Goal: Task Accomplishment & Management: Complete application form

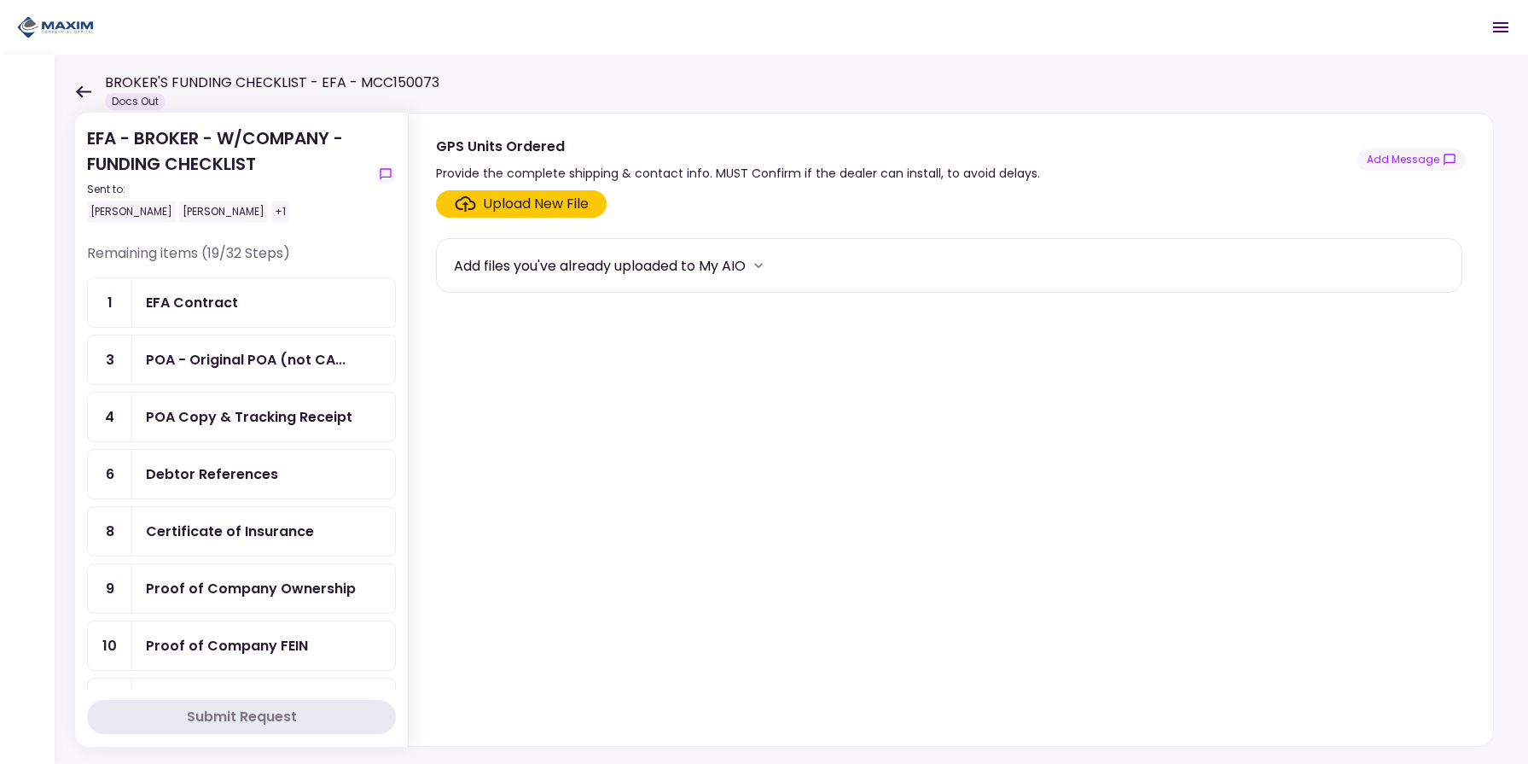
click at [254, 297] on div "EFA Contract" at bounding box center [264, 302] width 236 height 21
click at [510, 204] on div "Upload New File" at bounding box center [536, 204] width 106 height 20
click at [0, 0] on input "Upload New File" at bounding box center [0, 0] width 0 height 0
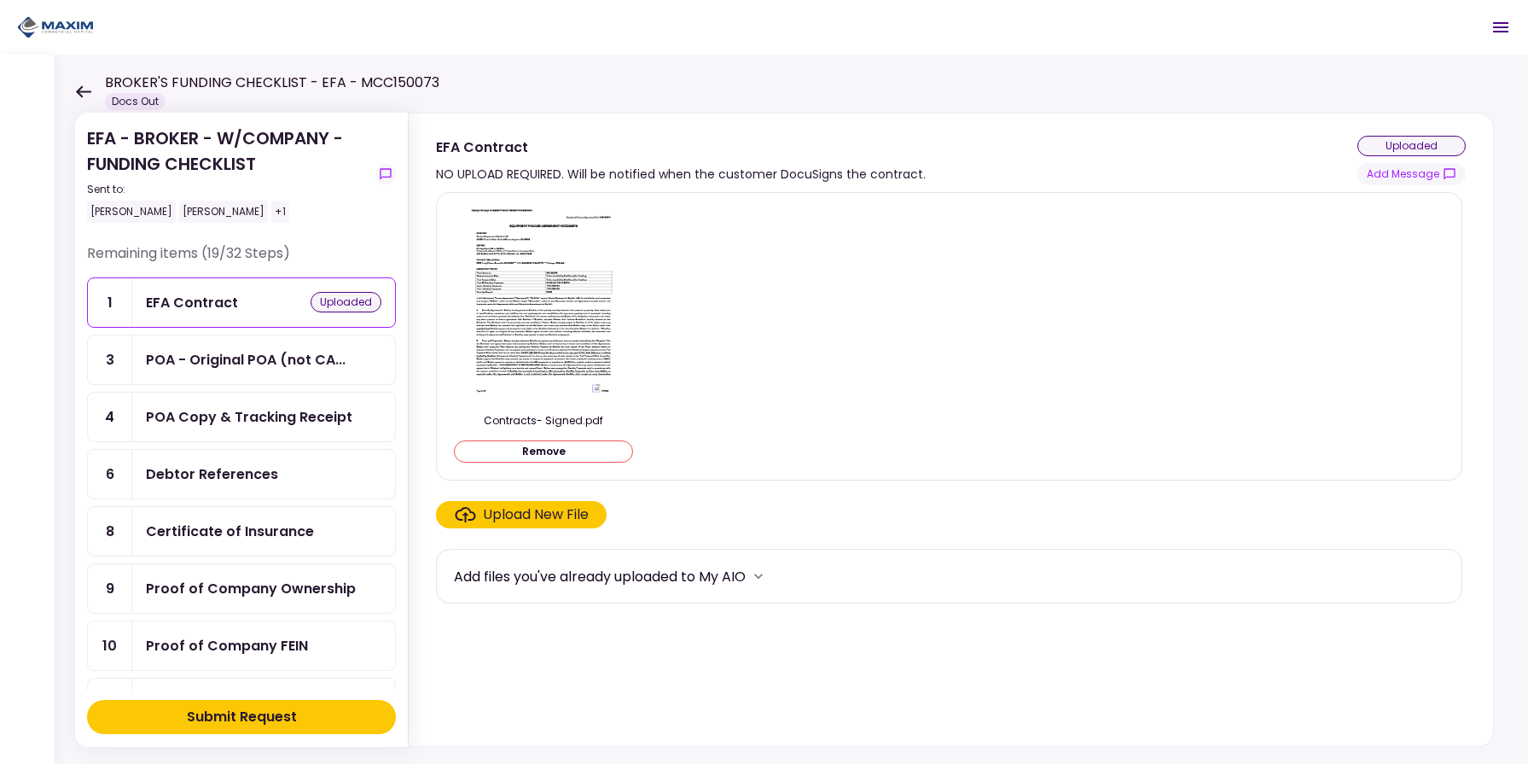
click at [282, 717] on div "Submit Request" at bounding box center [242, 717] width 110 height 20
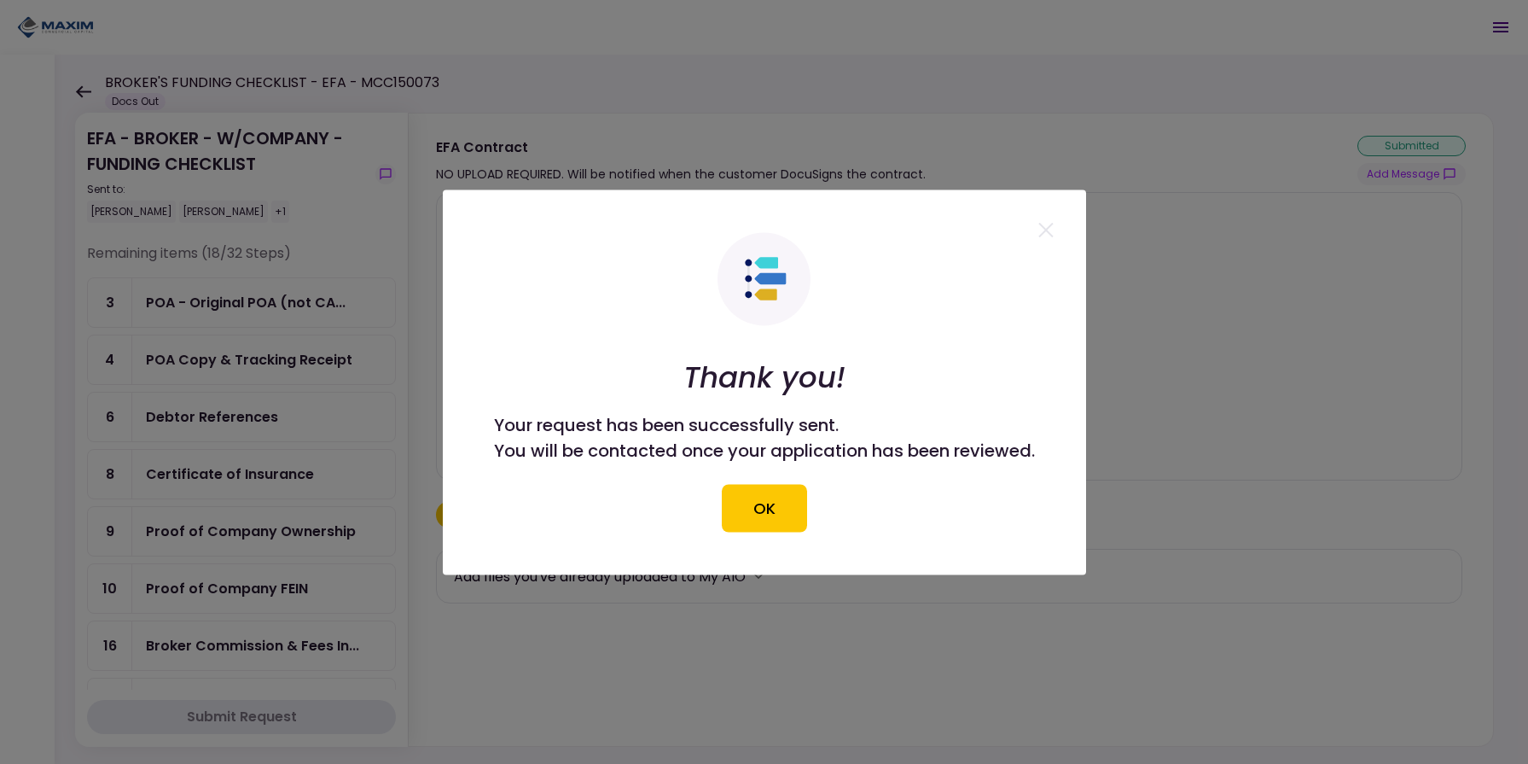
click at [750, 491] on button "OK" at bounding box center [764, 508] width 85 height 48
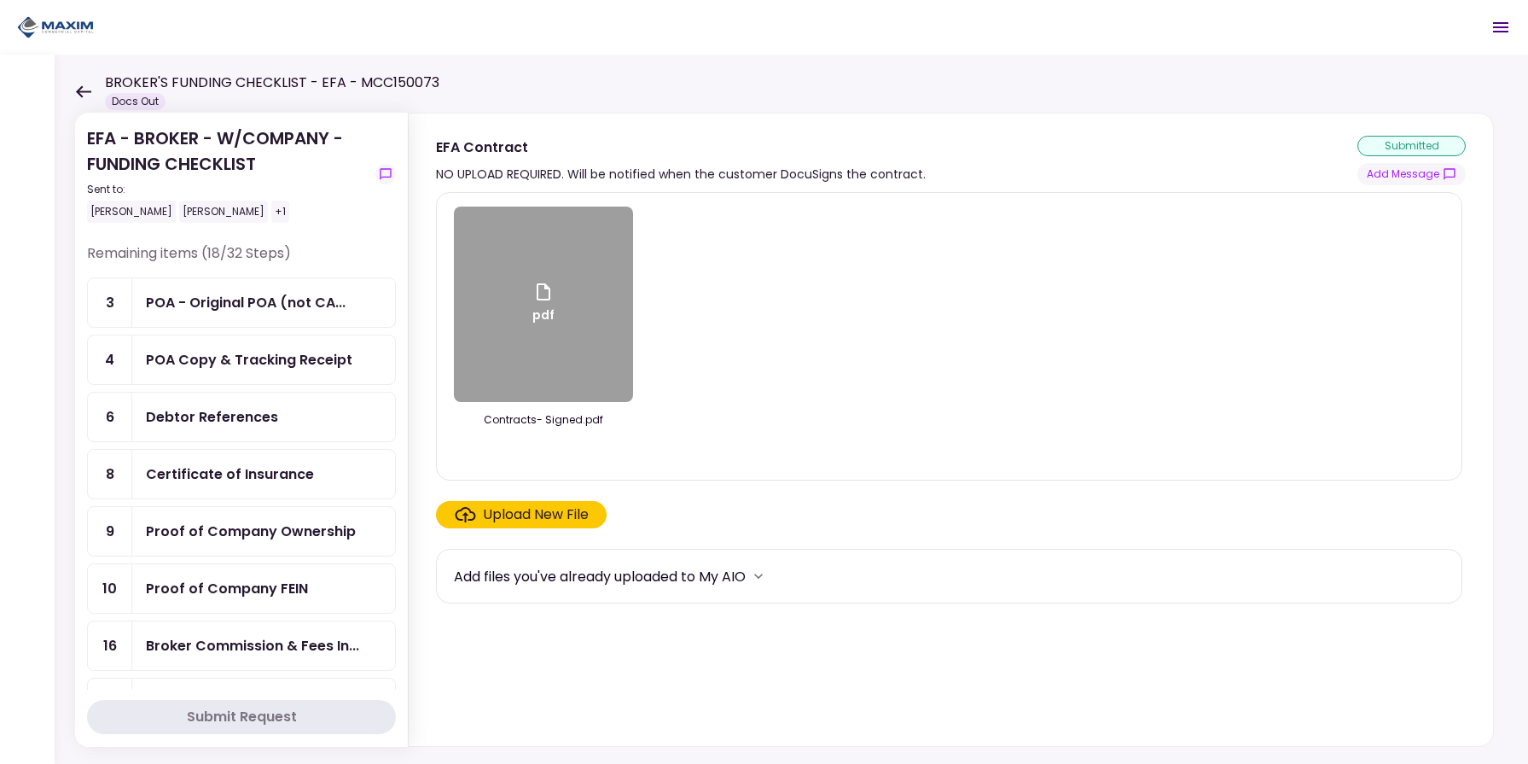
click at [242, 364] on div "POA Copy & Tracking Receipt" at bounding box center [249, 359] width 207 height 21
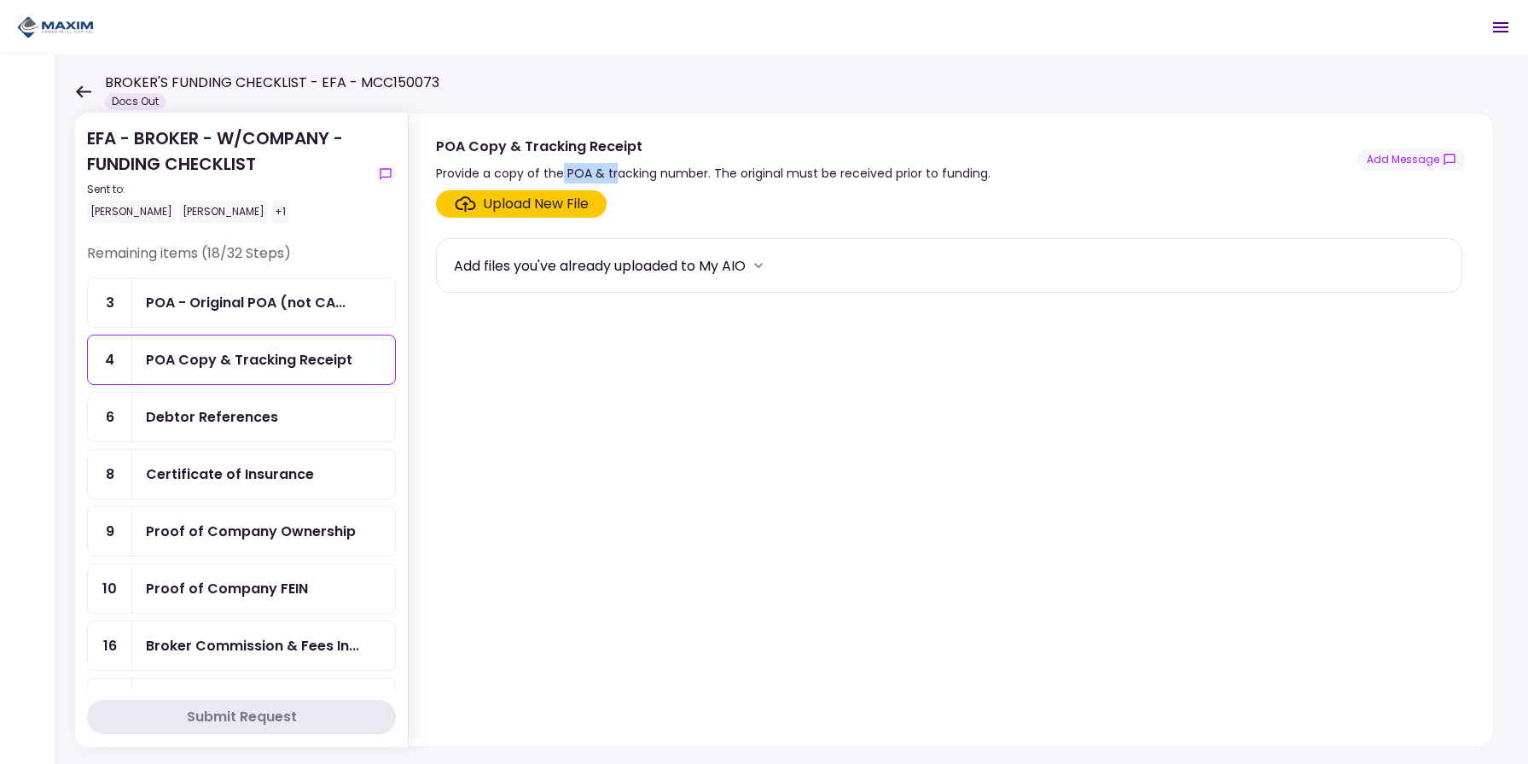
drag, startPoint x: 558, startPoint y: 167, endPoint x: 635, endPoint y: 173, distance: 77.0
click at [632, 173] on div "Provide a copy of the POA & tracking number. The original must be received prio…" at bounding box center [713, 173] width 555 height 20
click at [259, 481] on div "Certificate of Insurance" at bounding box center [230, 473] width 168 height 21
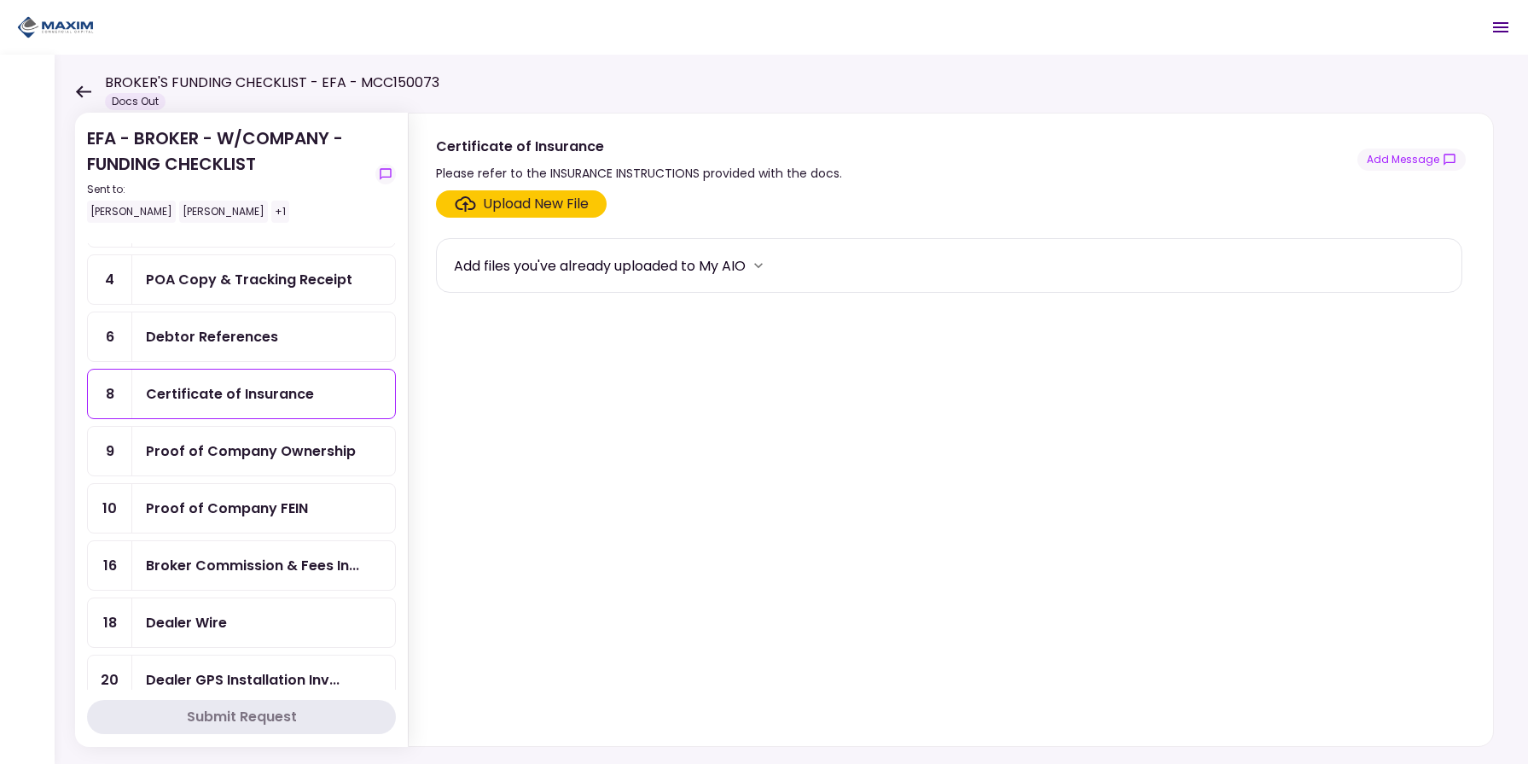
scroll to position [118, 0]
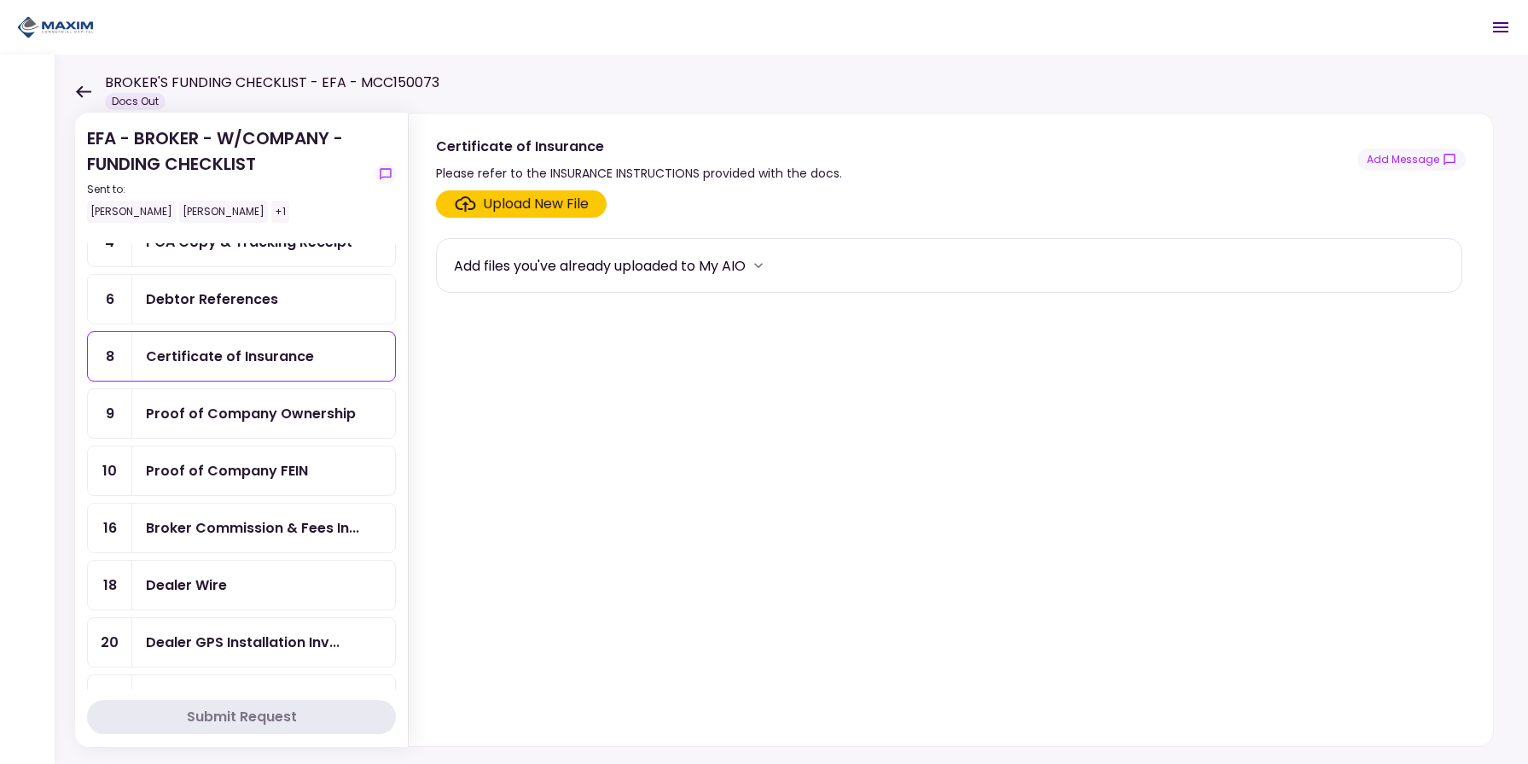
click at [282, 411] on div "Proof of Company Ownership" at bounding box center [251, 413] width 210 height 21
click at [226, 419] on div "Proof of Company Ownership" at bounding box center [251, 413] width 210 height 21
click at [284, 480] on div "Proof of Company FEIN" at bounding box center [227, 470] width 162 height 21
click at [295, 524] on div "Broker Commission & Fees In..." at bounding box center [252, 527] width 213 height 21
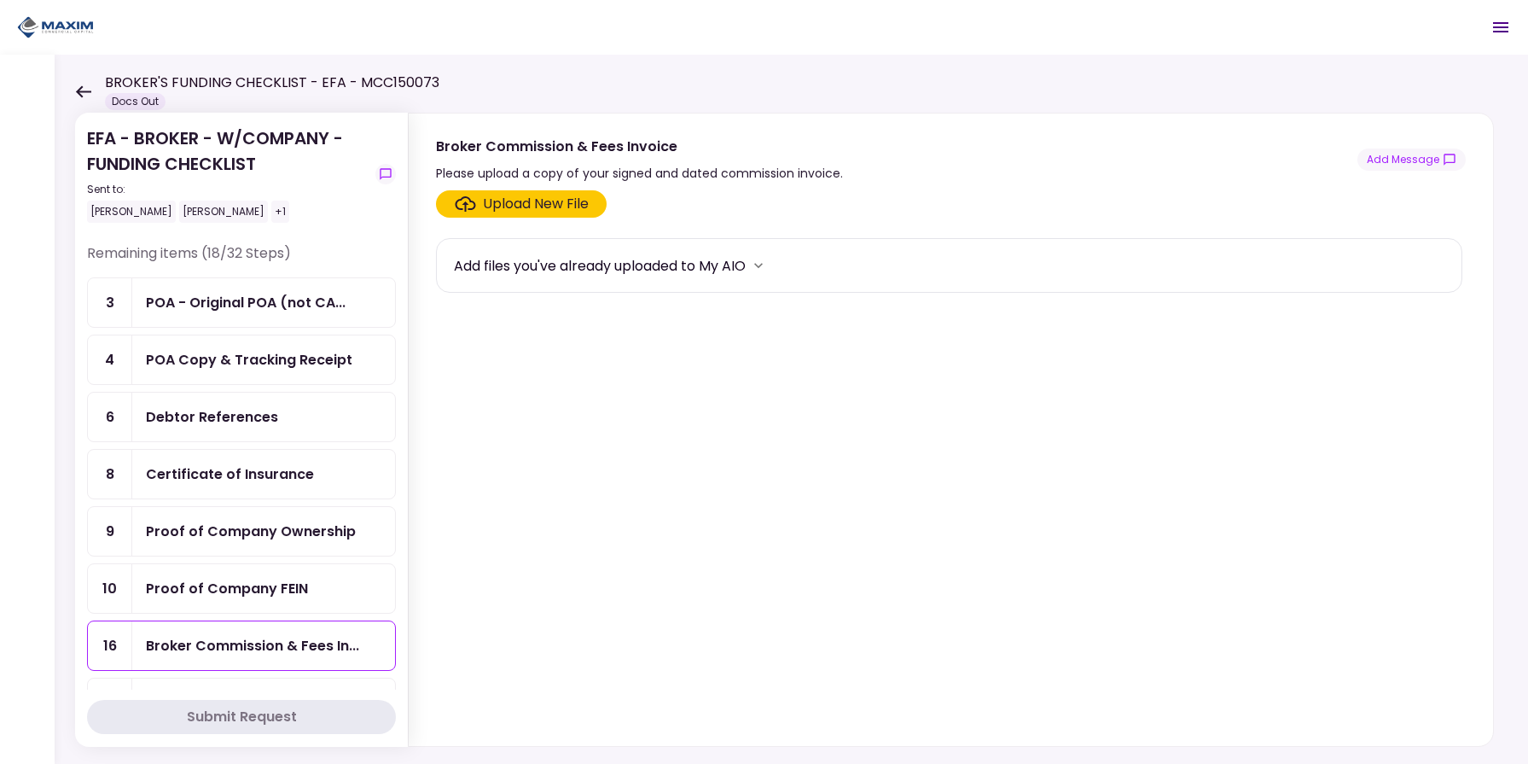
click at [288, 531] on div "Proof of Company Ownership" at bounding box center [251, 531] width 210 height 21
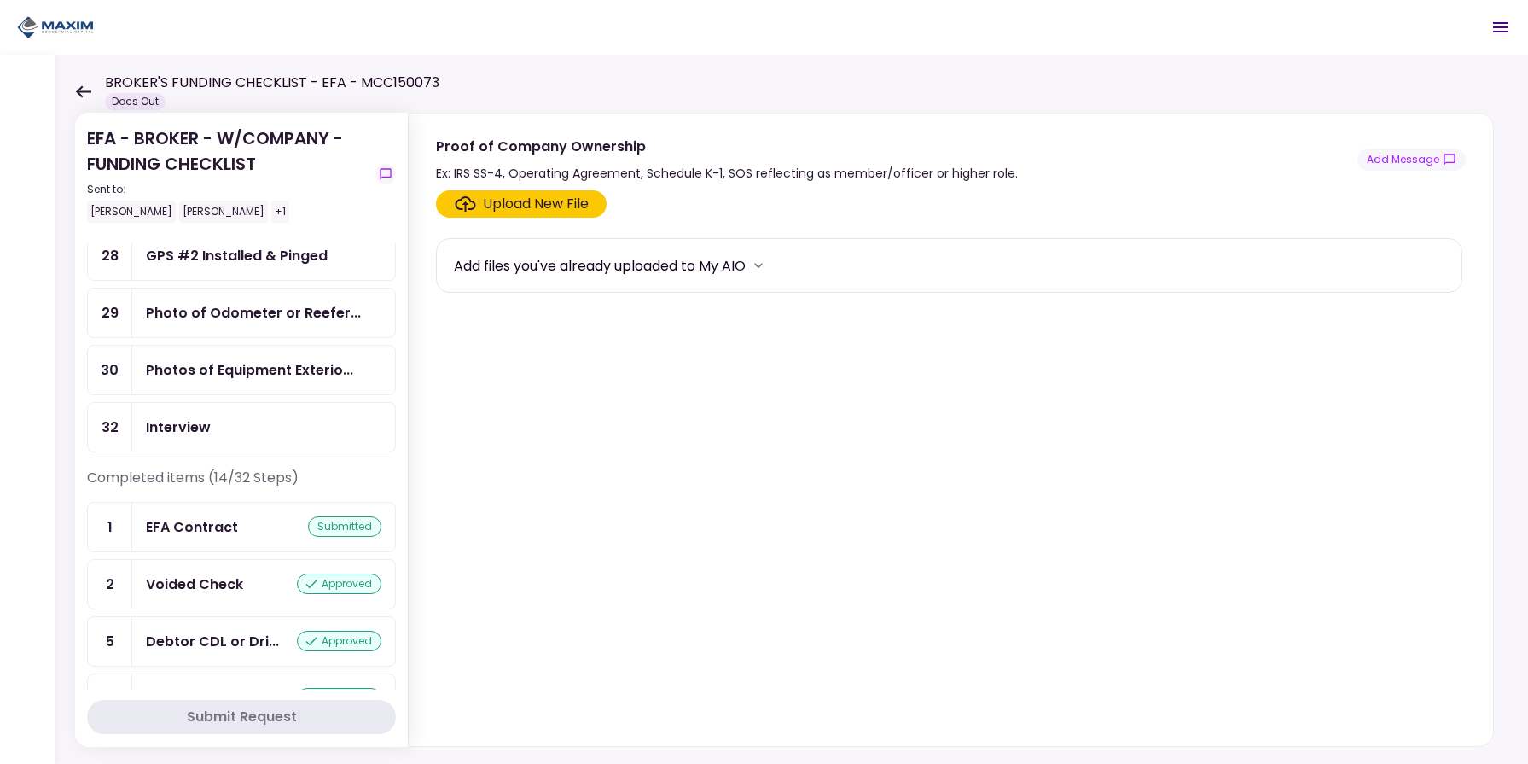
scroll to position [730, 0]
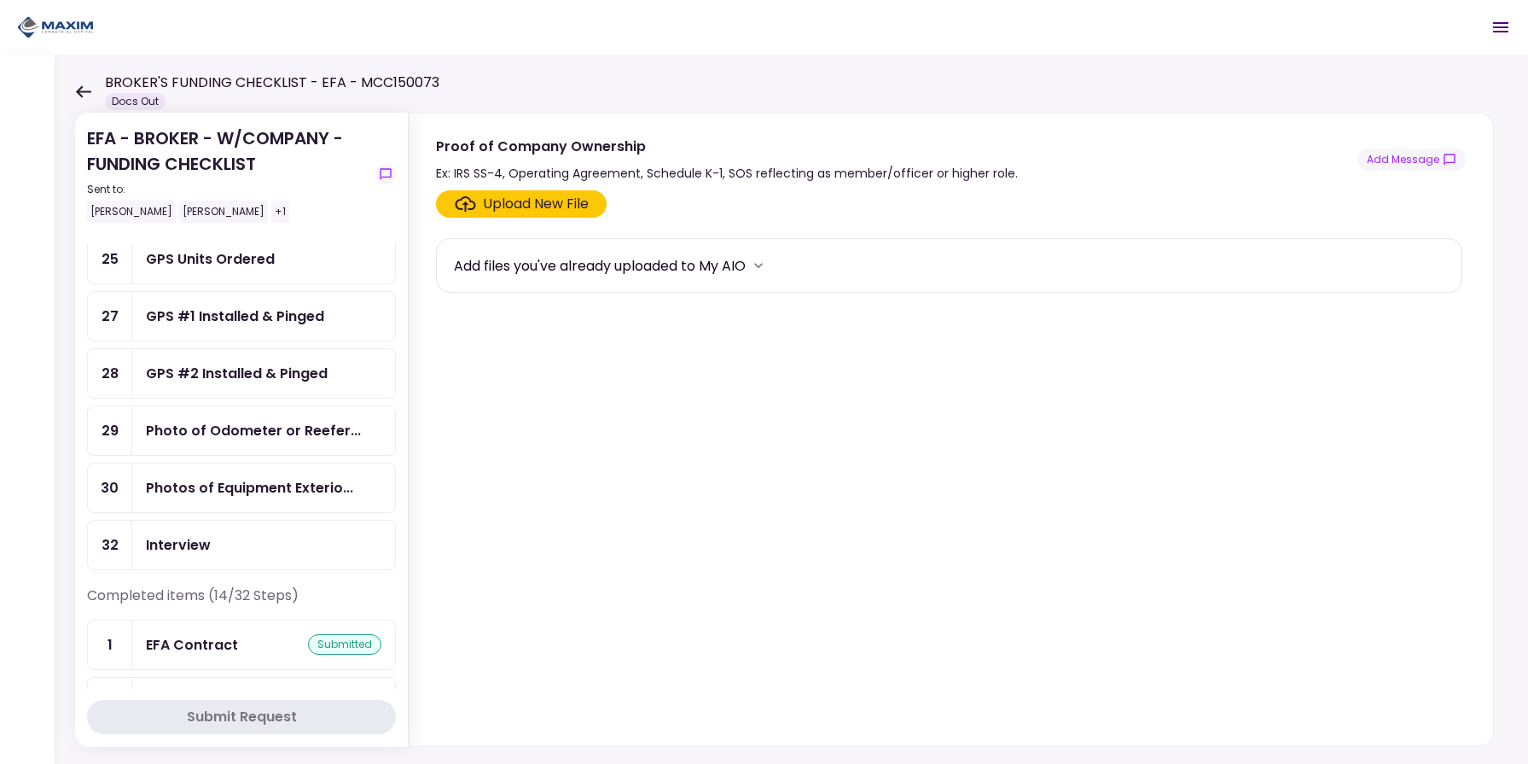
click at [224, 556] on div "Interview" at bounding box center [264, 544] width 236 height 21
click at [230, 512] on div "Photos of Equipment Exterio..." at bounding box center [263, 487] width 263 height 49
click at [249, 455] on div "Photo of Odometer or Reefer..." at bounding box center [263, 430] width 263 height 49
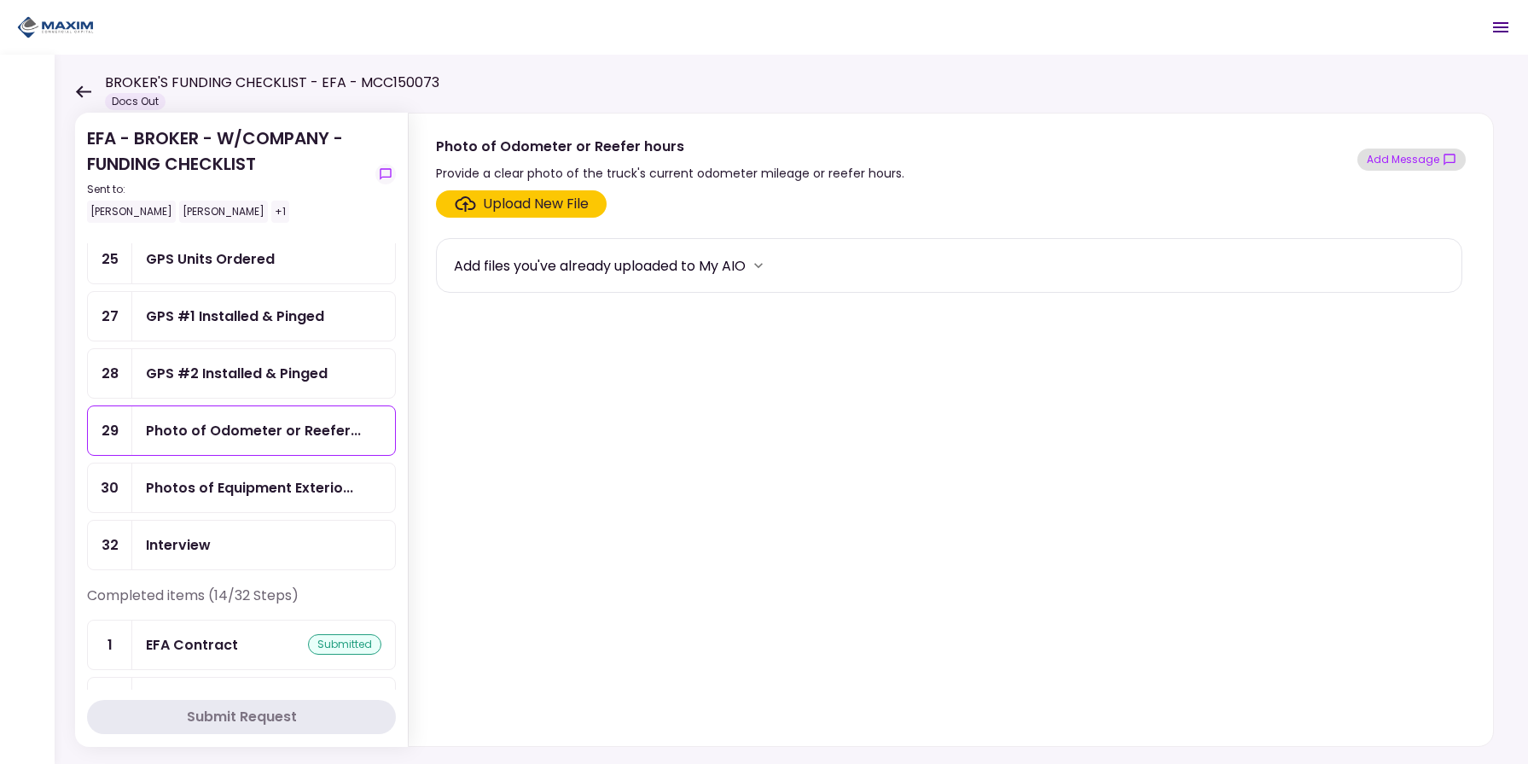
click at [1406, 168] on button "Add Message" at bounding box center [1412, 159] width 108 height 22
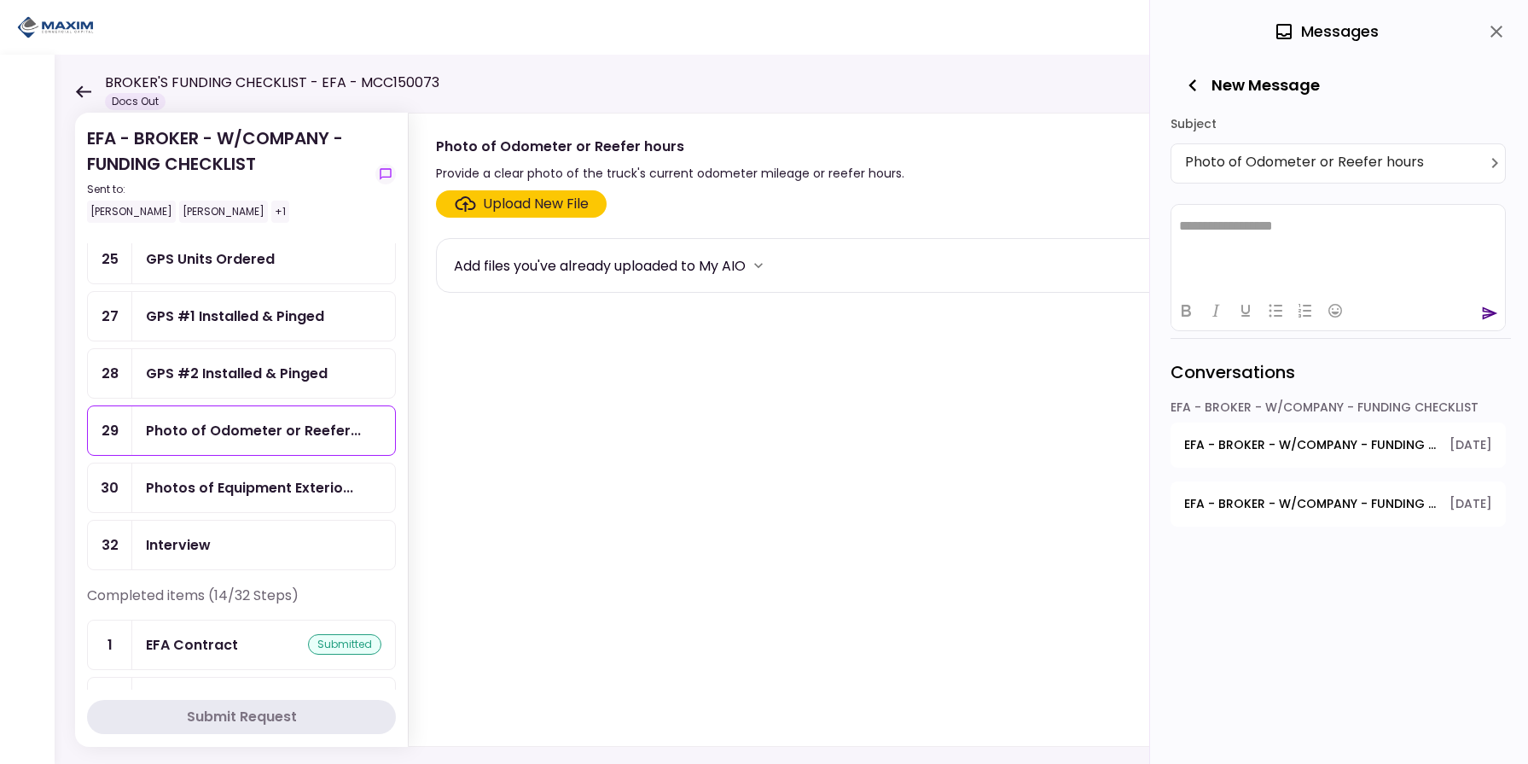
click at [1200, 94] on icon "button" at bounding box center [1193, 85] width 24 height 24
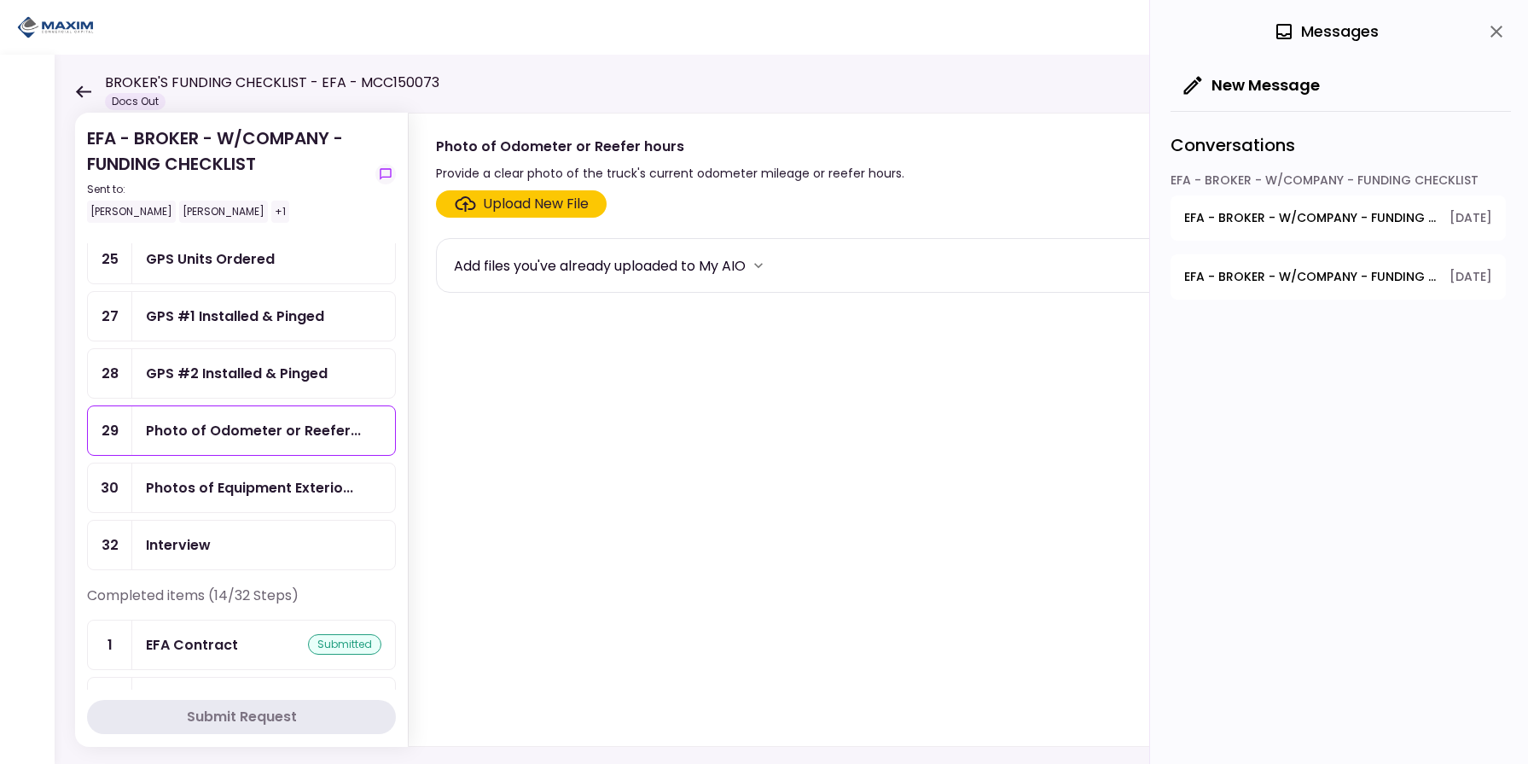
click at [1318, 288] on button "EFA - BROKER - W/COMPANY - FUNDING CHECKLIST - Proof of Company Ownership 23.09…" at bounding box center [1338, 276] width 335 height 45
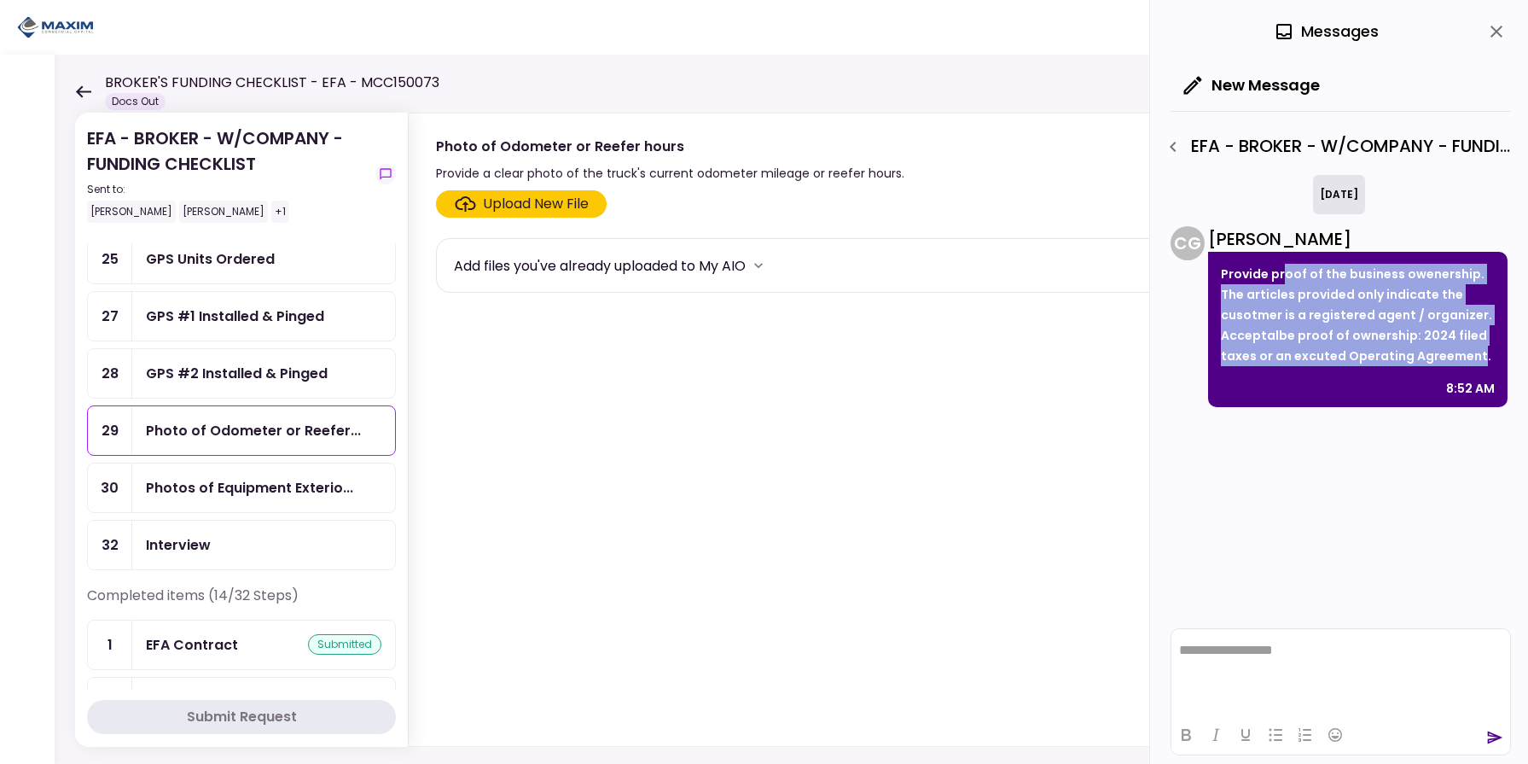
drag, startPoint x: 1295, startPoint y: 275, endPoint x: 1476, endPoint y: 359, distance: 199.7
click at [1476, 359] on p "Provide proof of the business owenership. The articles provided only indicate t…" at bounding box center [1358, 315] width 274 height 102
click at [1447, 359] on p "Provide proof of the business owenership. The articles provided only indicate t…" at bounding box center [1358, 315] width 274 height 102
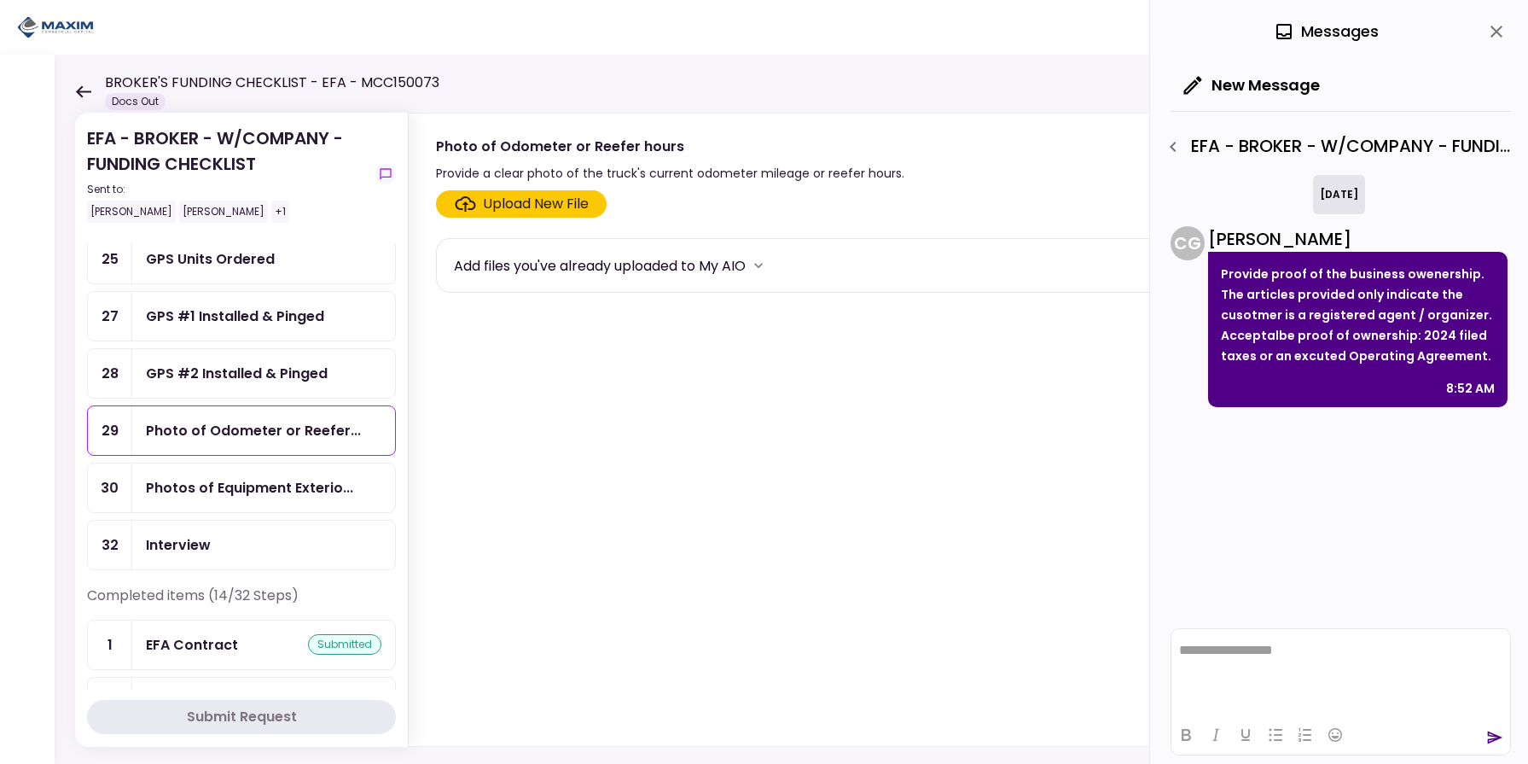
click at [1304, 518] on div "today C G Christina Gray Provide proof of the business owenership. The articles…" at bounding box center [1341, 397] width 341 height 445
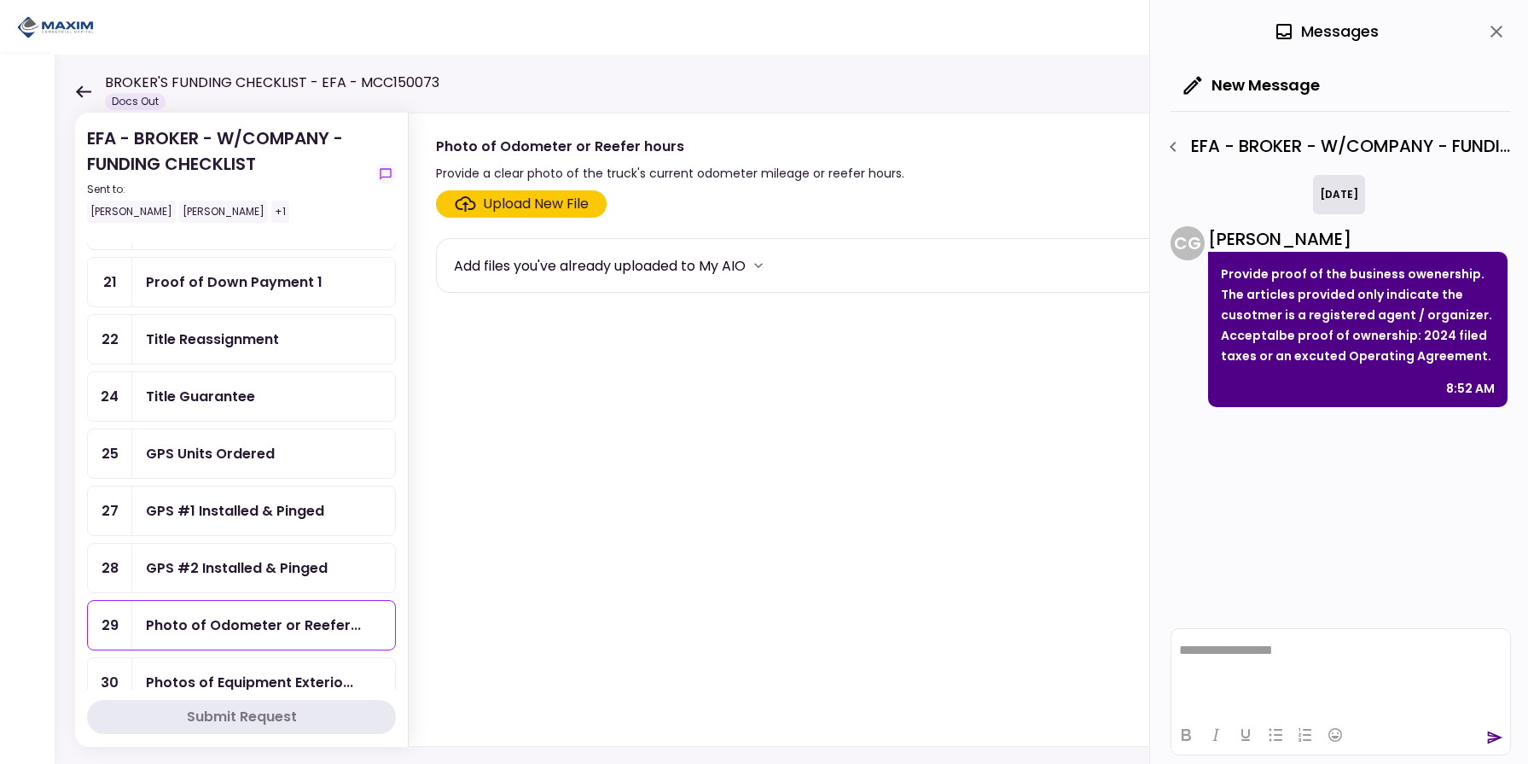
scroll to position [494, 0]
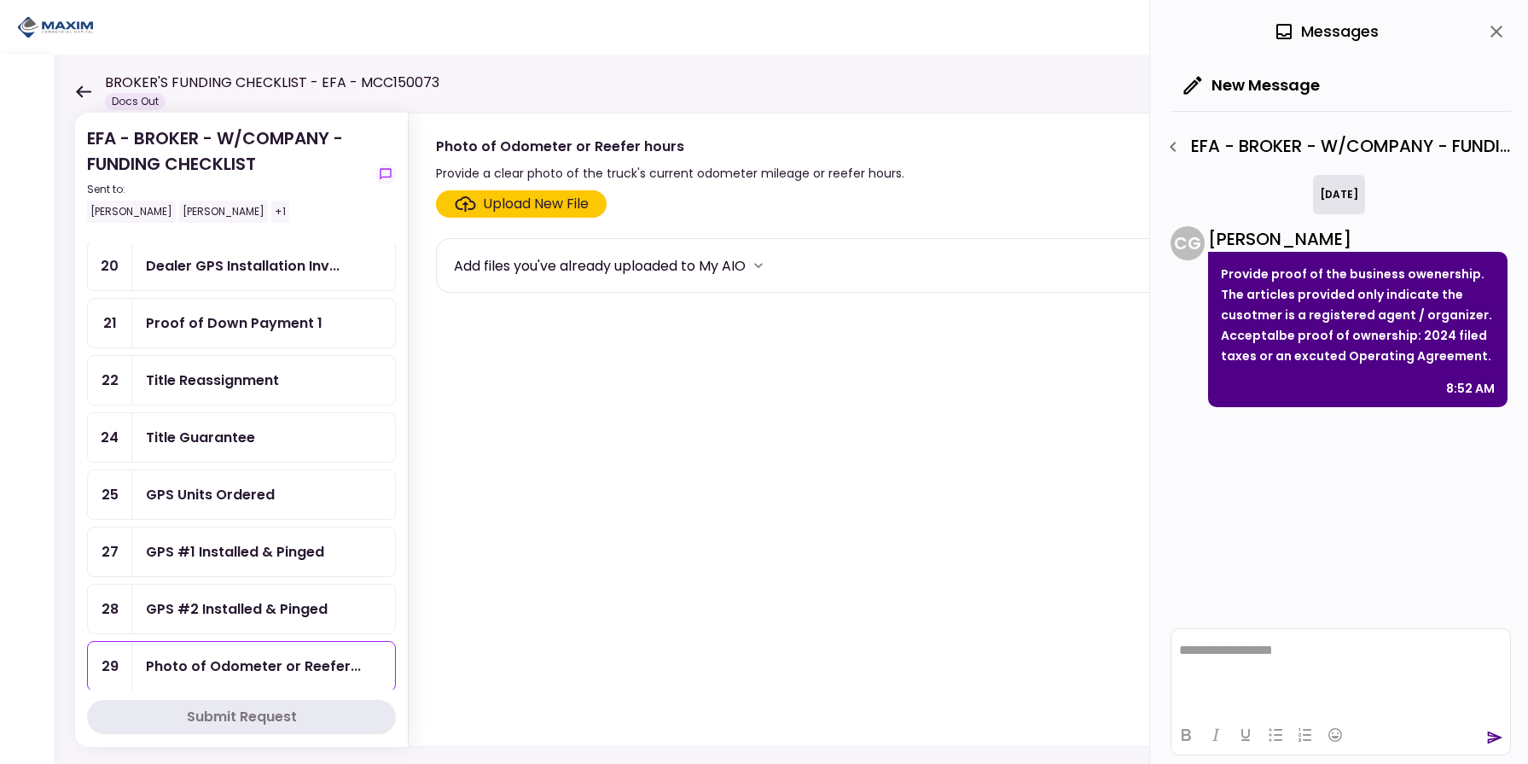
click at [227, 448] on div "Title Guarantee" at bounding box center [200, 437] width 109 height 21
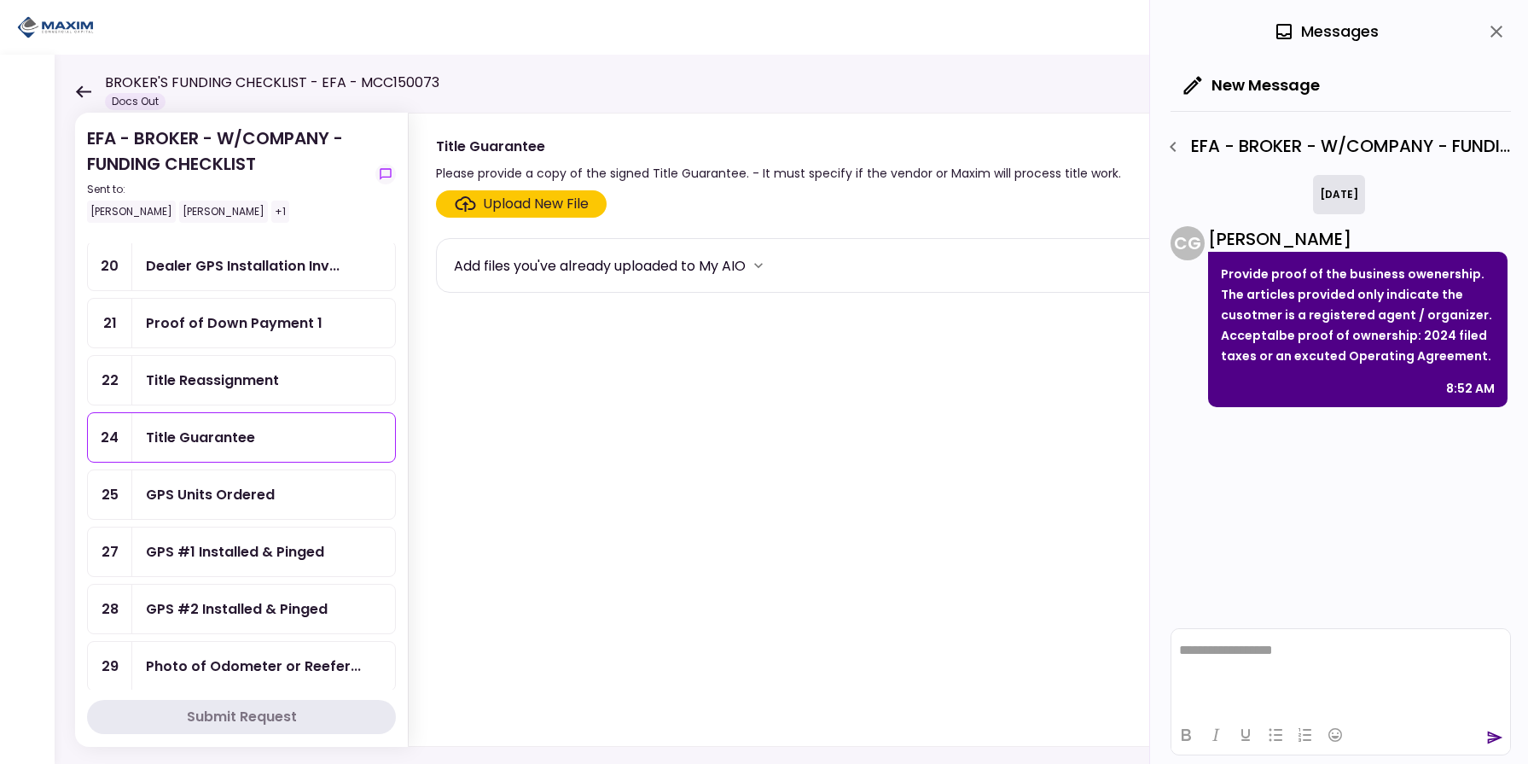
click at [253, 391] on div "Title Reassignment" at bounding box center [212, 380] width 133 height 21
click at [260, 347] on div "Proof of Down Payment 1" at bounding box center [263, 323] width 263 height 49
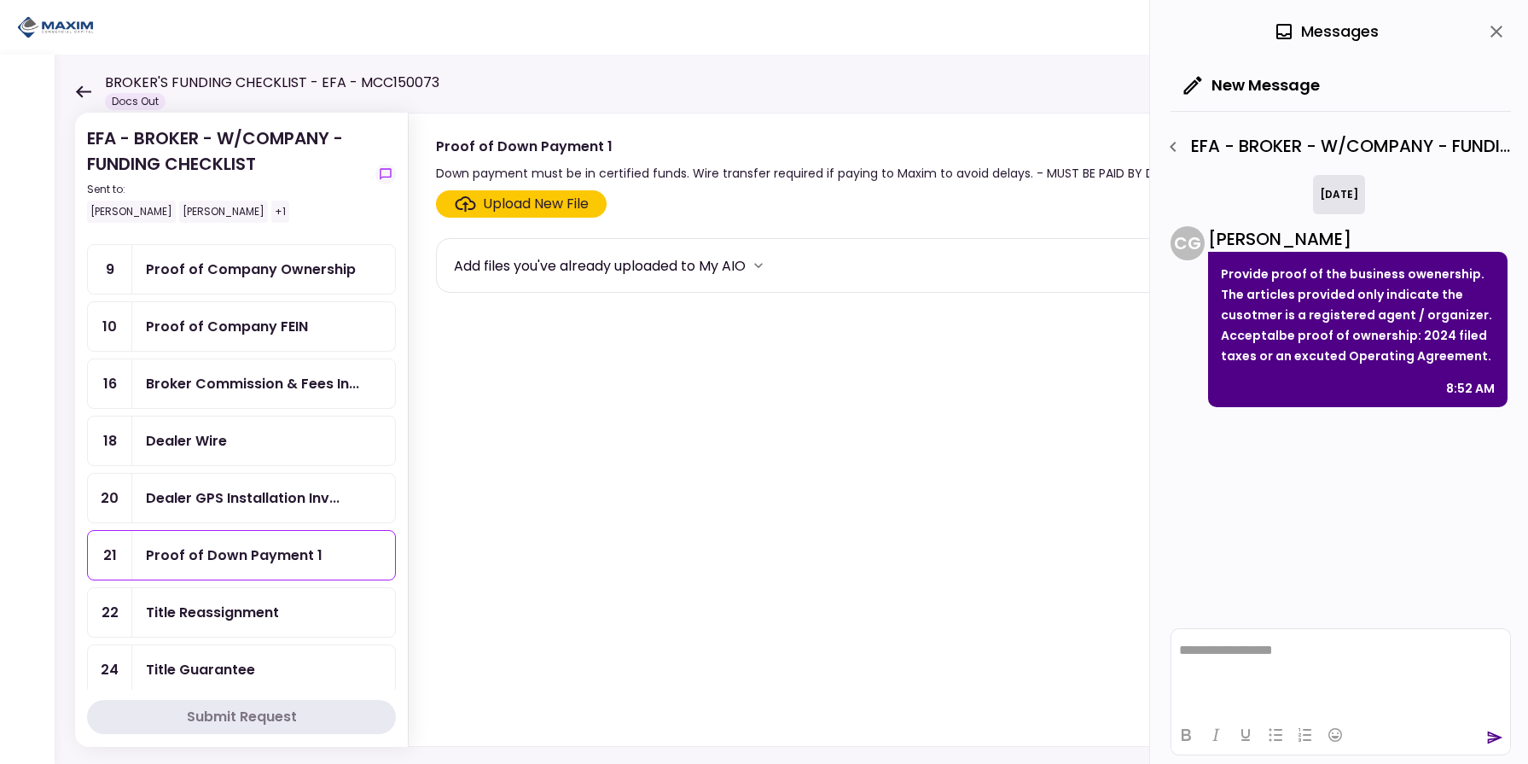
scroll to position [259, 0]
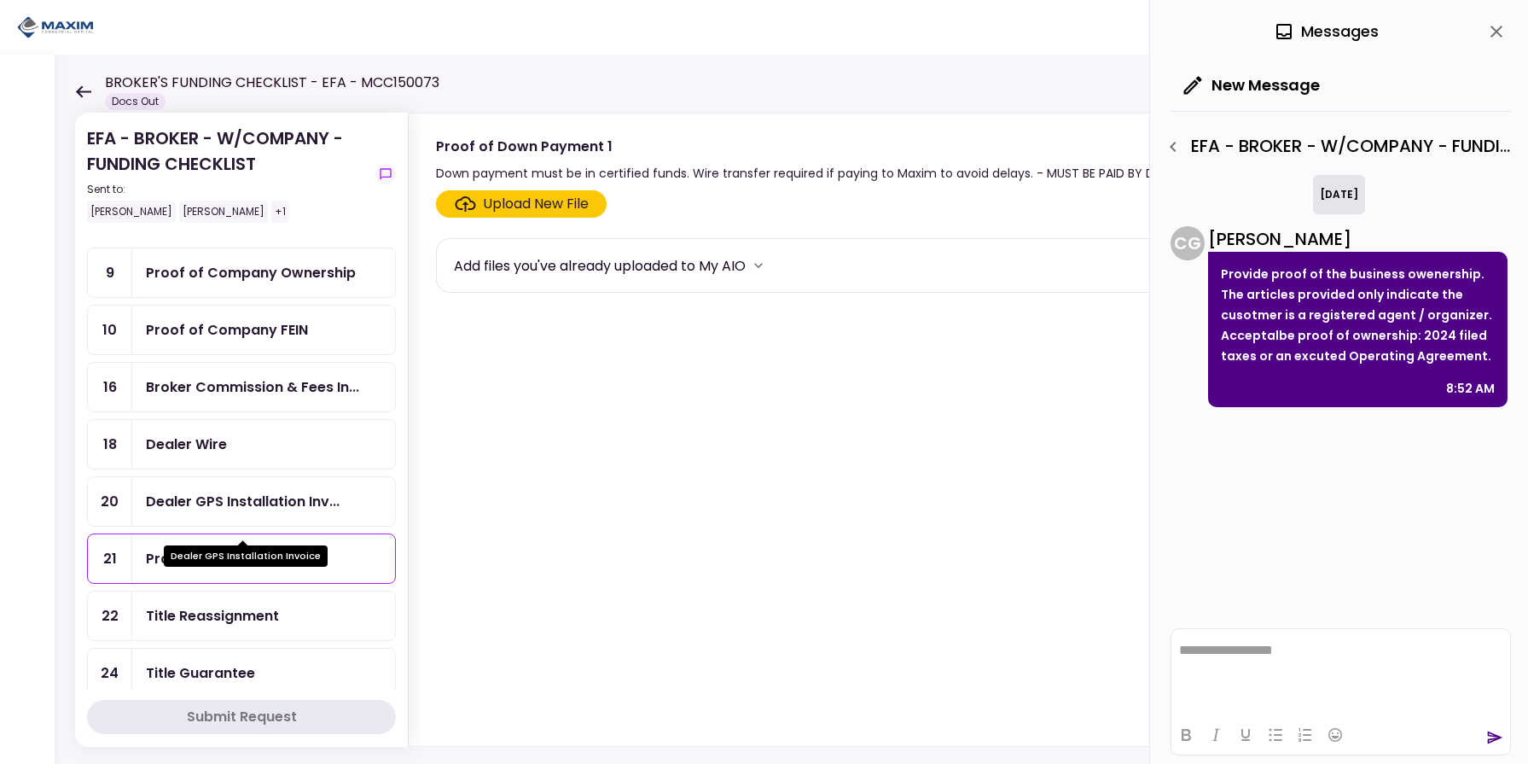
click at [259, 512] on div "Dealer GPS Installation Inv..." at bounding box center [243, 501] width 194 height 21
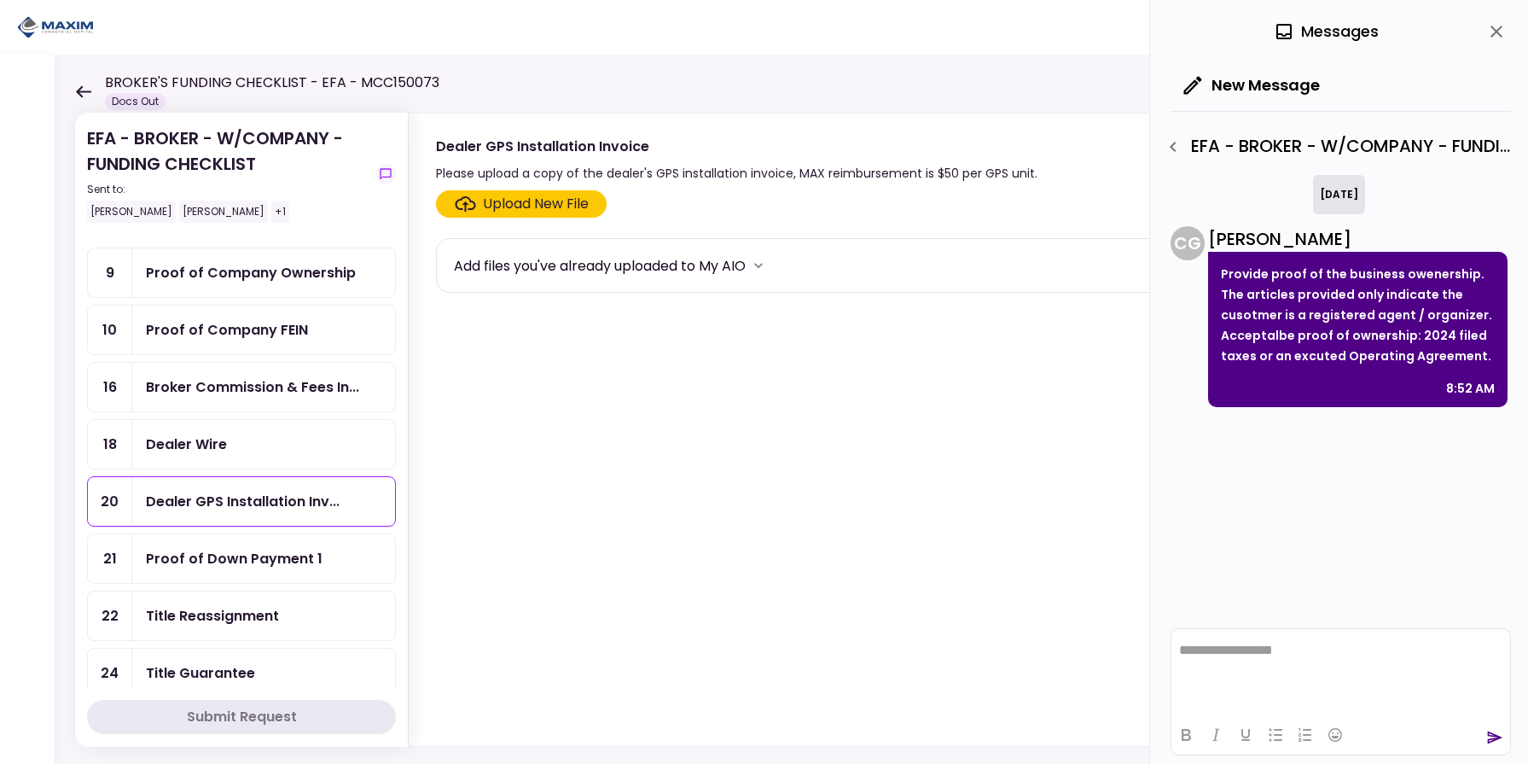
click at [276, 455] on div "Dealer Wire" at bounding box center [264, 444] width 236 height 21
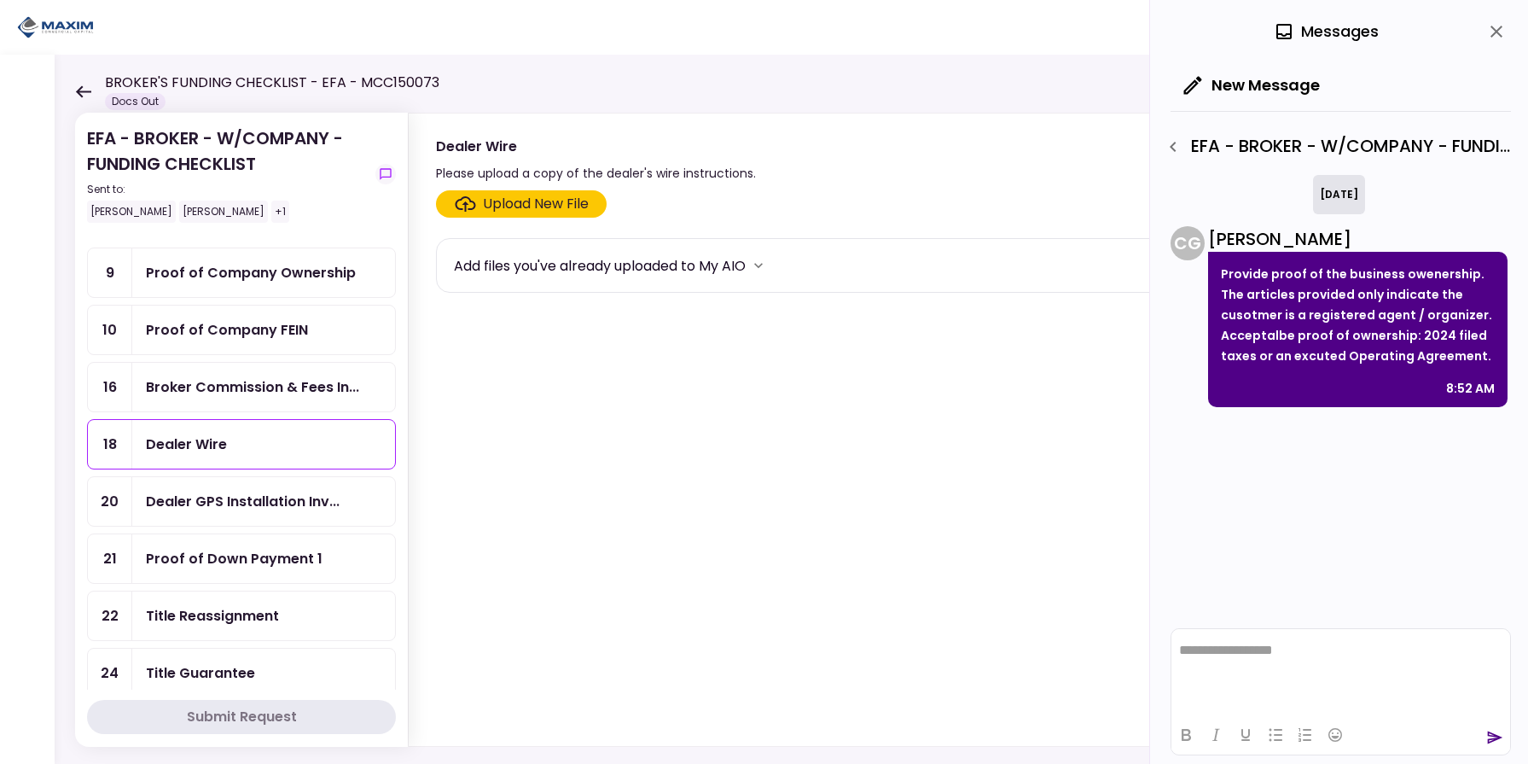
click at [275, 397] on div "Broker Commission & Fees In..." at bounding box center [252, 386] width 213 height 21
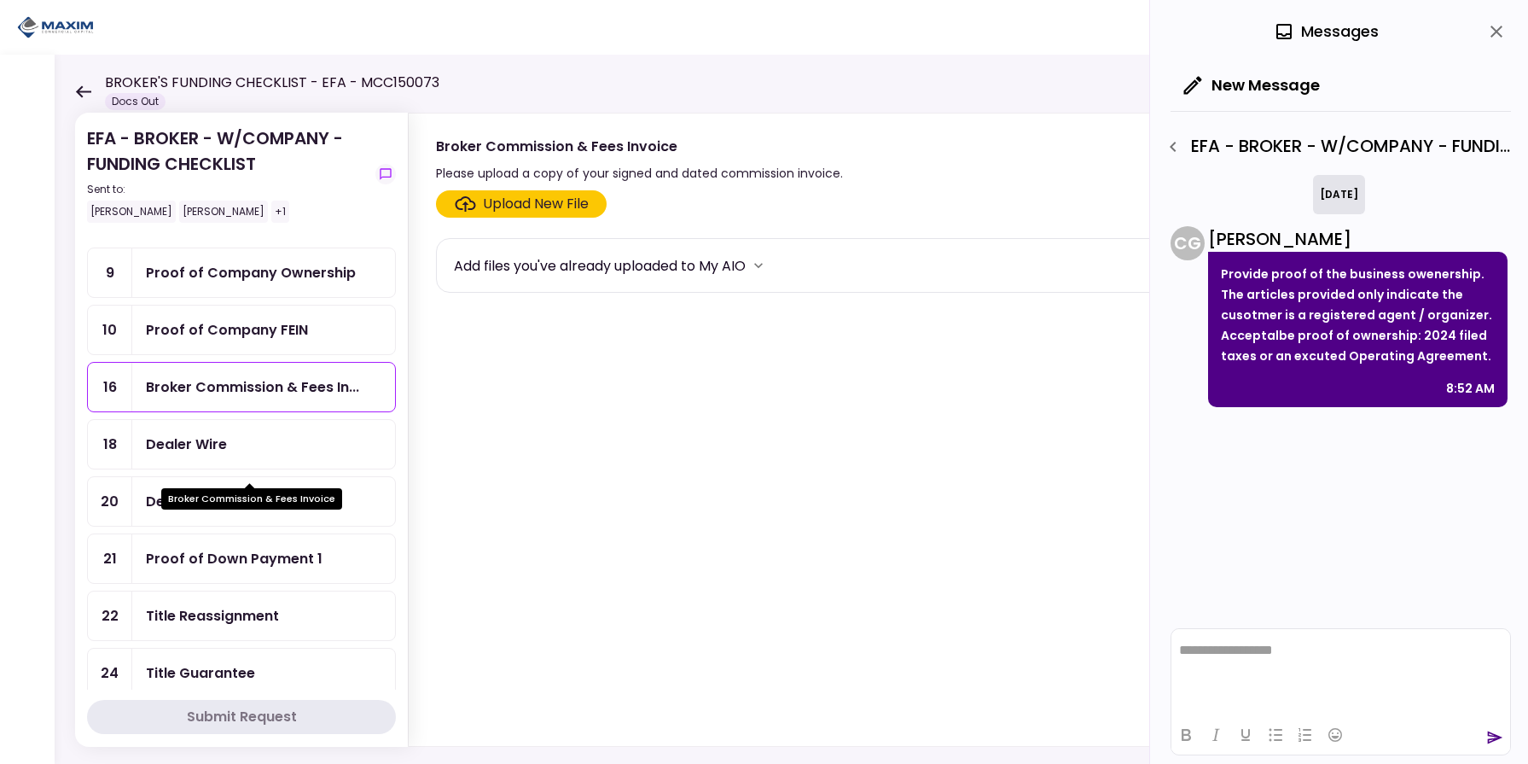
scroll to position [141, 0]
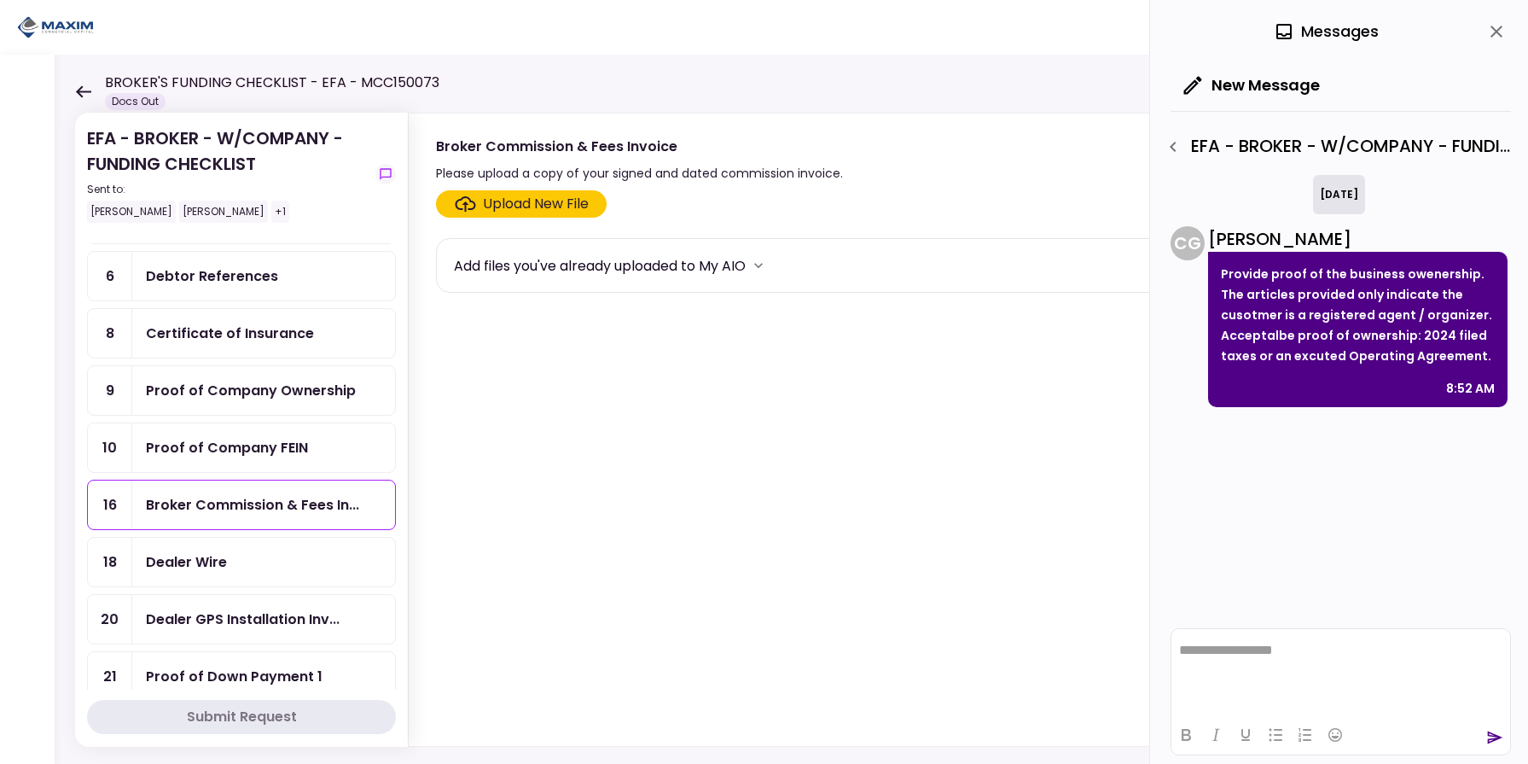
click at [274, 442] on div "Proof of Company FEIN" at bounding box center [227, 447] width 162 height 21
click at [282, 403] on div "Proof of Company Ownership" at bounding box center [263, 390] width 263 height 49
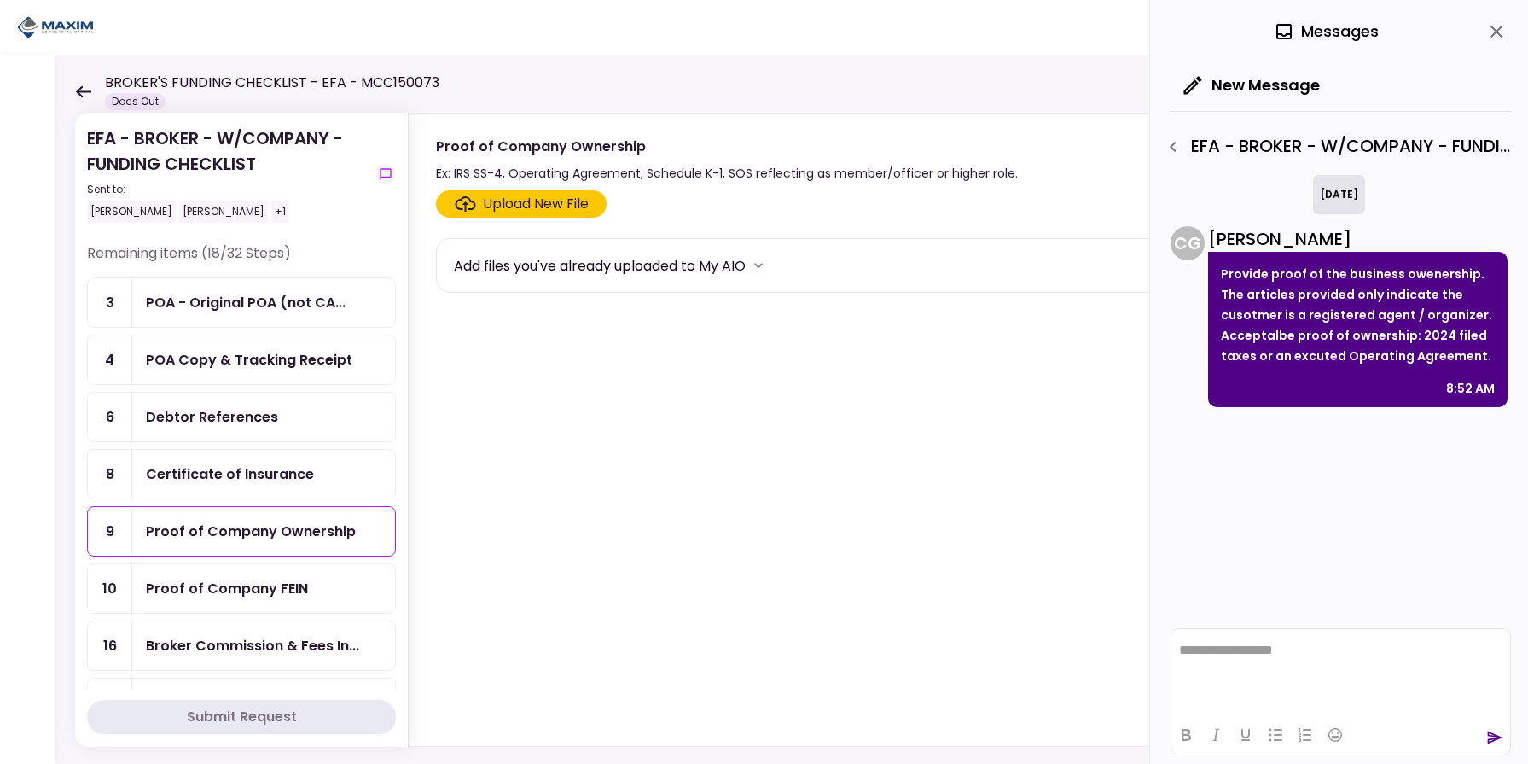
click at [280, 477] on div "Certificate of Insurance" at bounding box center [230, 473] width 168 height 21
click at [282, 428] on div "Debtor References" at bounding box center [263, 417] width 263 height 49
click at [280, 372] on div "POA Copy & Tracking Receipt" at bounding box center [263, 359] width 263 height 49
click at [297, 306] on div "POA - Original POA (not CA..." at bounding box center [246, 302] width 200 height 21
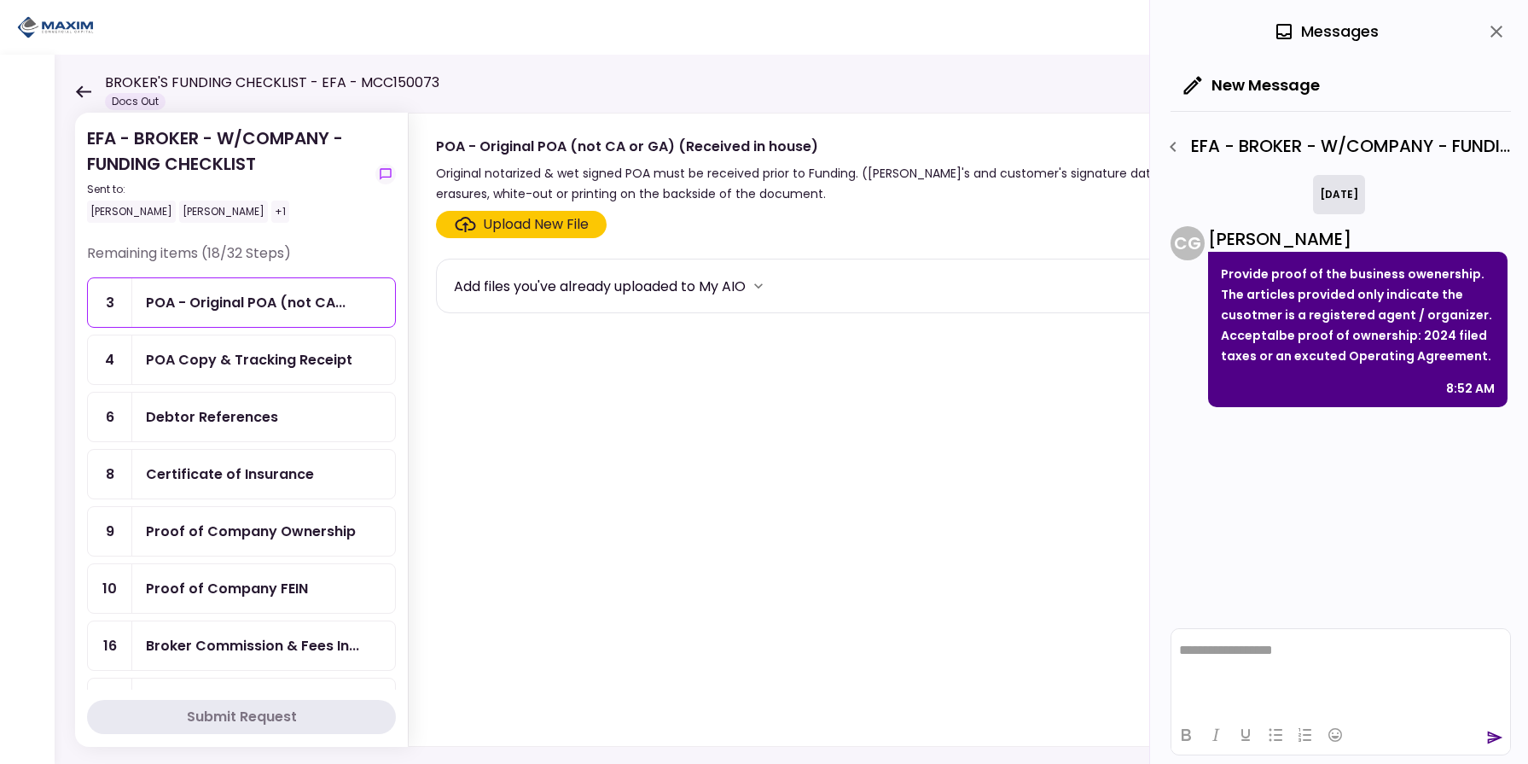
click at [1172, 148] on icon "button" at bounding box center [1173, 147] width 6 height 10
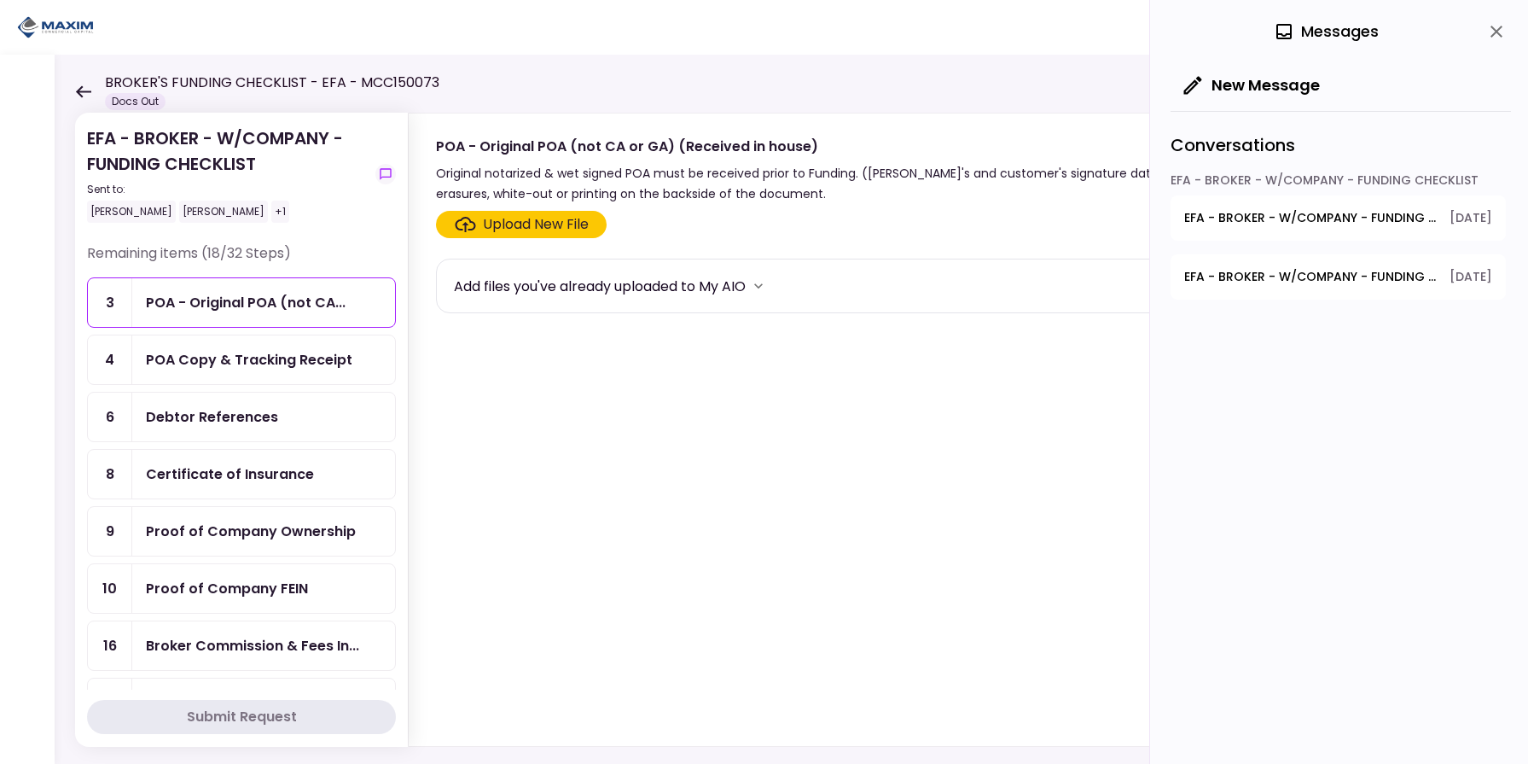
click at [1257, 219] on span "EFA - BROKER - W/COMPANY - FUNDING CHECKLIST - GPS Units Ordered" at bounding box center [1311, 218] width 253 height 18
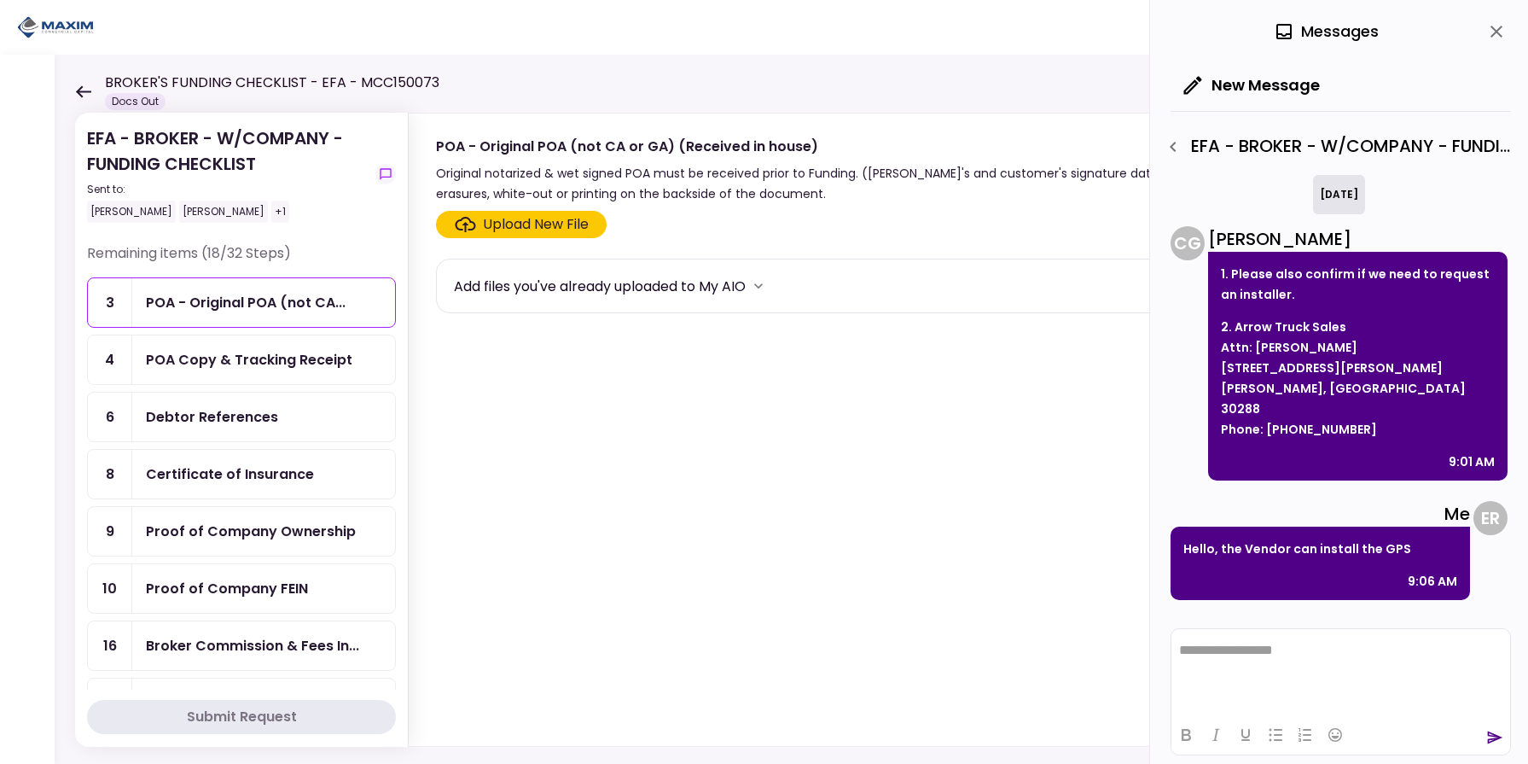
scroll to position [108, 0]
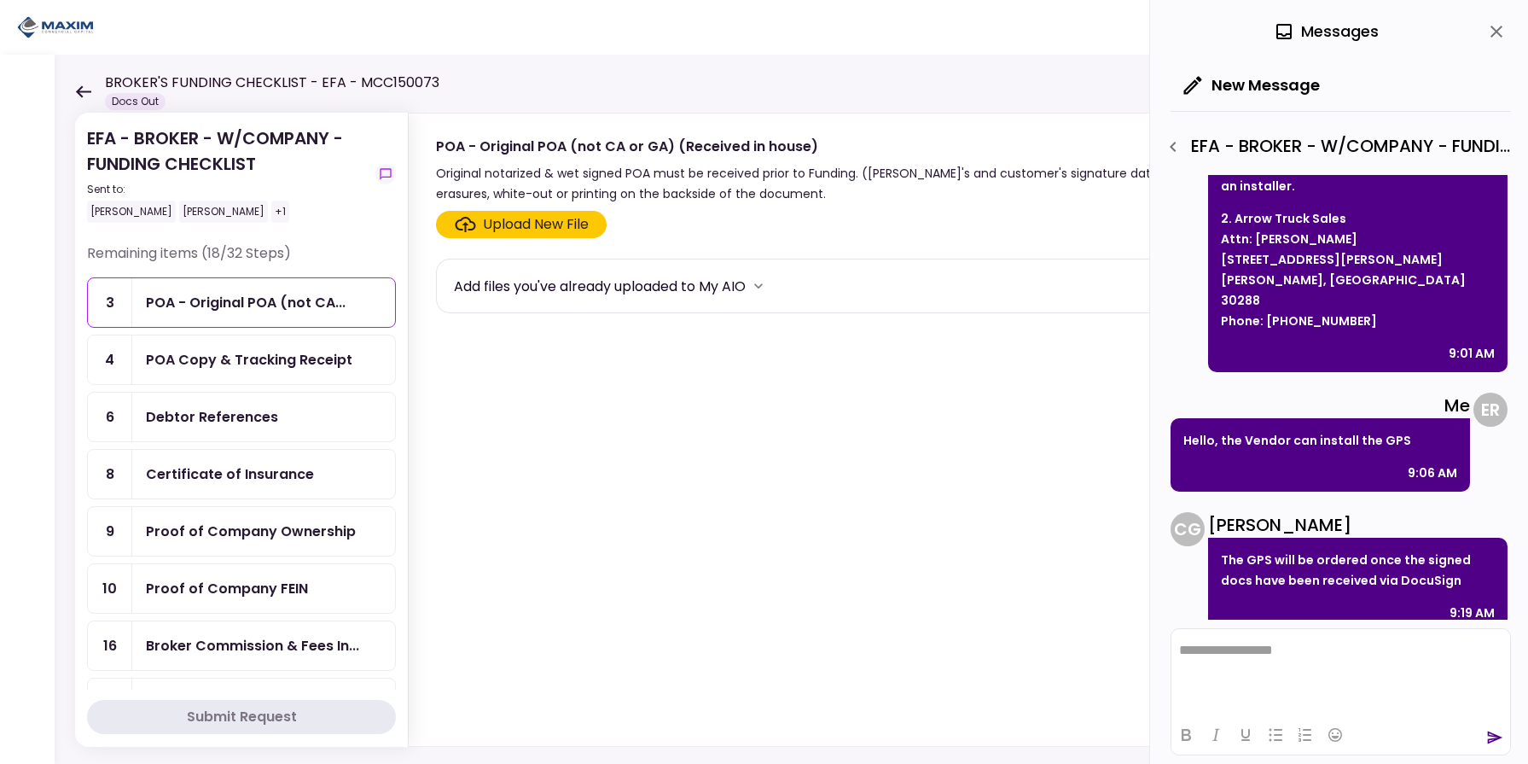
click at [802, 23] on header "**********" at bounding box center [764, 27] width 1528 height 55
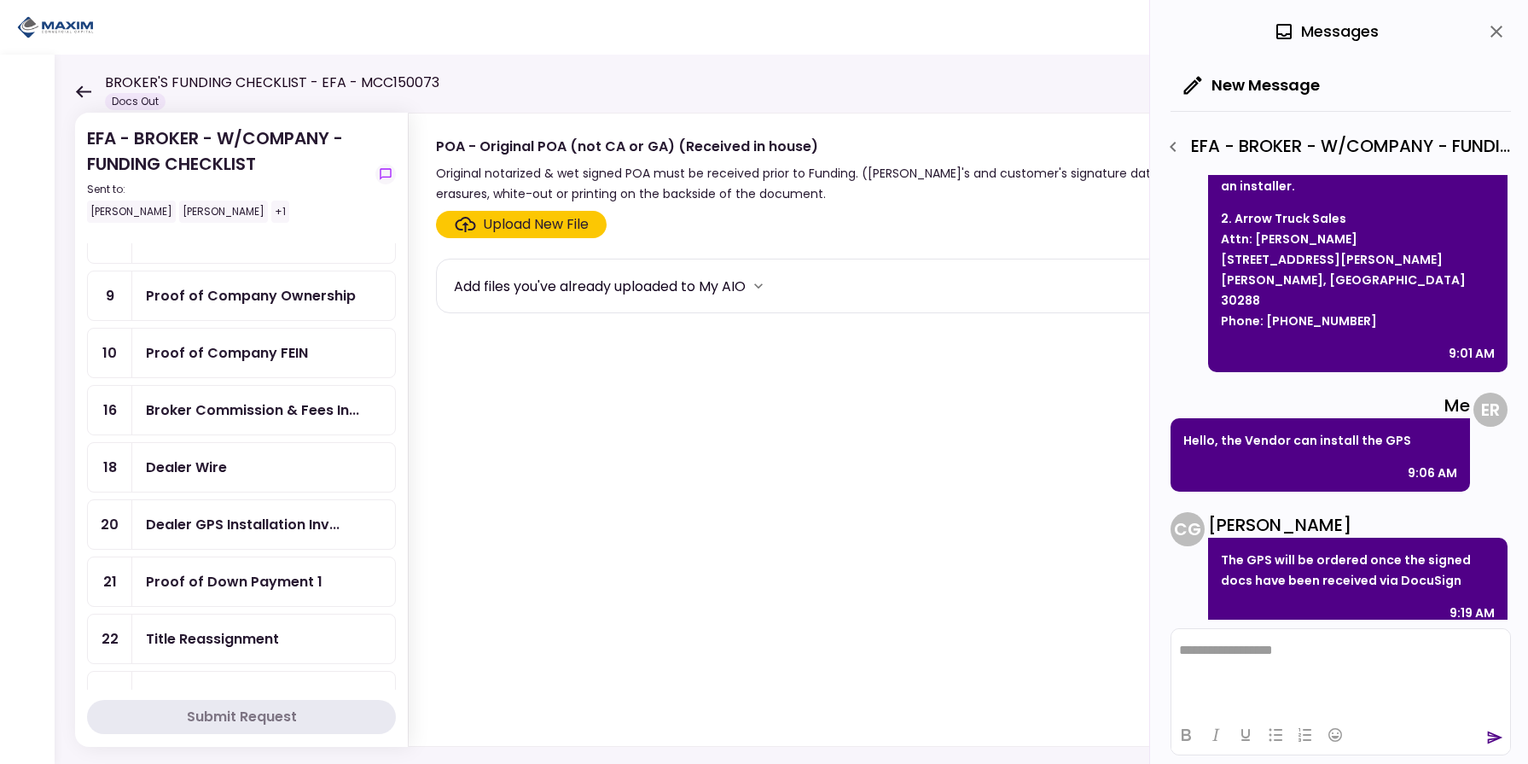
scroll to position [353, 0]
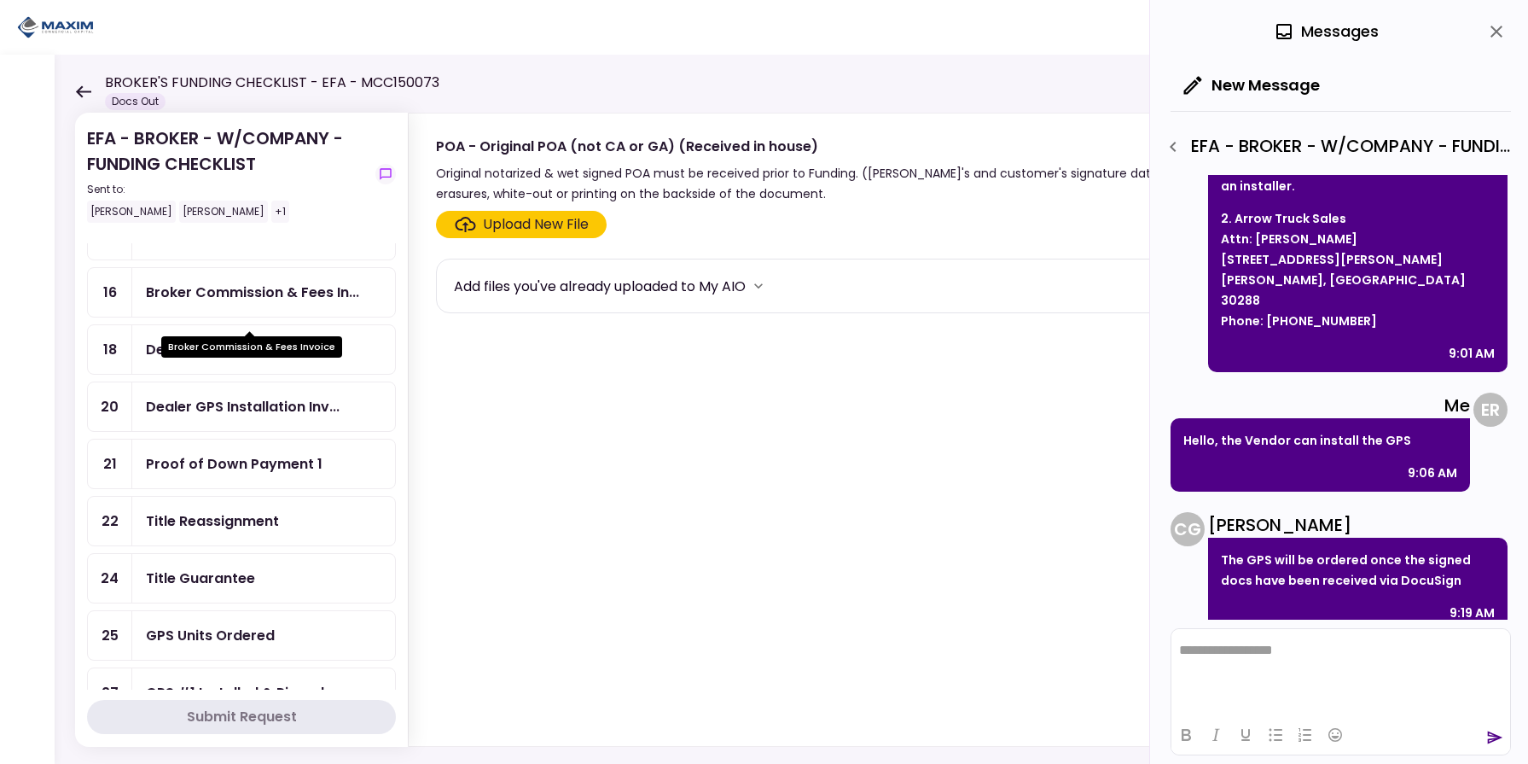
click at [262, 360] on div "Dealer Wire" at bounding box center [264, 349] width 236 height 21
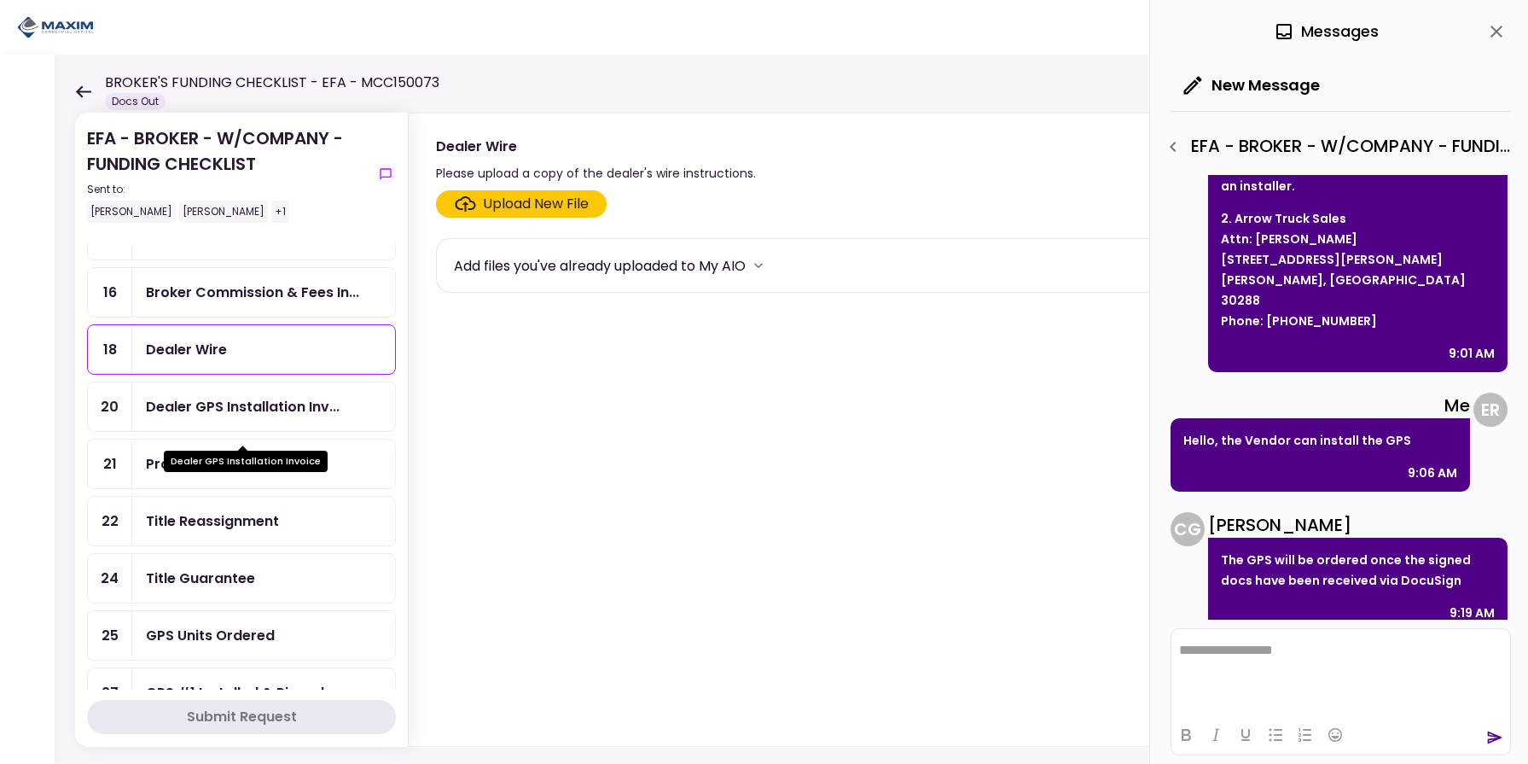
click at [216, 417] on div "Dealer GPS Installation Inv..." at bounding box center [243, 406] width 194 height 21
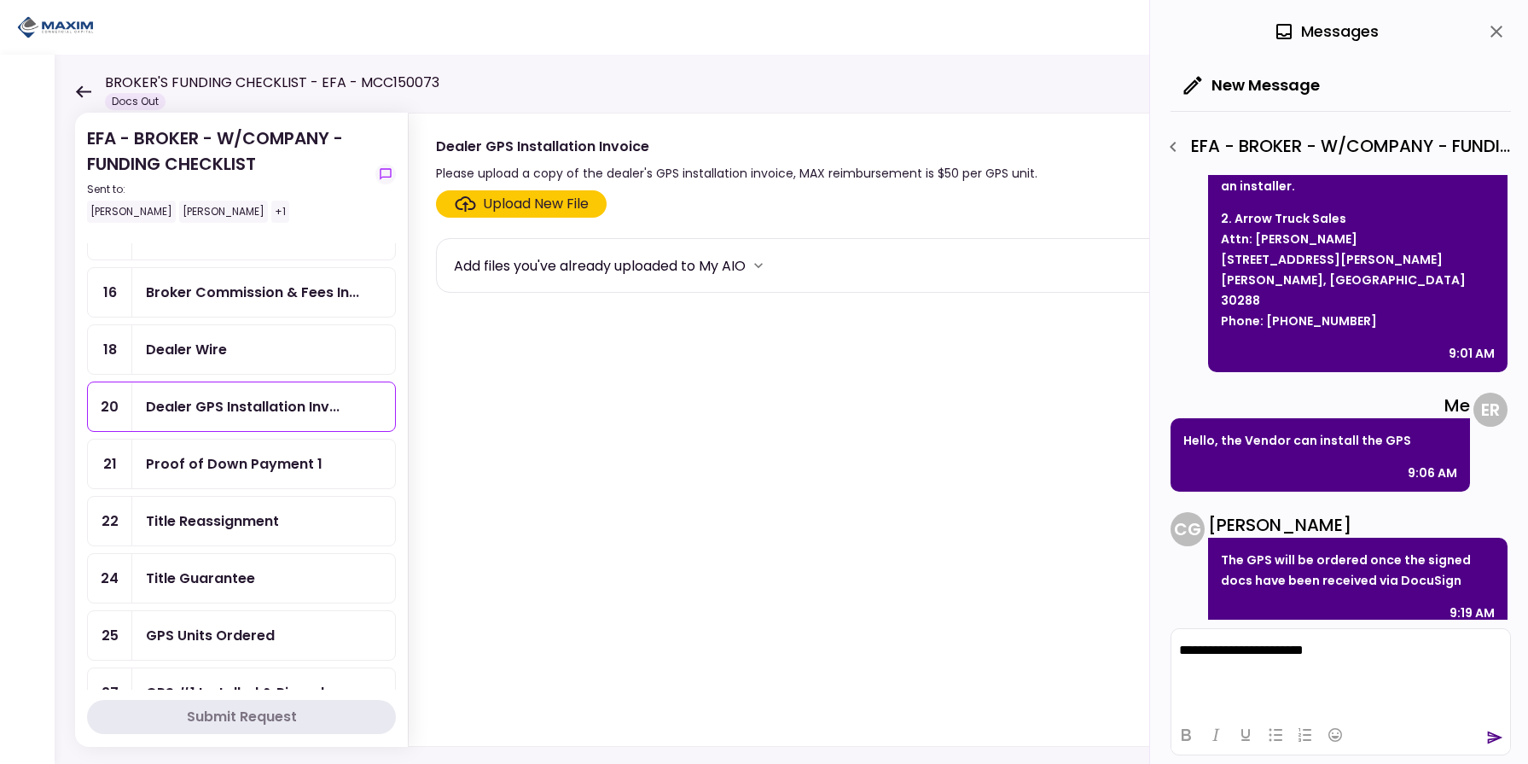
click at [1491, 733] on icon "send" at bounding box center [1495, 737] width 15 height 13
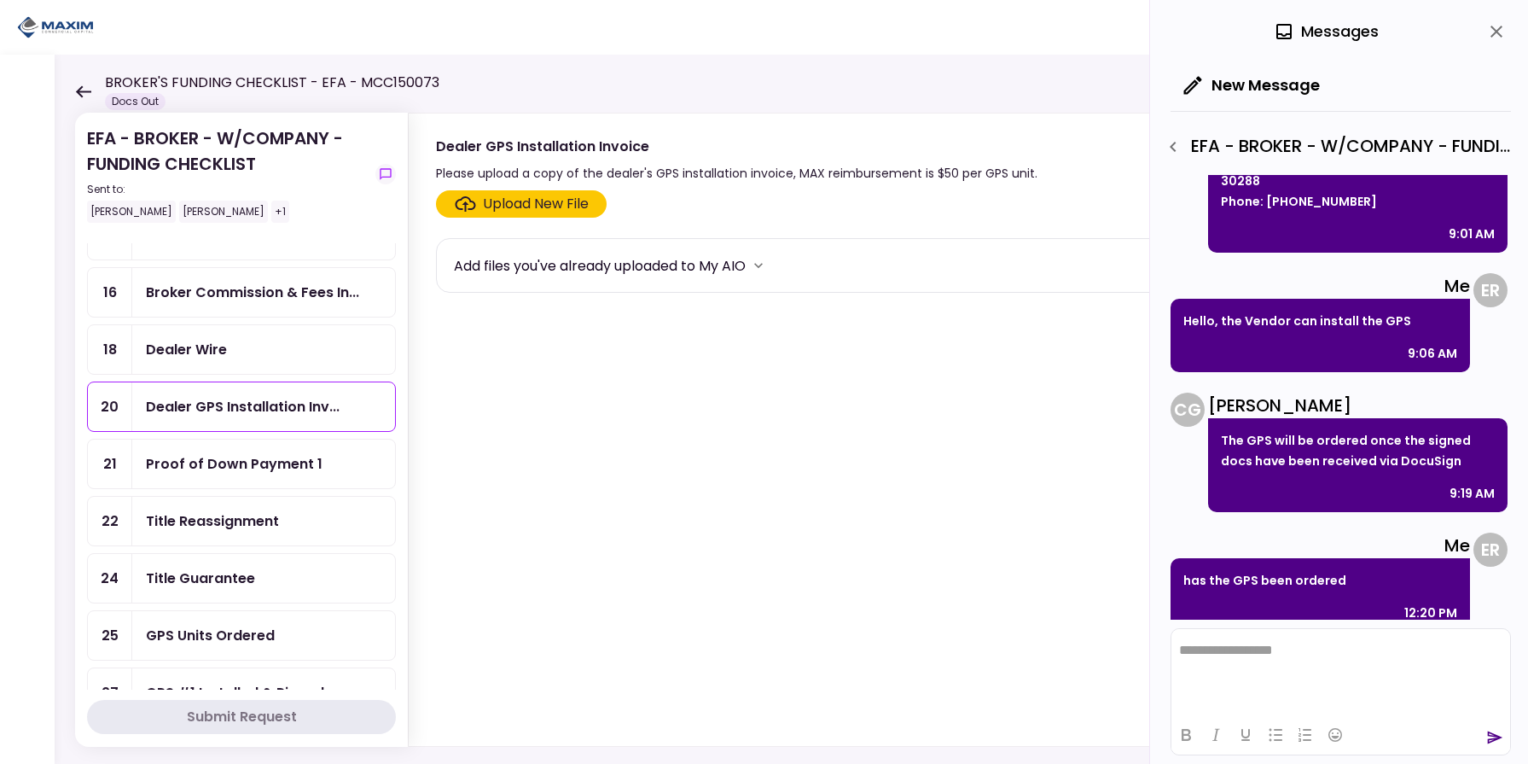
click at [1376, 82] on div "New Message" at bounding box center [1341, 87] width 341 height 48
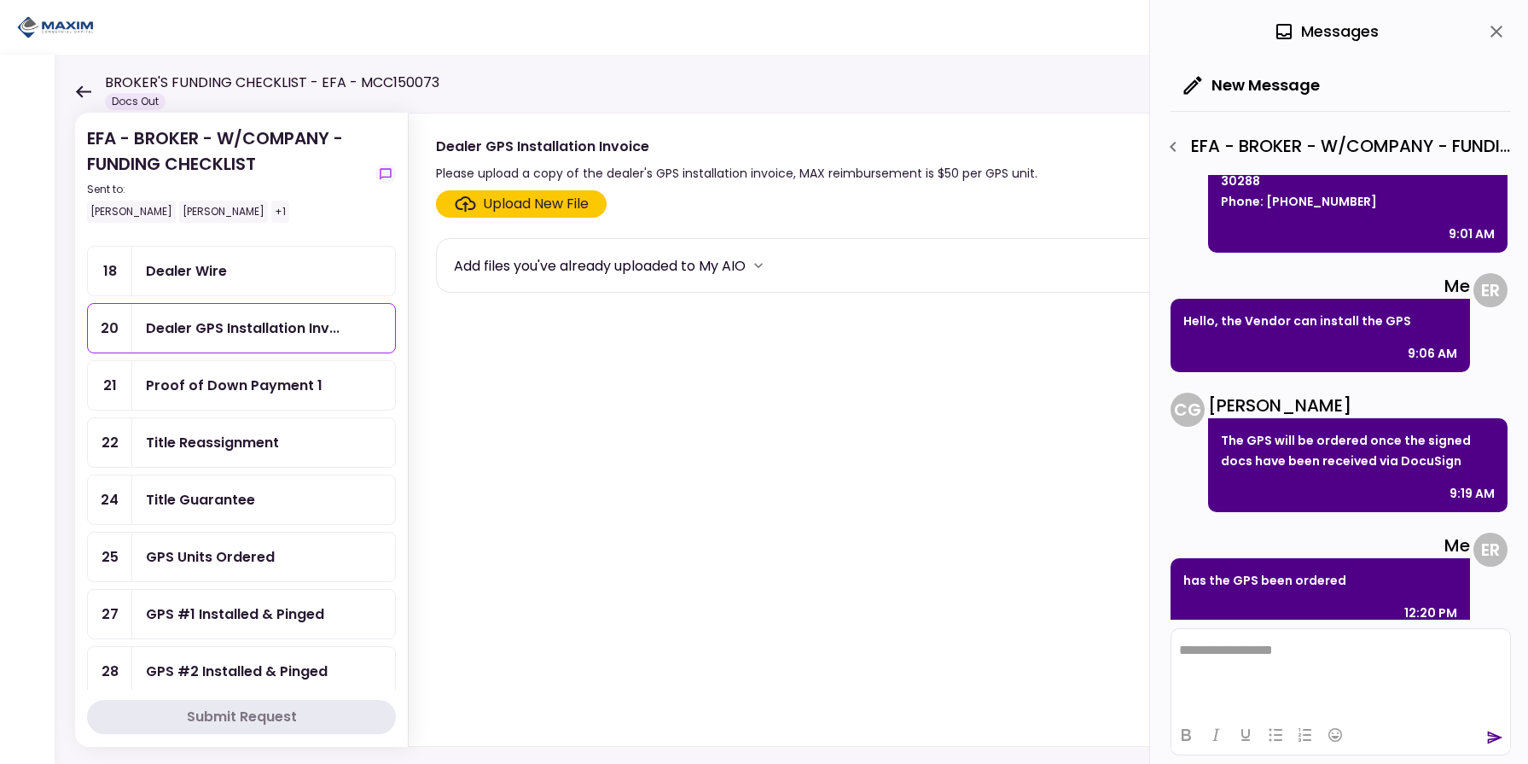
scroll to position [471, 0]
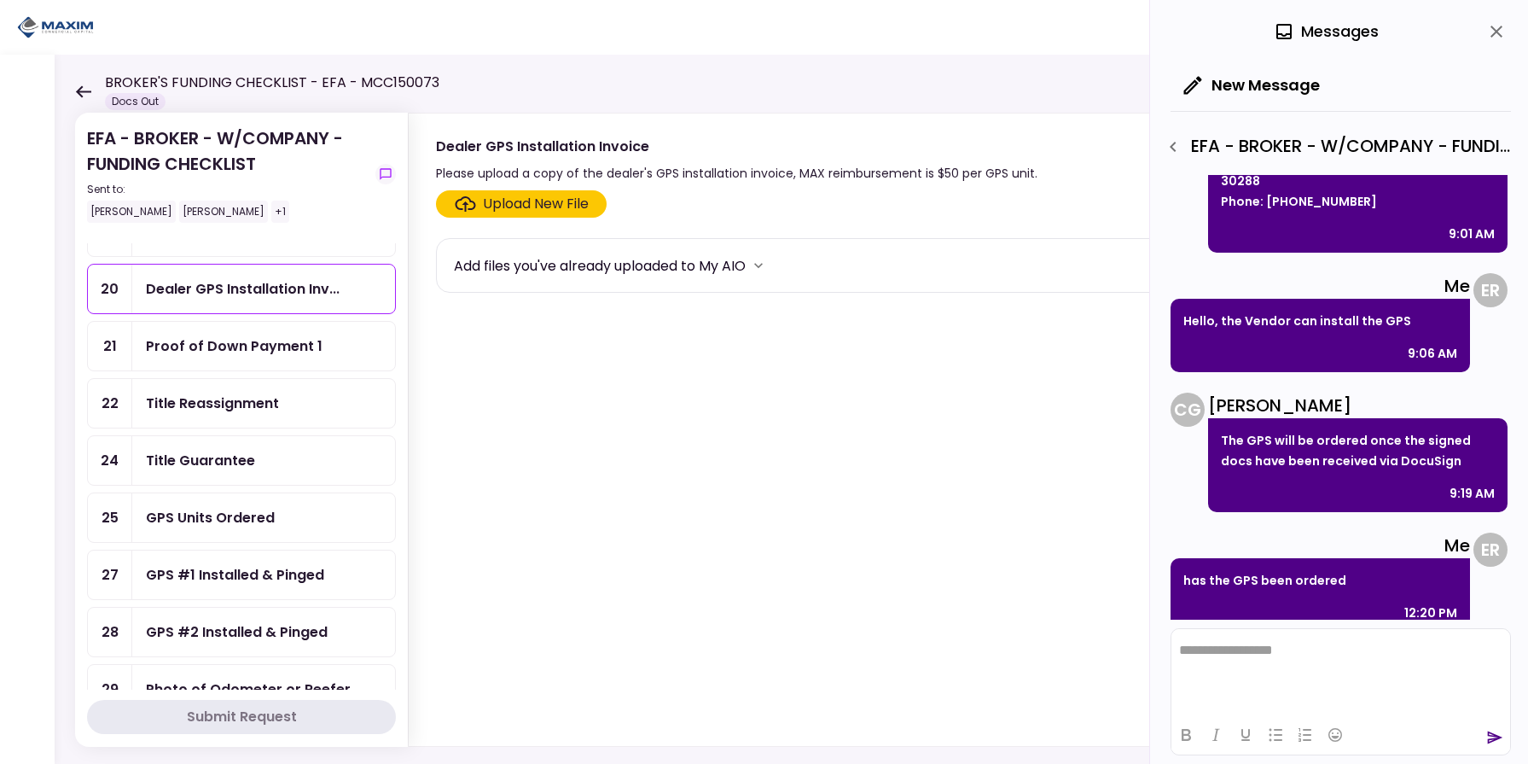
click at [303, 357] on div "Proof of Down Payment 1" at bounding box center [234, 345] width 177 height 21
click at [864, 348] on section "Upload New File Add files you've already uploaded to My AIO" at bounding box center [951, 464] width 1030 height 549
click at [1493, 38] on icon "close" at bounding box center [1497, 31] width 20 height 20
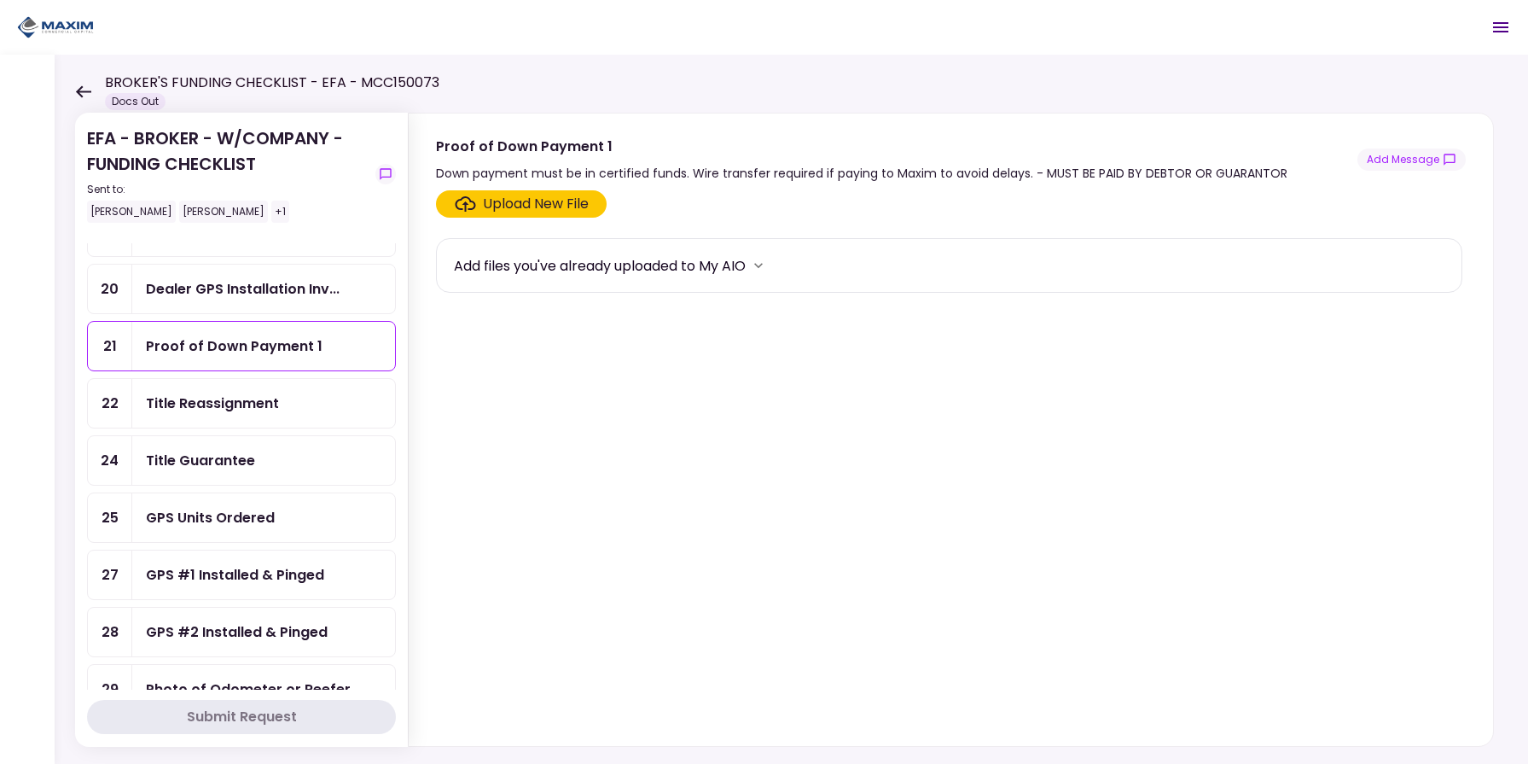
click at [633, 178] on div "Down payment must be in certified funds. Wire transfer required if paying to Ma…" at bounding box center [862, 173] width 852 height 20
drag, startPoint x: 723, startPoint y: 175, endPoint x: 1245, endPoint y: 185, distance: 522.4
click at [1245, 185] on div "Proof of Down Payment 1 Down payment must be in certified funds. Wire transfer …" at bounding box center [951, 430] width 1086 height 634
drag, startPoint x: 1105, startPoint y: 172, endPoint x: 1144, endPoint y: 177, distance: 39.6
click at [1111, 172] on div "Down payment must be in certified funds. Wire transfer required if paying to Ma…" at bounding box center [862, 173] width 852 height 20
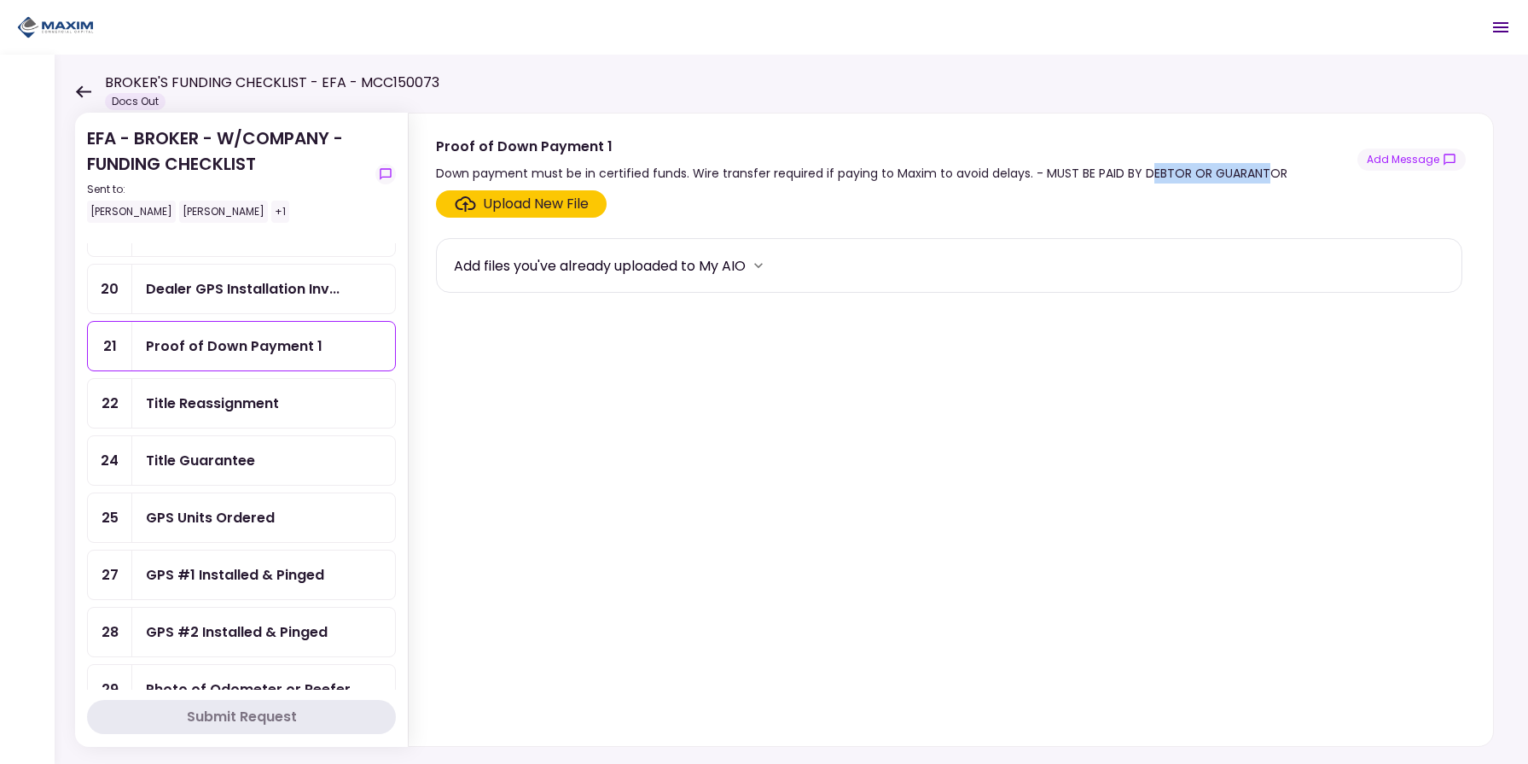
drag, startPoint x: 1149, startPoint y: 177, endPoint x: 1265, endPoint y: 178, distance: 116.1
click at [1264, 178] on div "Down payment must be in certified funds. Wire transfer required if paying to Ma…" at bounding box center [862, 173] width 852 height 20
click at [1265, 178] on div "Down payment must be in certified funds. Wire transfer required if paying to Ma…" at bounding box center [862, 173] width 852 height 20
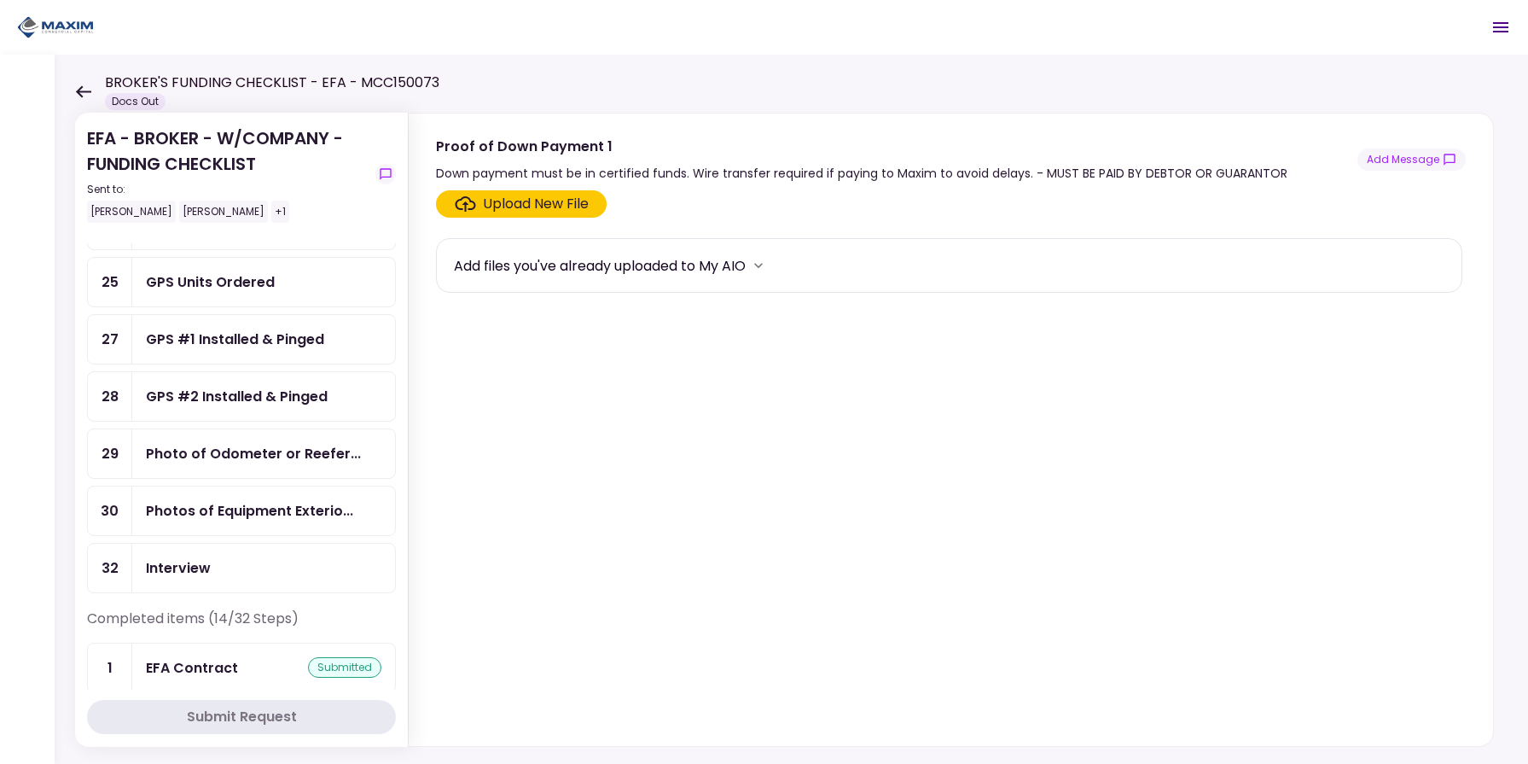
scroll to position [471, 0]
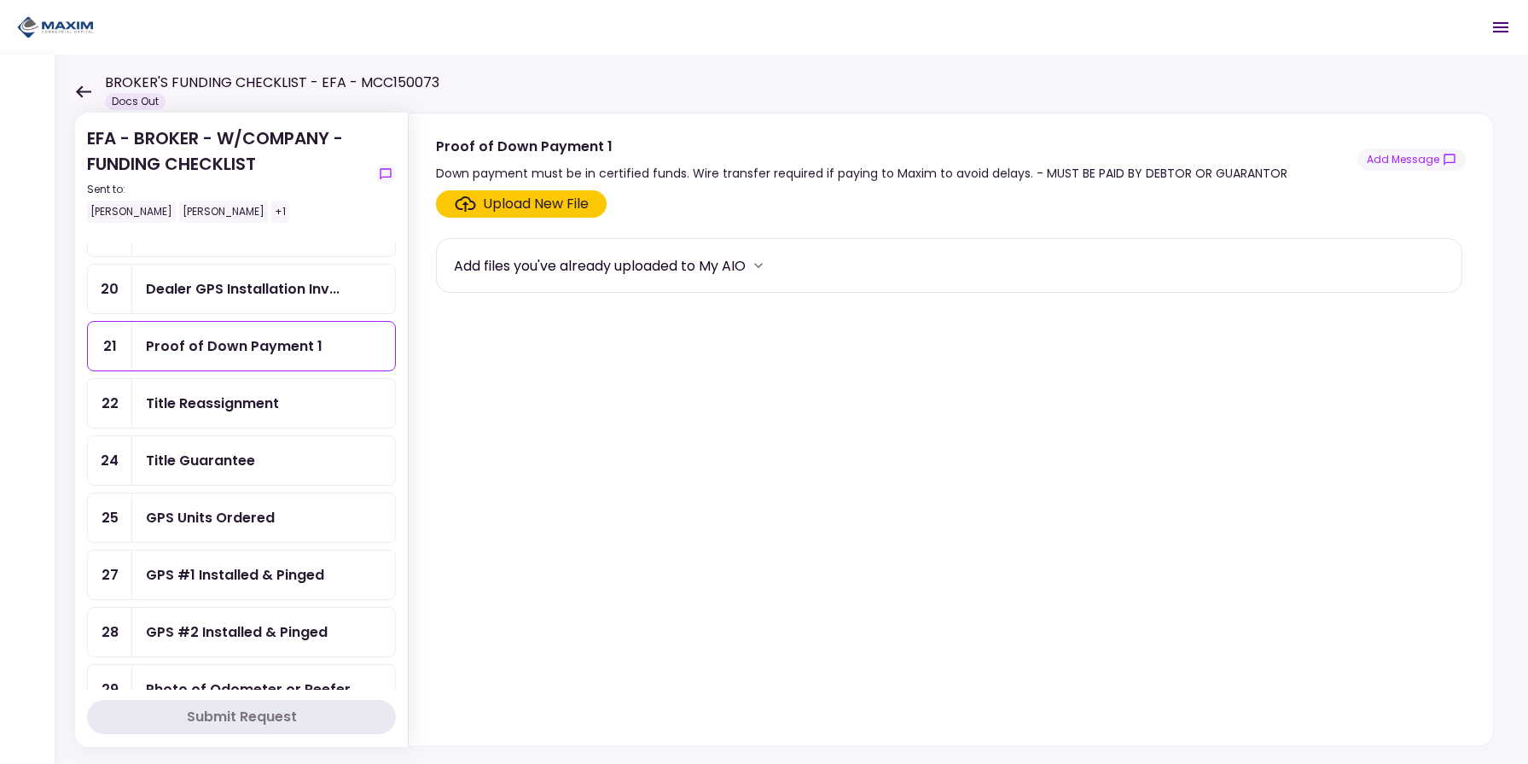
click at [219, 470] on div "Title Guarantee" at bounding box center [263, 460] width 263 height 49
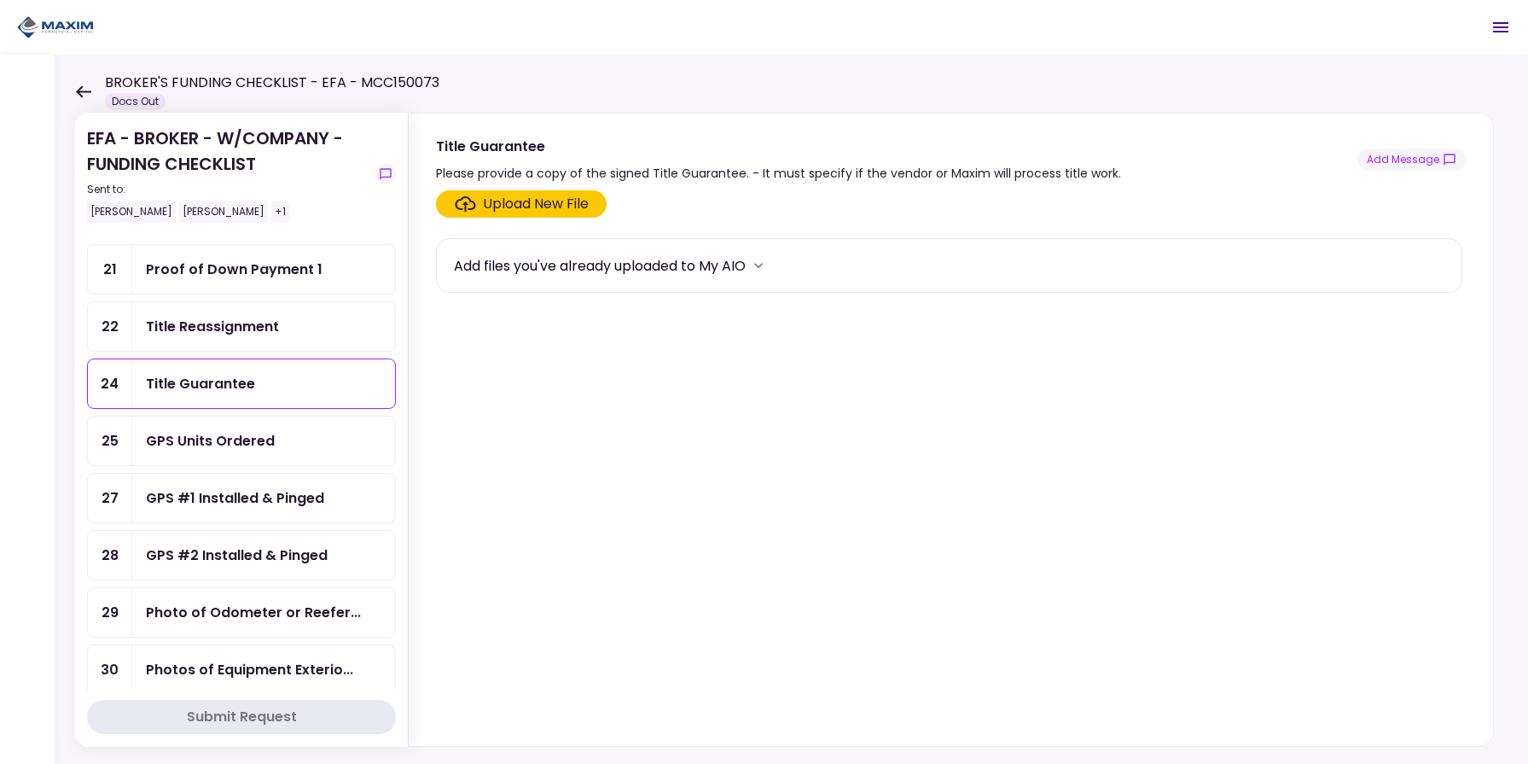
scroll to position [589, 0]
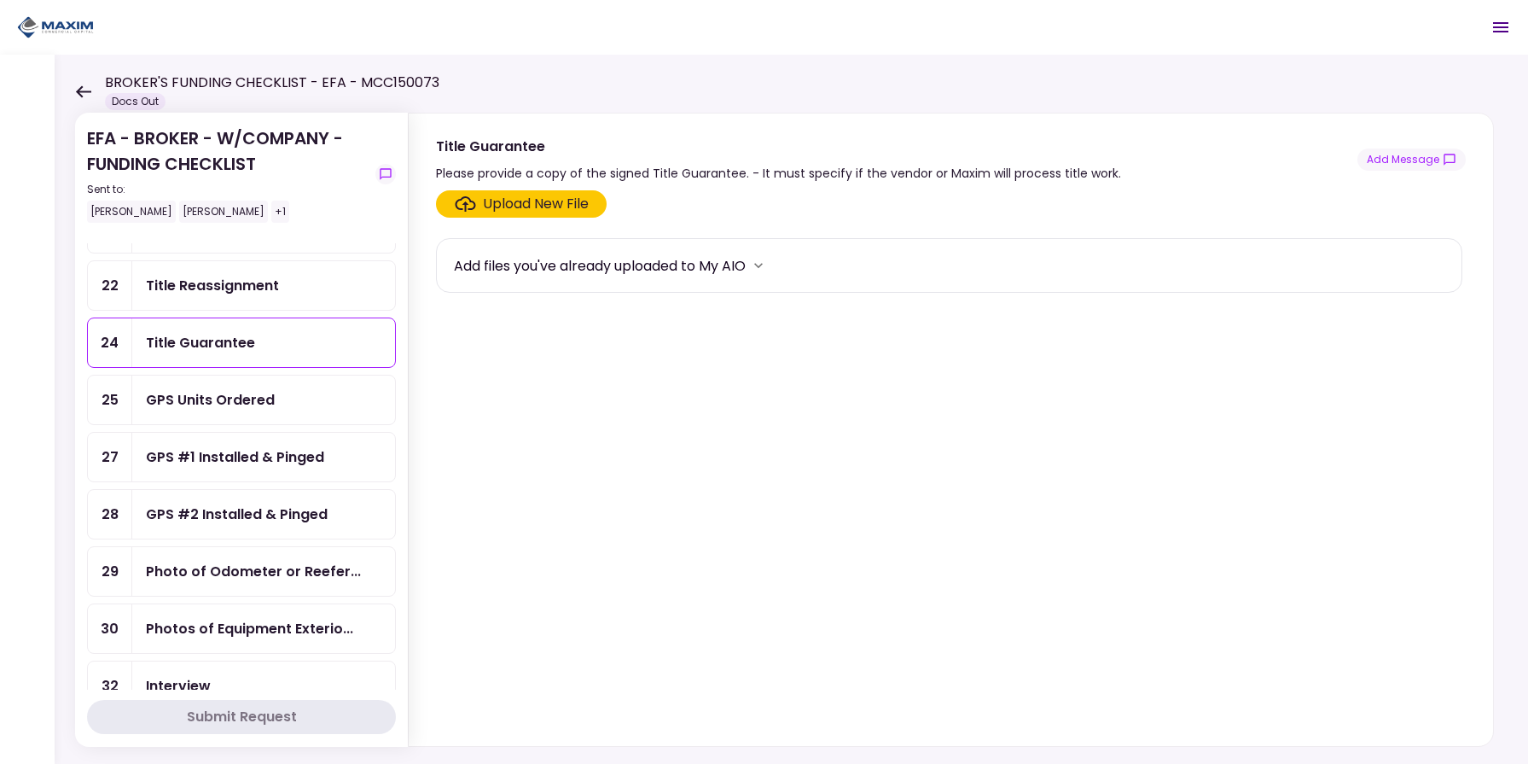
drag, startPoint x: 1279, startPoint y: 399, endPoint x: 780, endPoint y: 434, distance: 500.5
click at [1278, 399] on section "Upload New File Add files you've already uploaded to My AIO" at bounding box center [951, 464] width 1030 height 549
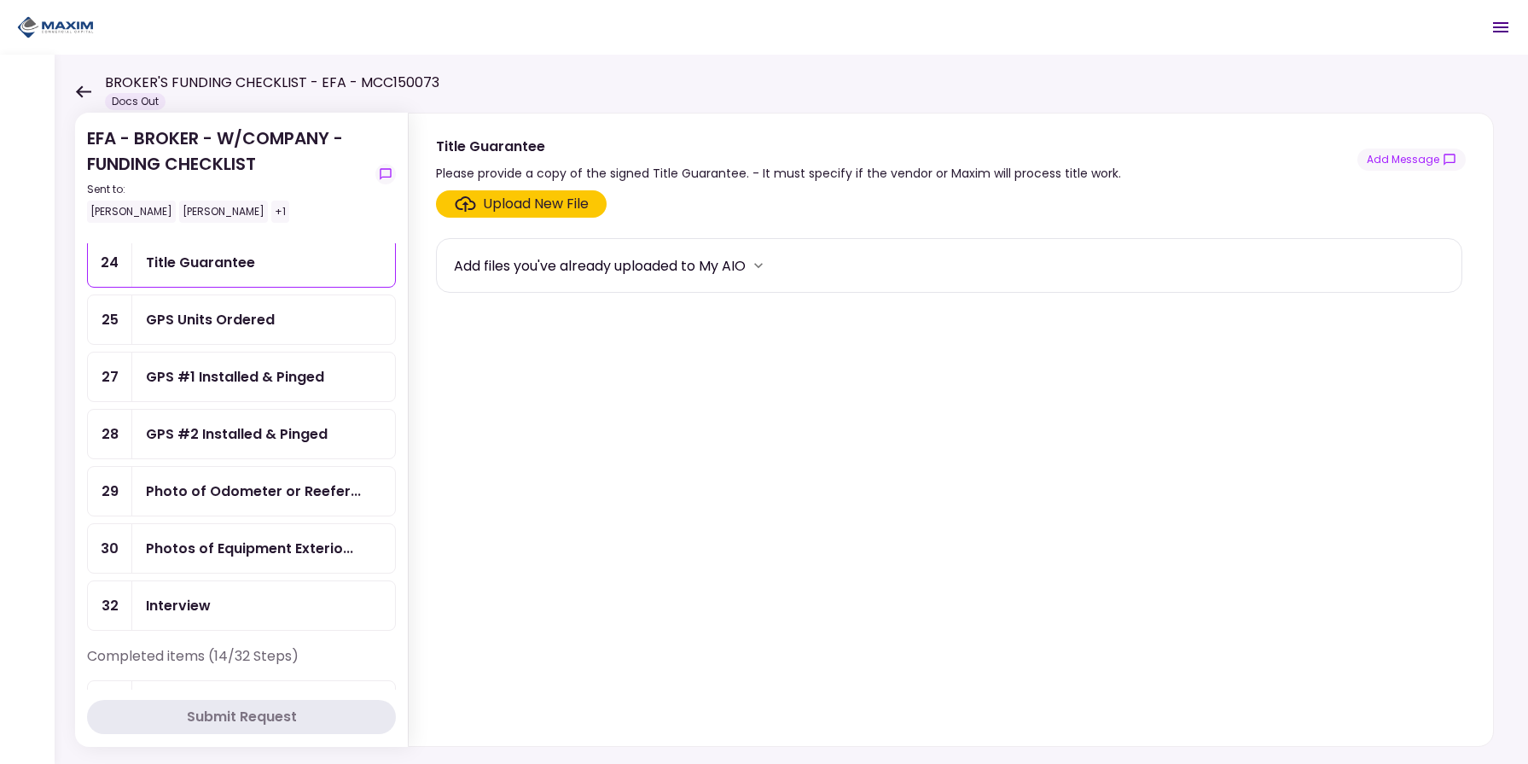
scroll to position [707, 0]
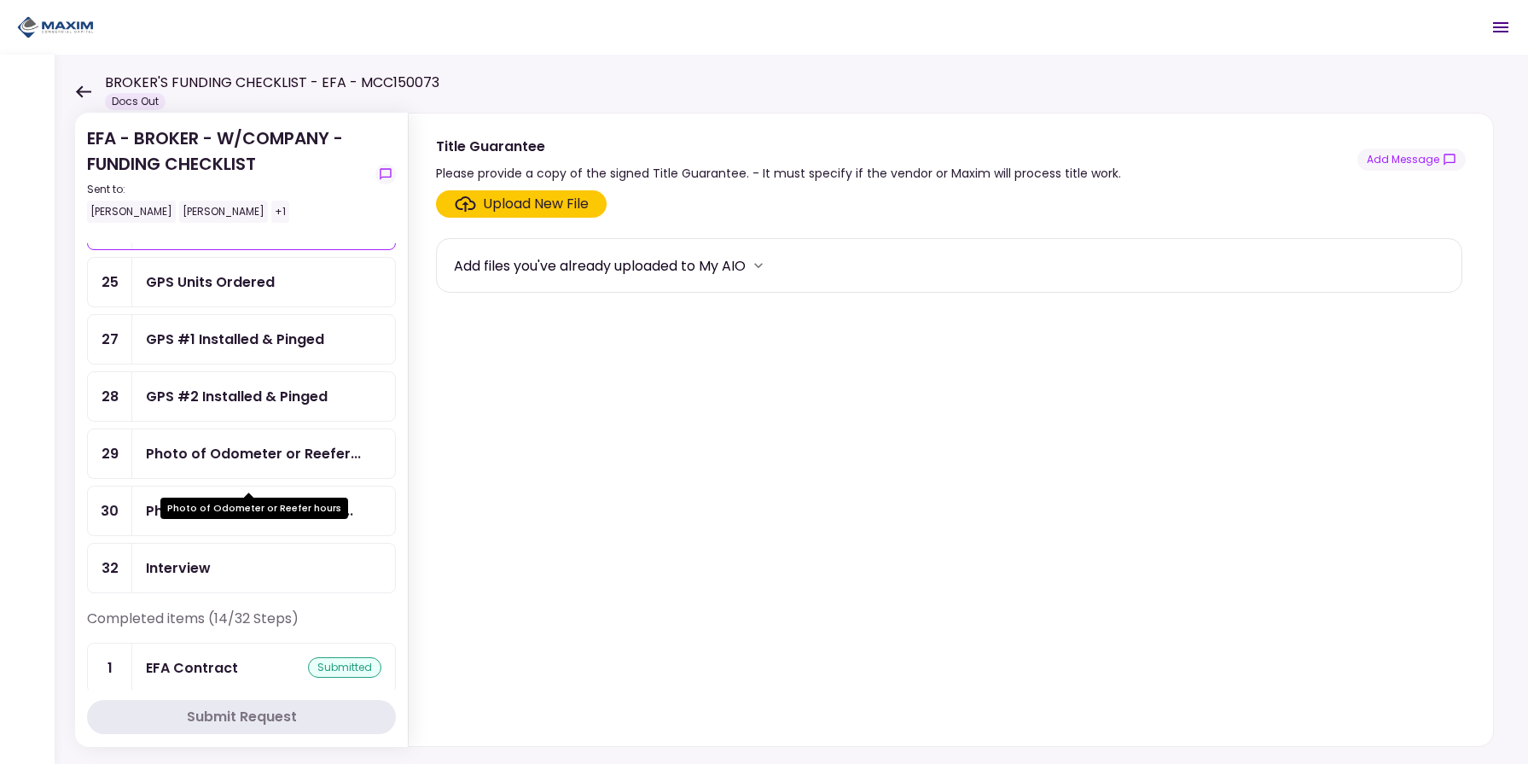
click at [282, 464] on div "Photo of Odometer or Reefer..." at bounding box center [253, 453] width 215 height 21
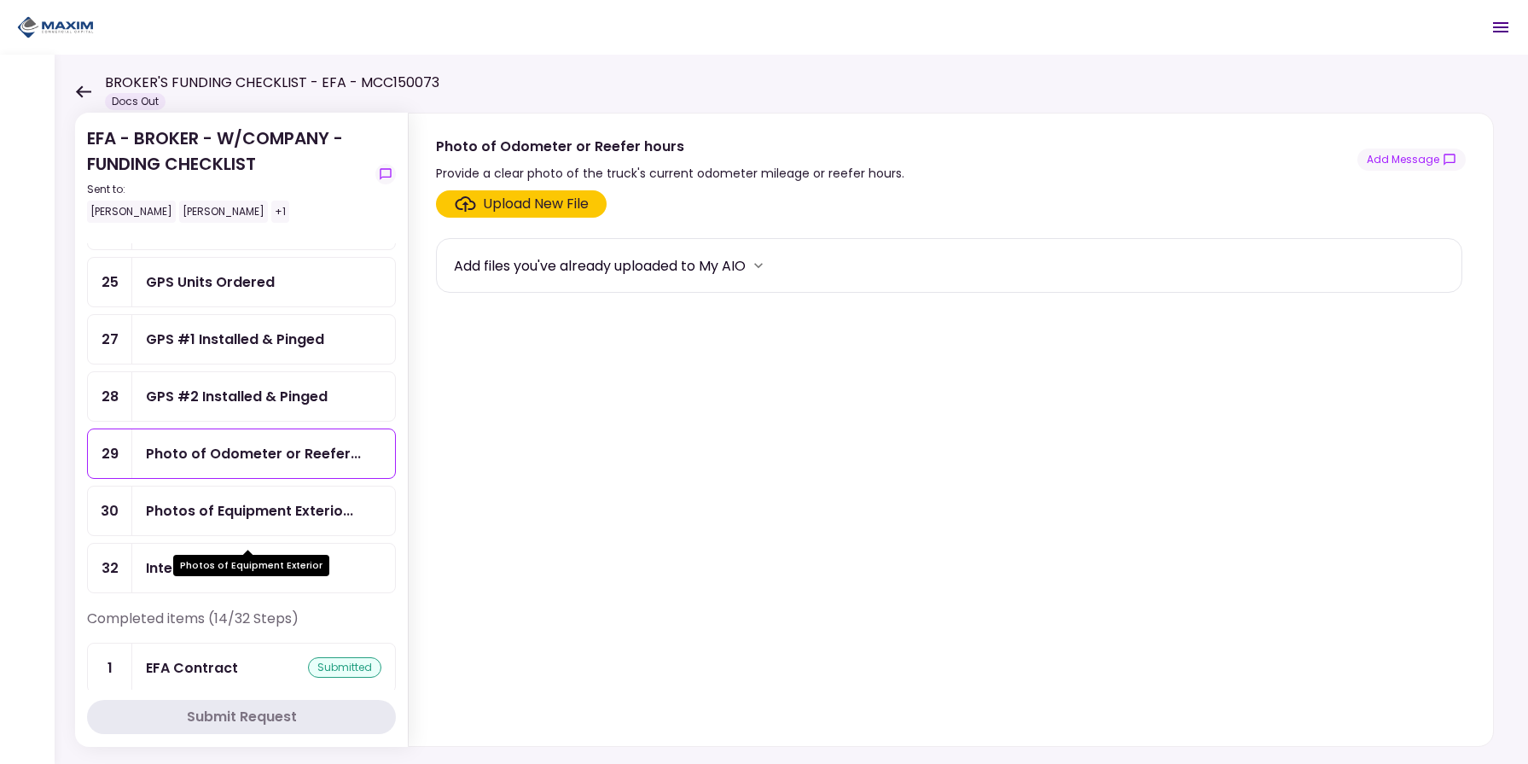
click at [255, 521] on div "Photos of Equipment Exterio..." at bounding box center [249, 510] width 207 height 21
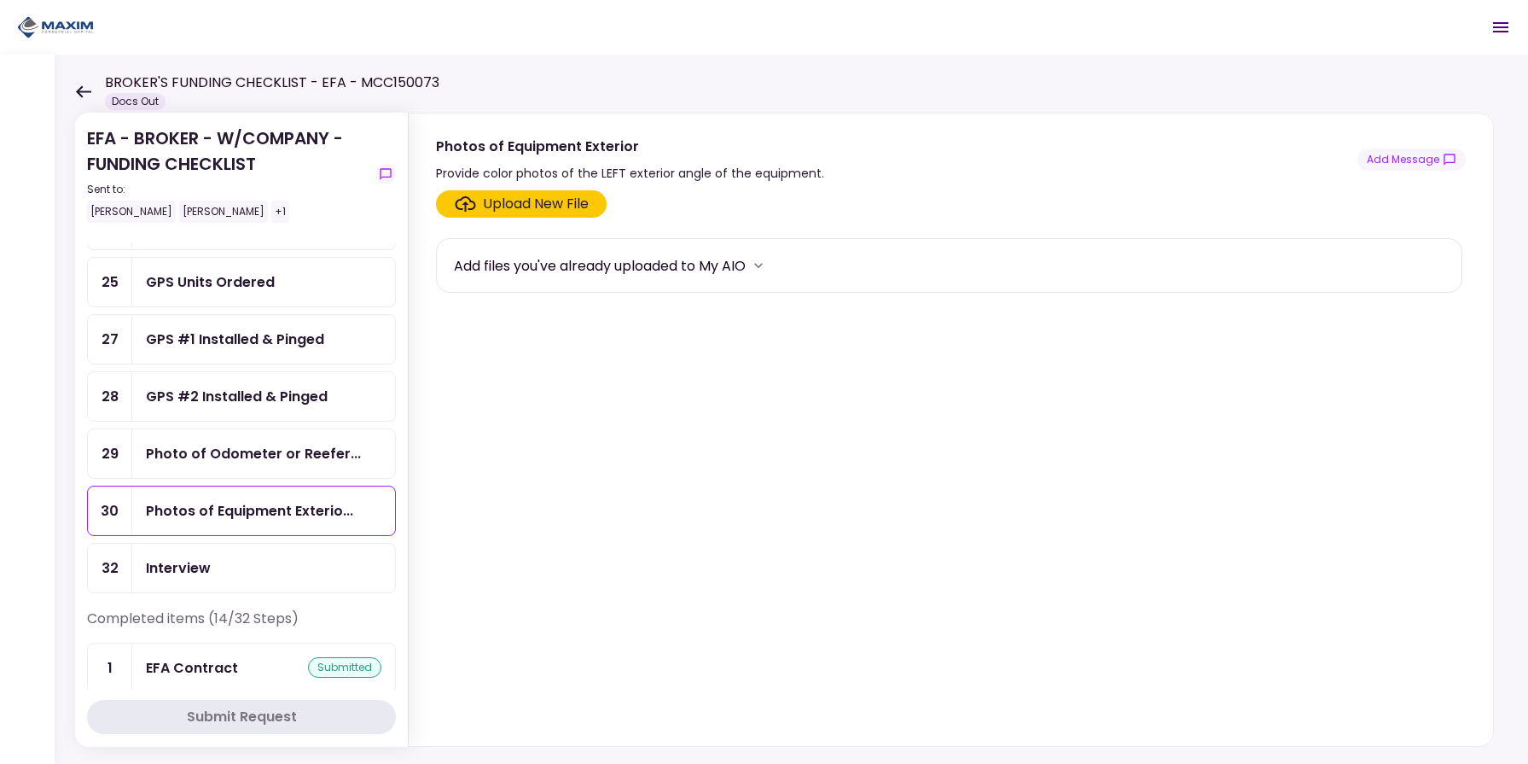
click at [235, 478] on div "Photo of Odometer or Reefer..." at bounding box center [263, 453] width 263 height 49
click at [1267, 385] on section "Upload New File Add files you've already uploaded to My AIO" at bounding box center [951, 464] width 1030 height 549
click at [1355, 420] on section "Upload New File Add files you've already uploaded to My AIO" at bounding box center [951, 464] width 1030 height 549
click at [257, 407] on div "GPS #2 Installed & Pinged" at bounding box center [237, 396] width 182 height 21
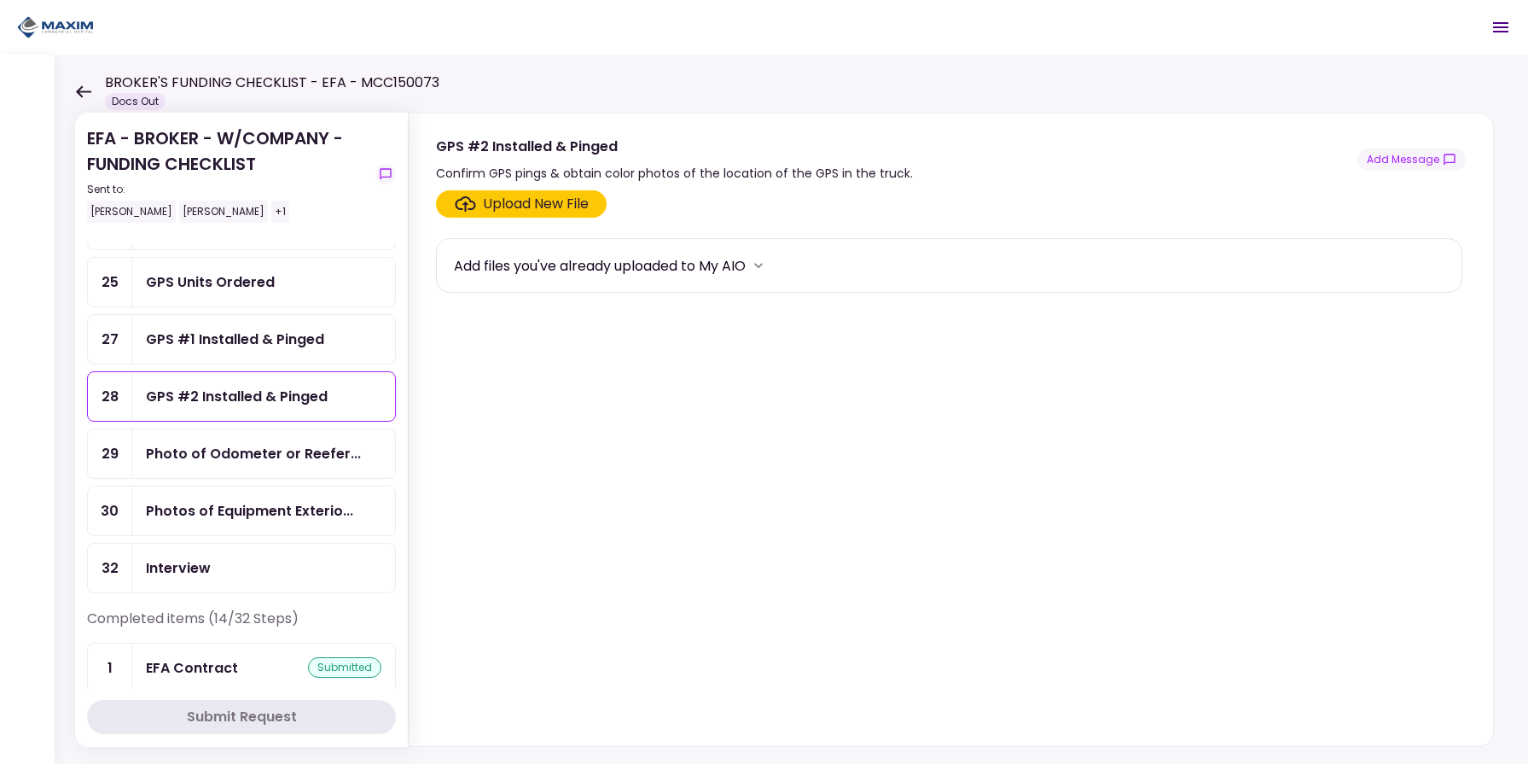
click at [285, 350] on div "GPS #1 Installed & Pinged" at bounding box center [235, 339] width 178 height 21
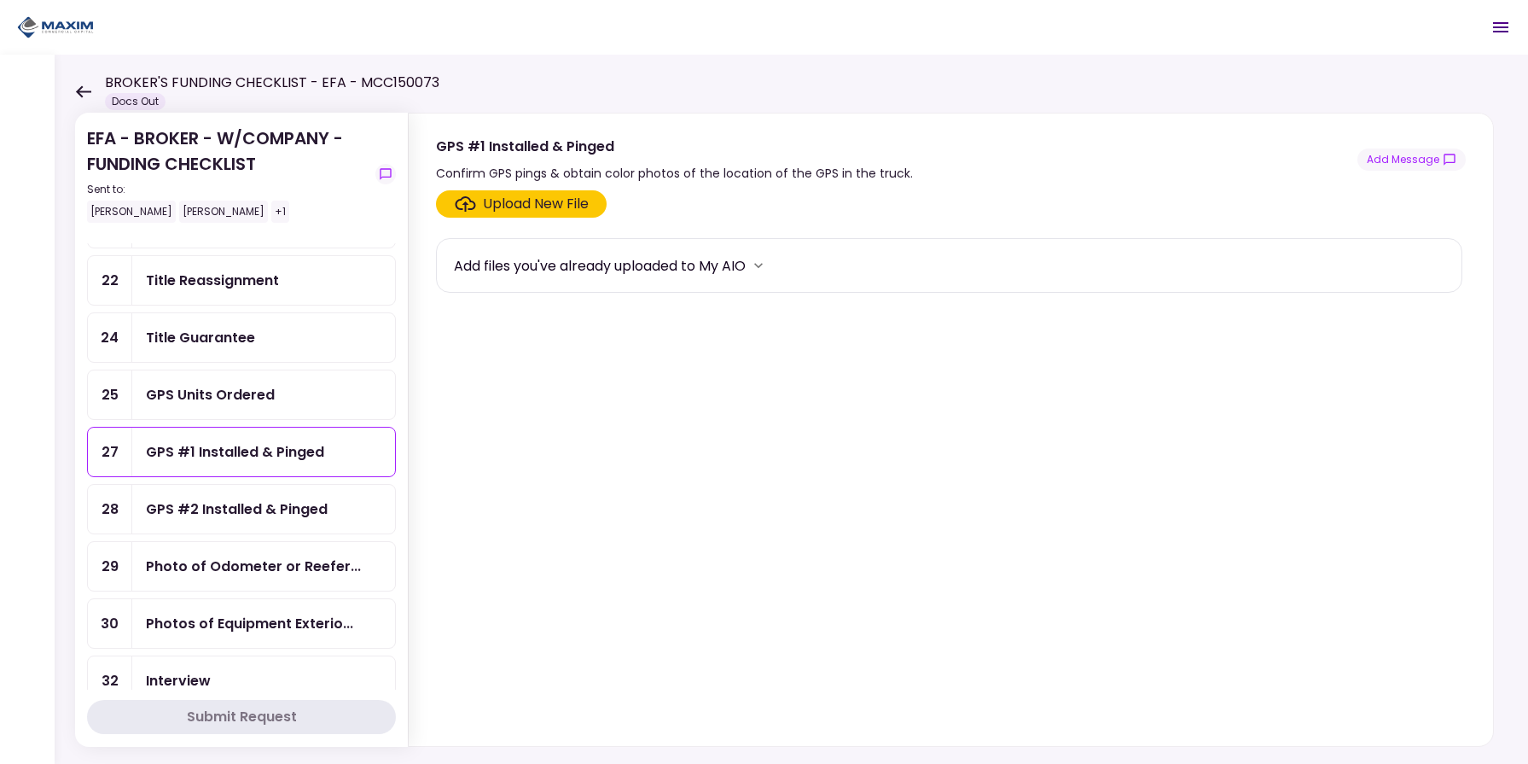
scroll to position [471, 0]
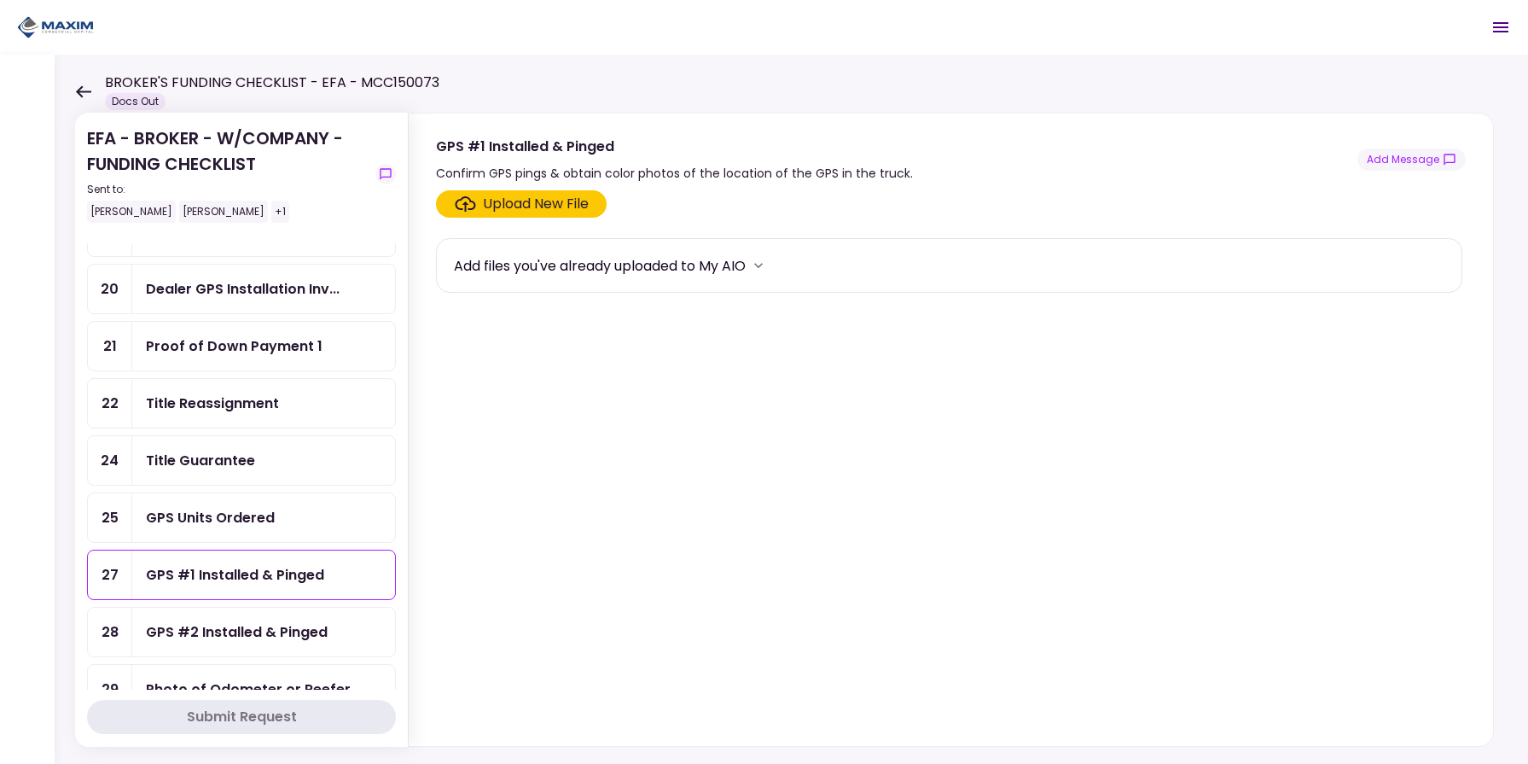
click at [230, 523] on div "GPS Units Ordered" at bounding box center [263, 517] width 263 height 49
click at [244, 485] on div "Title Guarantee" at bounding box center [263, 460] width 263 height 49
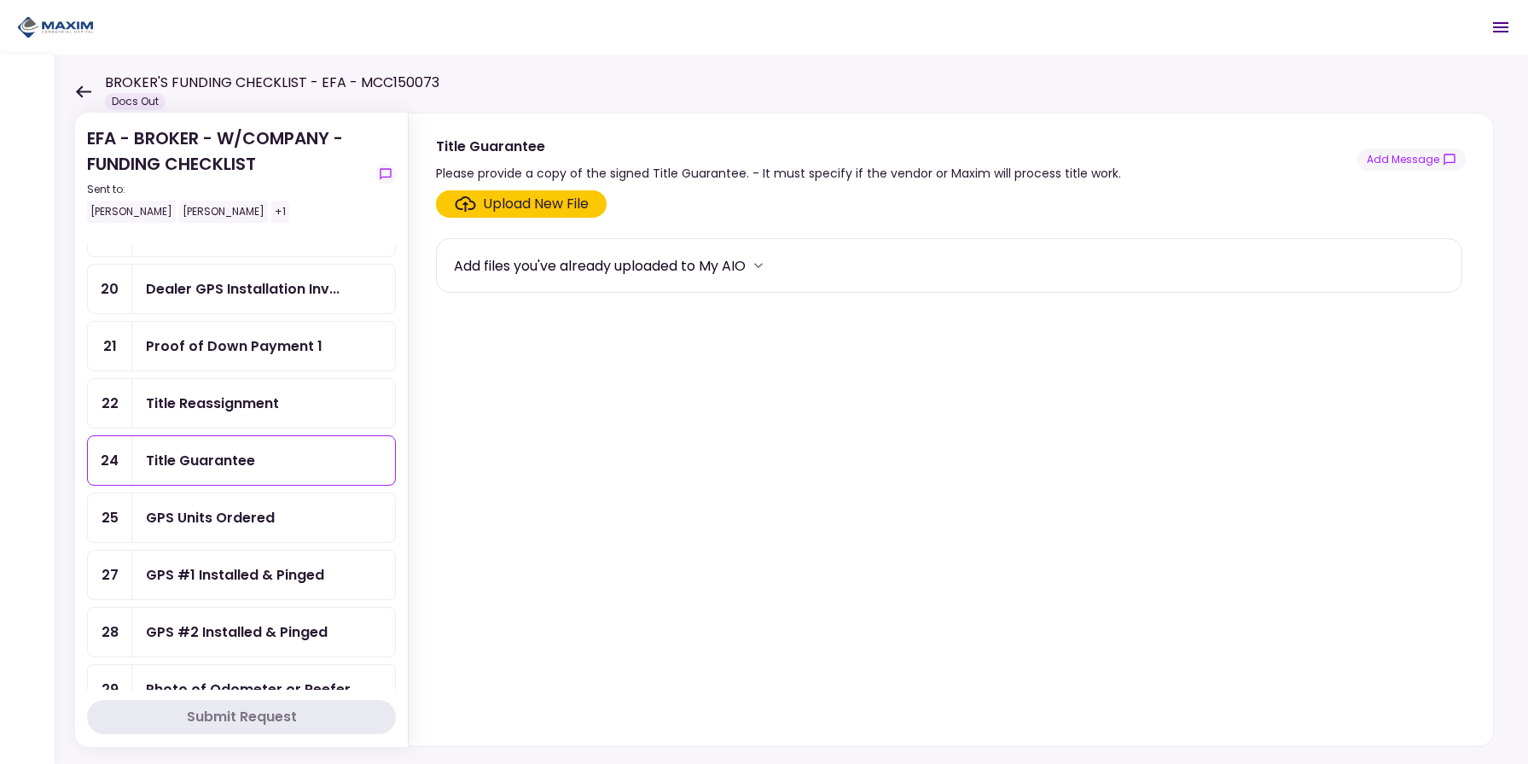
click at [253, 428] on div "Title Reassignment" at bounding box center [263, 403] width 263 height 49
click at [265, 357] on div "Proof of Down Payment 1" at bounding box center [234, 345] width 177 height 21
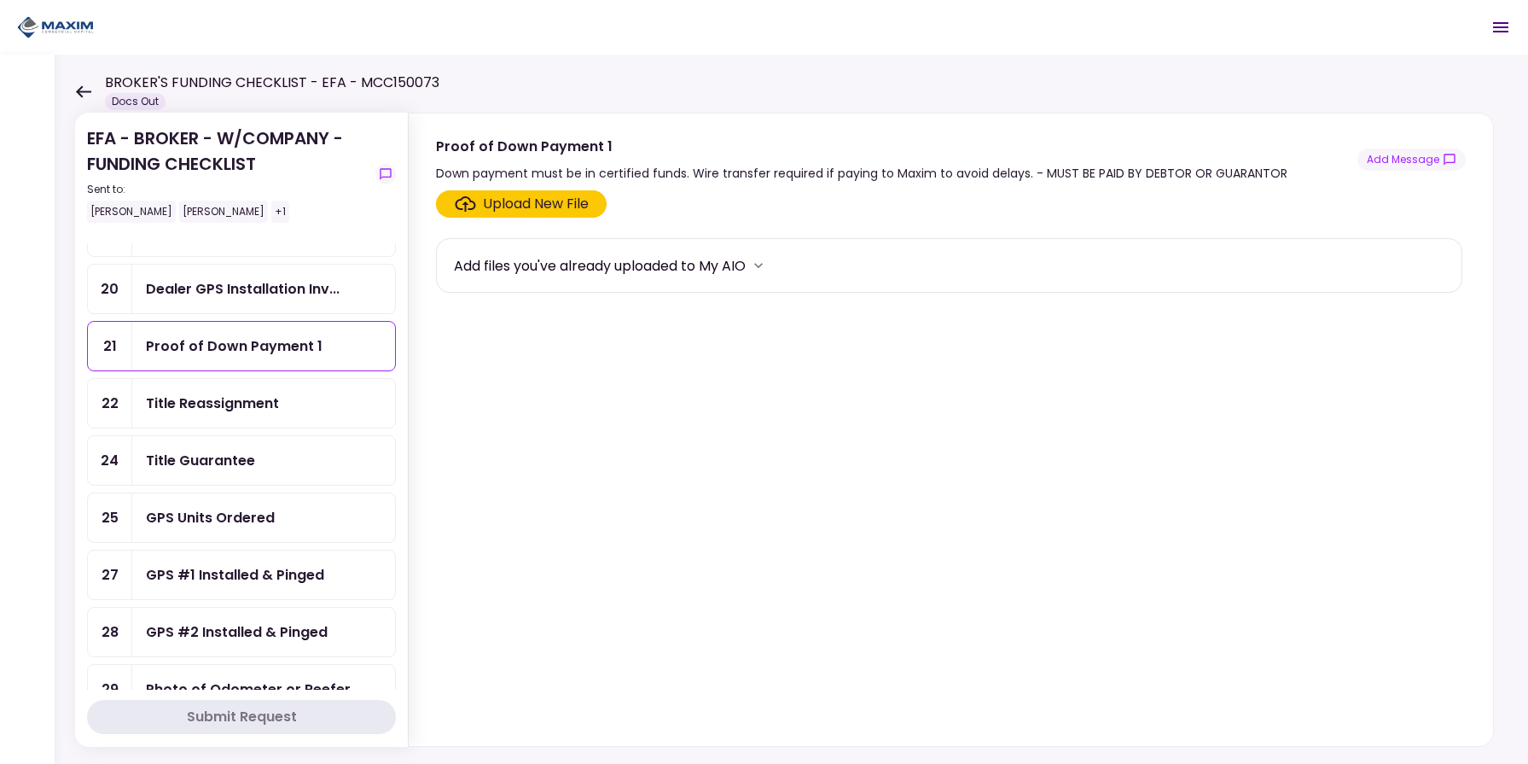
click at [271, 313] on div "Dealer GPS Installation Inv..." at bounding box center [263, 289] width 263 height 49
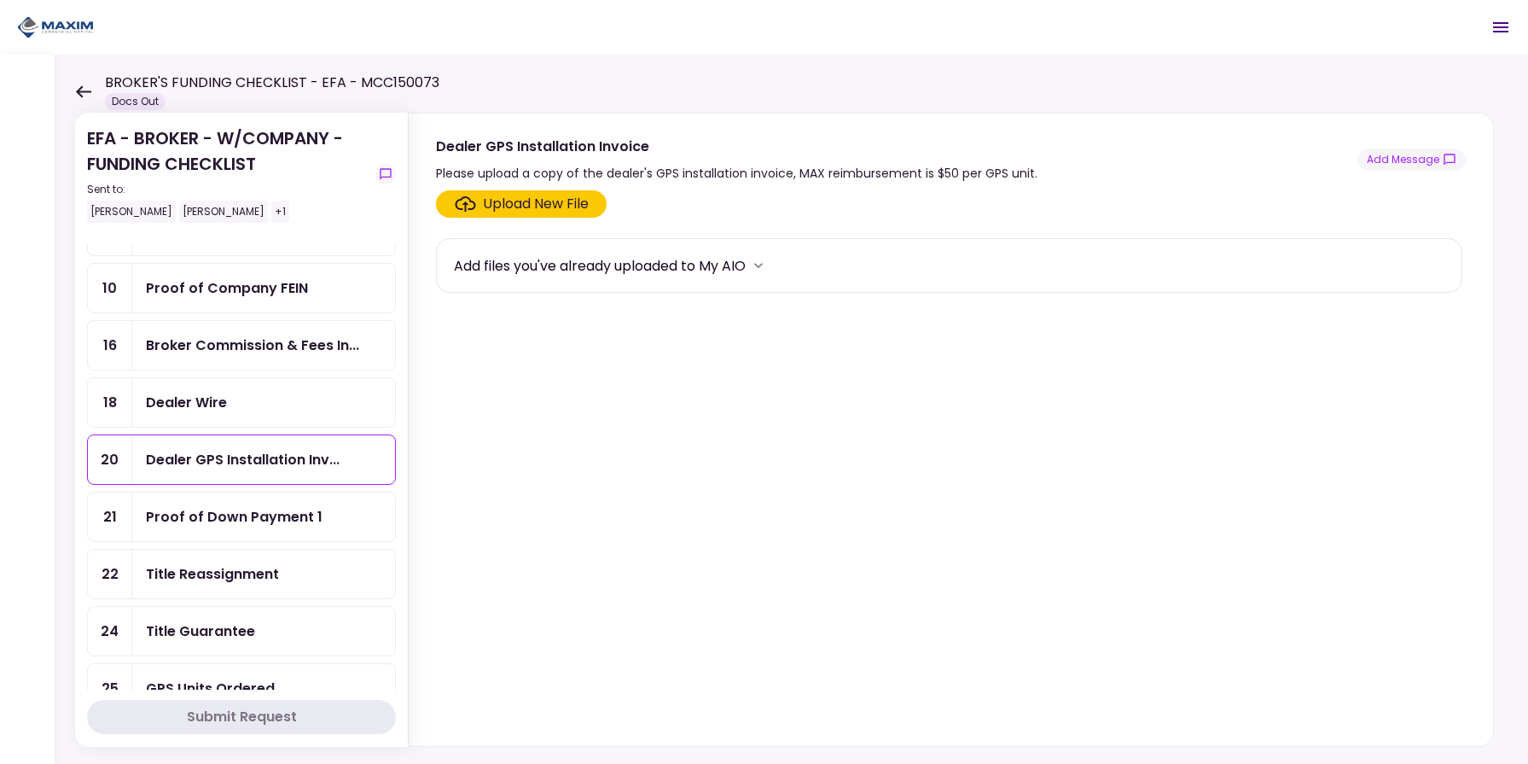
scroll to position [118, 0]
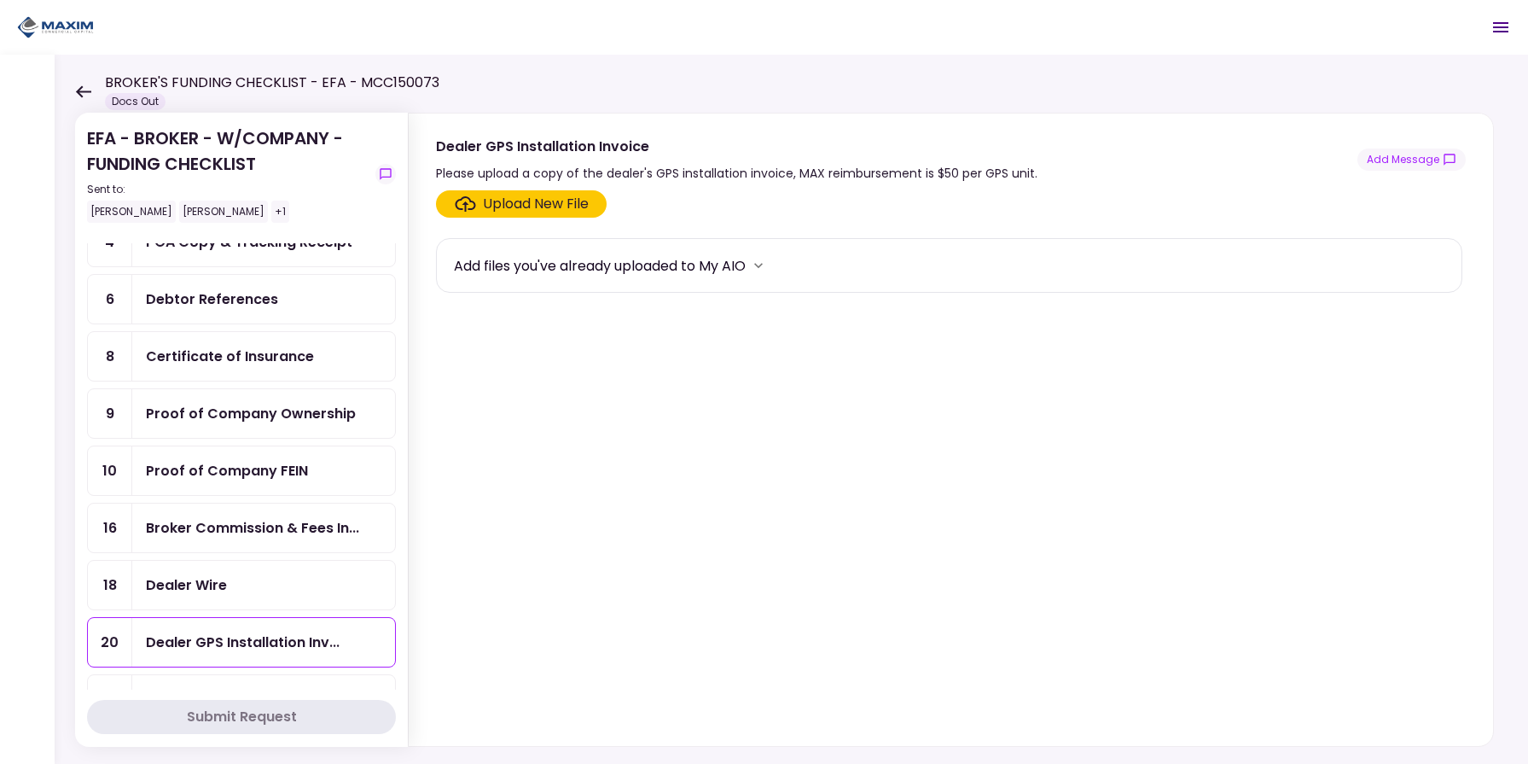
click at [233, 552] on div "Broker Commission & Fees In..." at bounding box center [263, 528] width 263 height 49
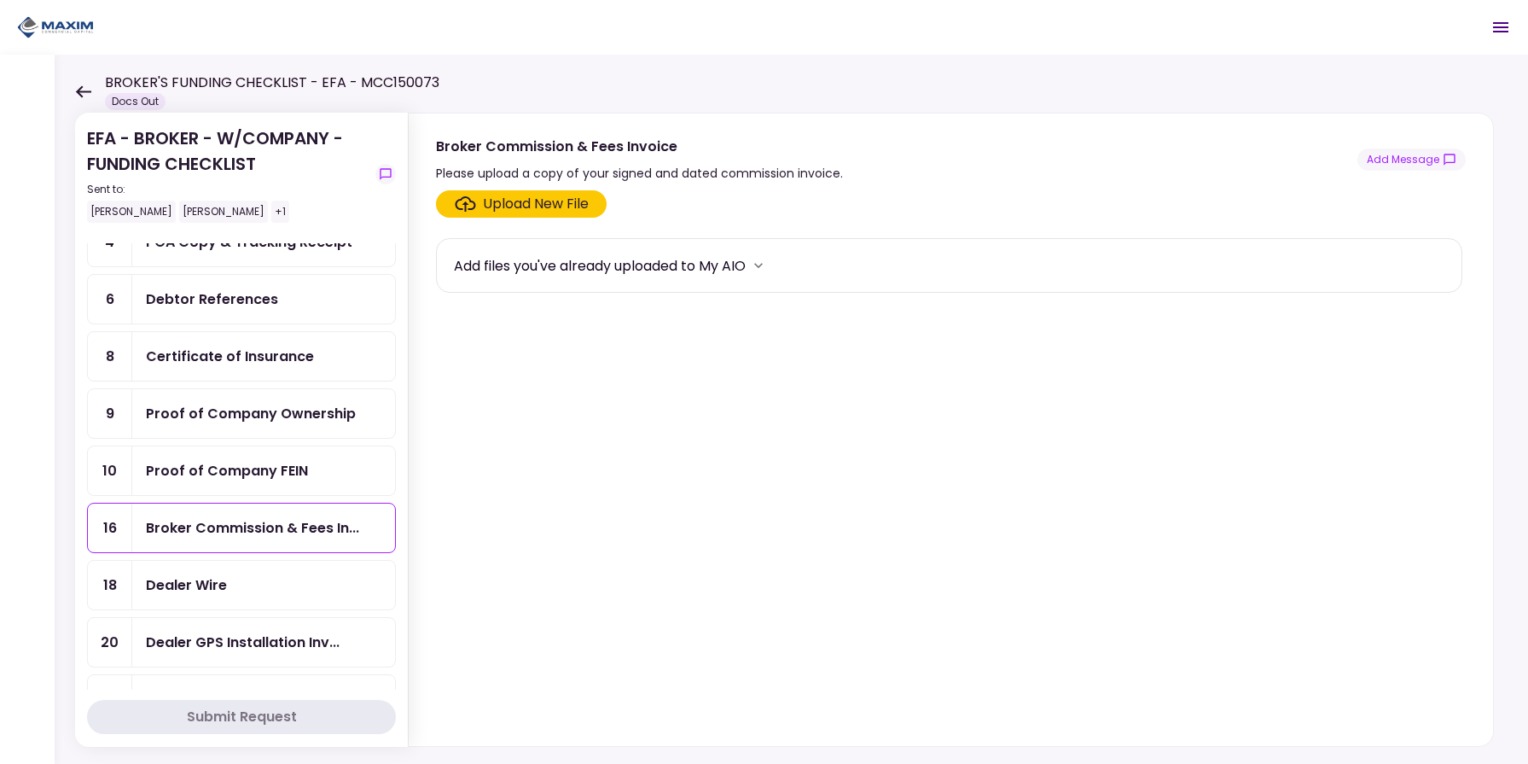
click at [240, 523] on div "Broker Commission & Fees In..." at bounding box center [252, 527] width 213 height 21
click at [247, 479] on div "Proof of Company FEIN" at bounding box center [227, 470] width 162 height 21
click at [250, 431] on div "Proof of Company Ownership" at bounding box center [263, 413] width 263 height 49
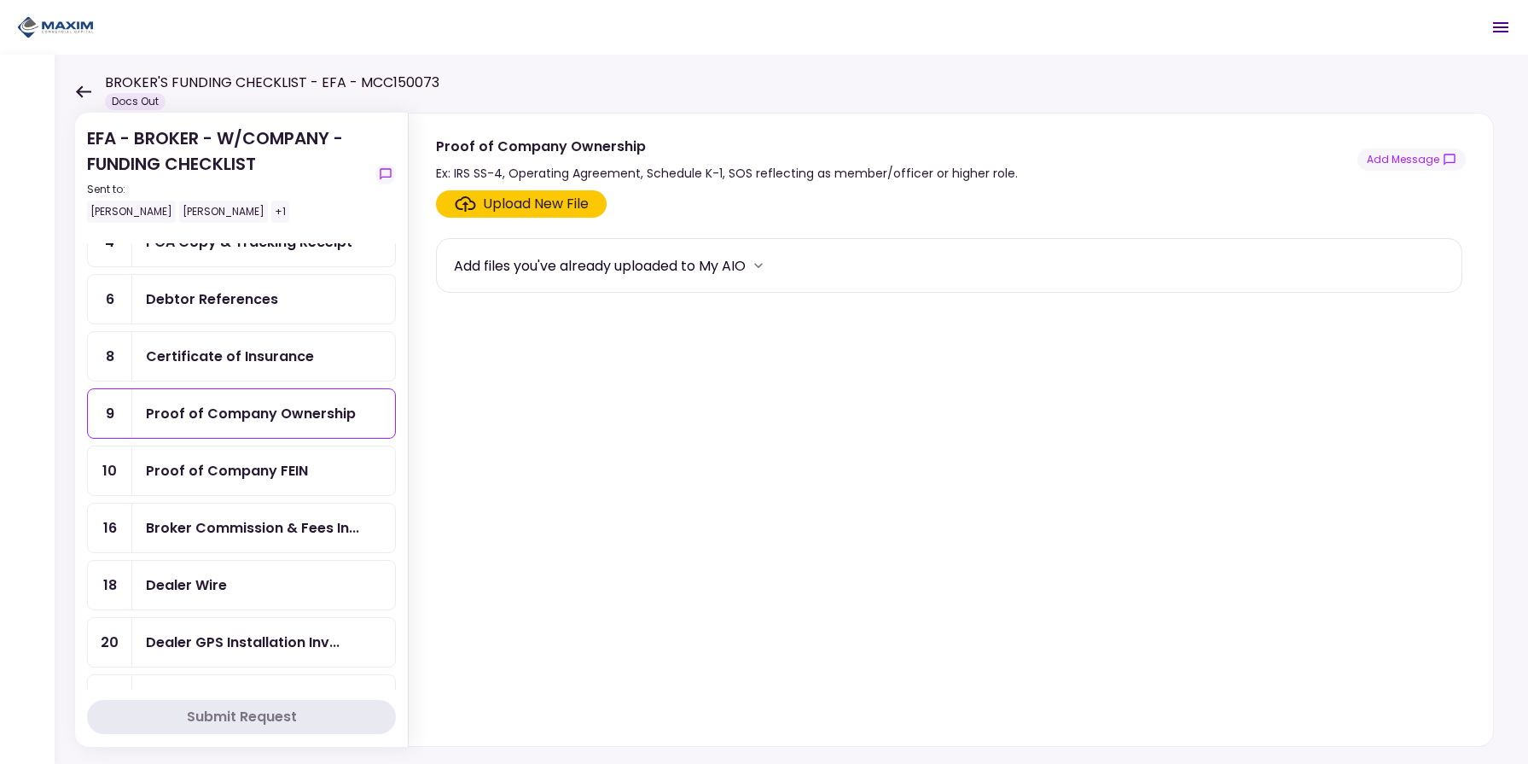
click at [251, 370] on div "Certificate of Insurance" at bounding box center [263, 356] width 263 height 49
click at [261, 329] on ul "3 POA - Original POA (not CA... 4 POA Copy & Tracking Receipt 6 Debtor Referenc…" at bounding box center [241, 671] width 309 height 1022
click at [263, 323] on div "Debtor References" at bounding box center [263, 299] width 263 height 49
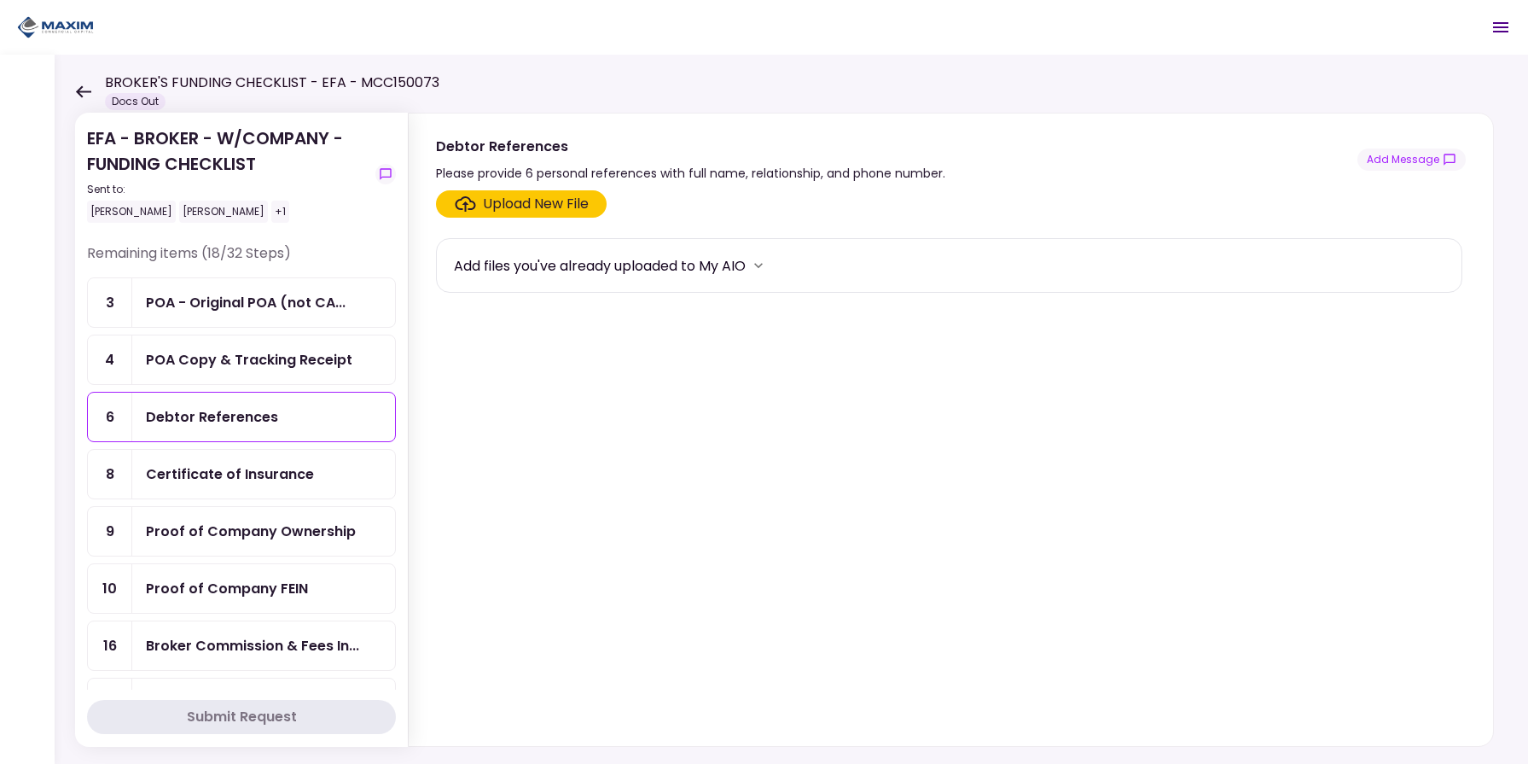
click at [1394, 375] on section "Upload New File Add files you've already uploaded to My AIO" at bounding box center [951, 464] width 1030 height 549
click at [1390, 166] on button "Add Message" at bounding box center [1412, 159] width 108 height 22
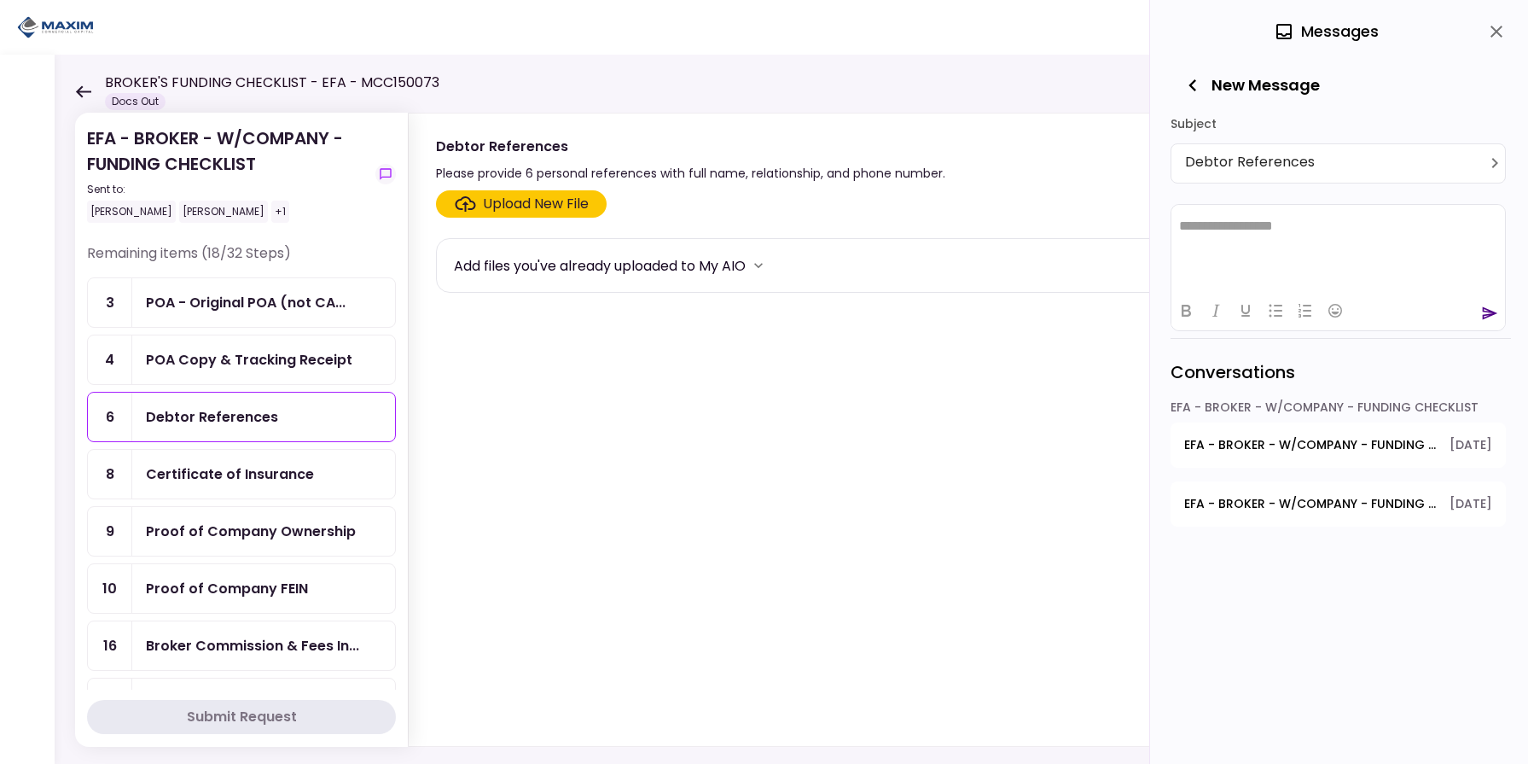
click at [1292, 500] on span "EFA - BROKER - W/COMPANY - FUNDING CHECKLIST - Proof of Company Ownership" at bounding box center [1311, 504] width 253 height 18
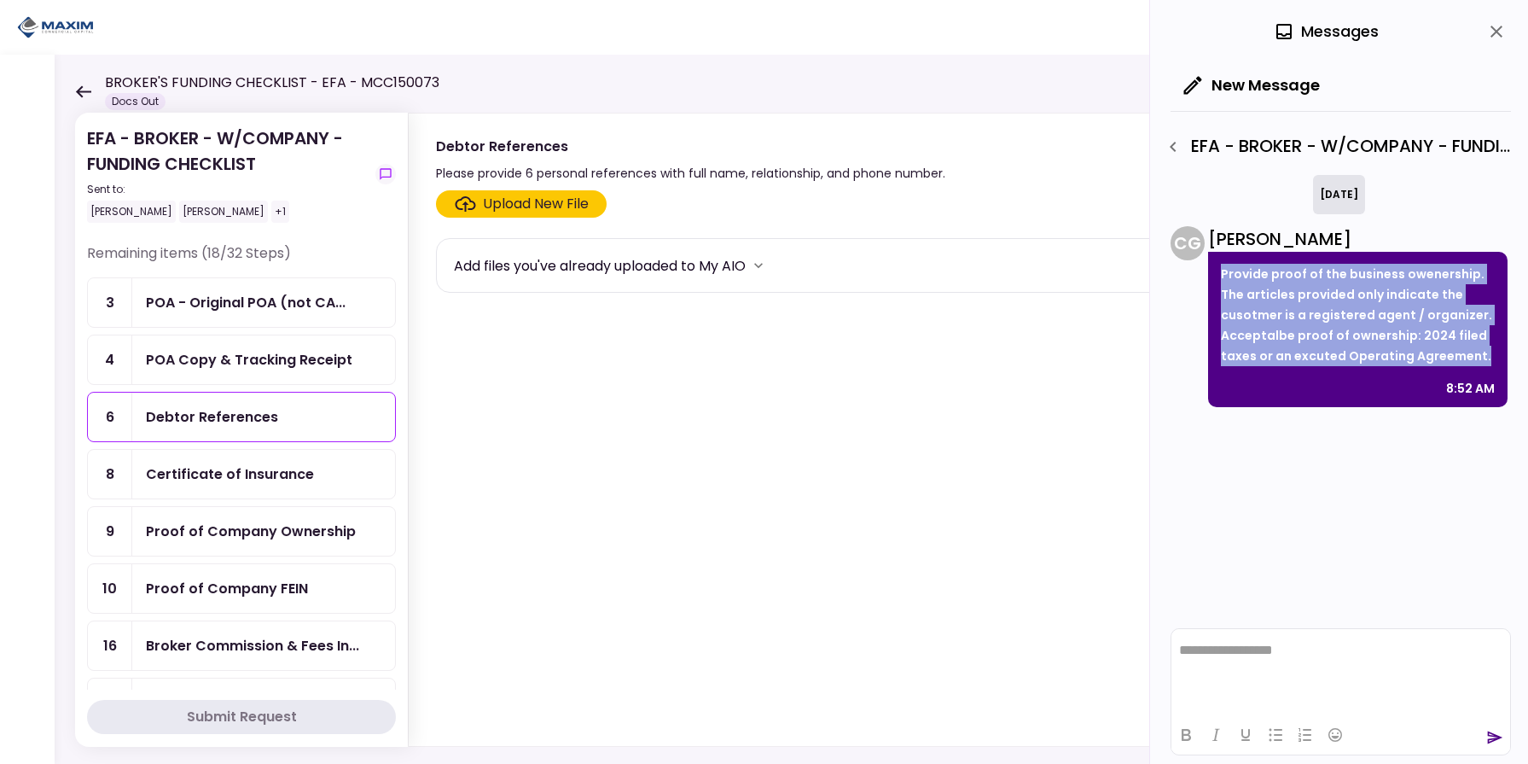
drag, startPoint x: 1220, startPoint y: 271, endPoint x: 1482, endPoint y: 356, distance: 276.1
click at [1482, 356] on div "Provide proof of the business owenership. The articles provided only indicate t…" at bounding box center [1358, 329] width 300 height 155
copy p "Provide proof of the business owenership. The articles provided only indicate t…"
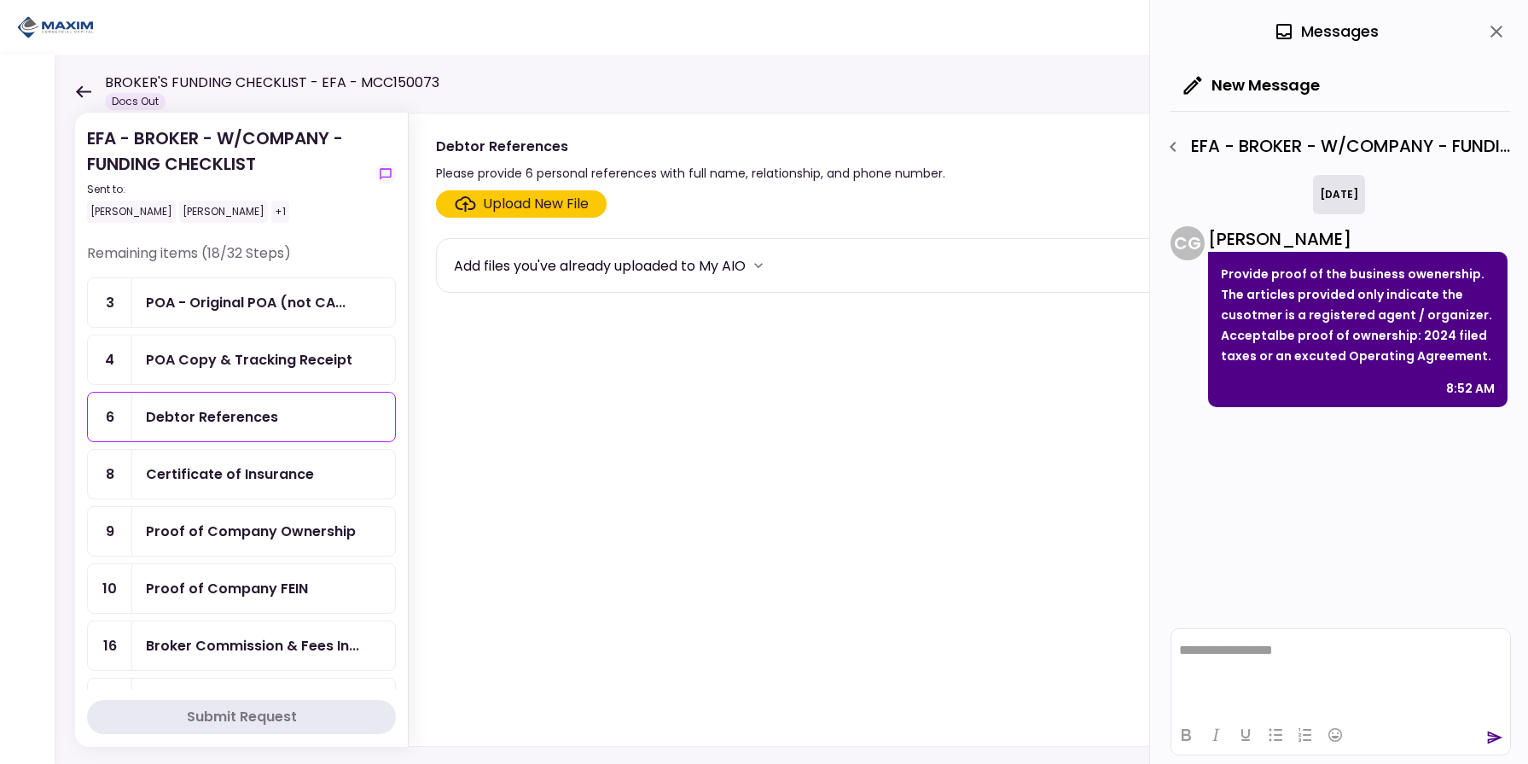
click at [1415, 213] on div "today C G Christina Gray Provide proof of the business owenership. The articles…" at bounding box center [1339, 291] width 337 height 232
click at [1495, 38] on icon "close" at bounding box center [1497, 31] width 20 height 20
